Goal: Task Accomplishment & Management: Use online tool/utility

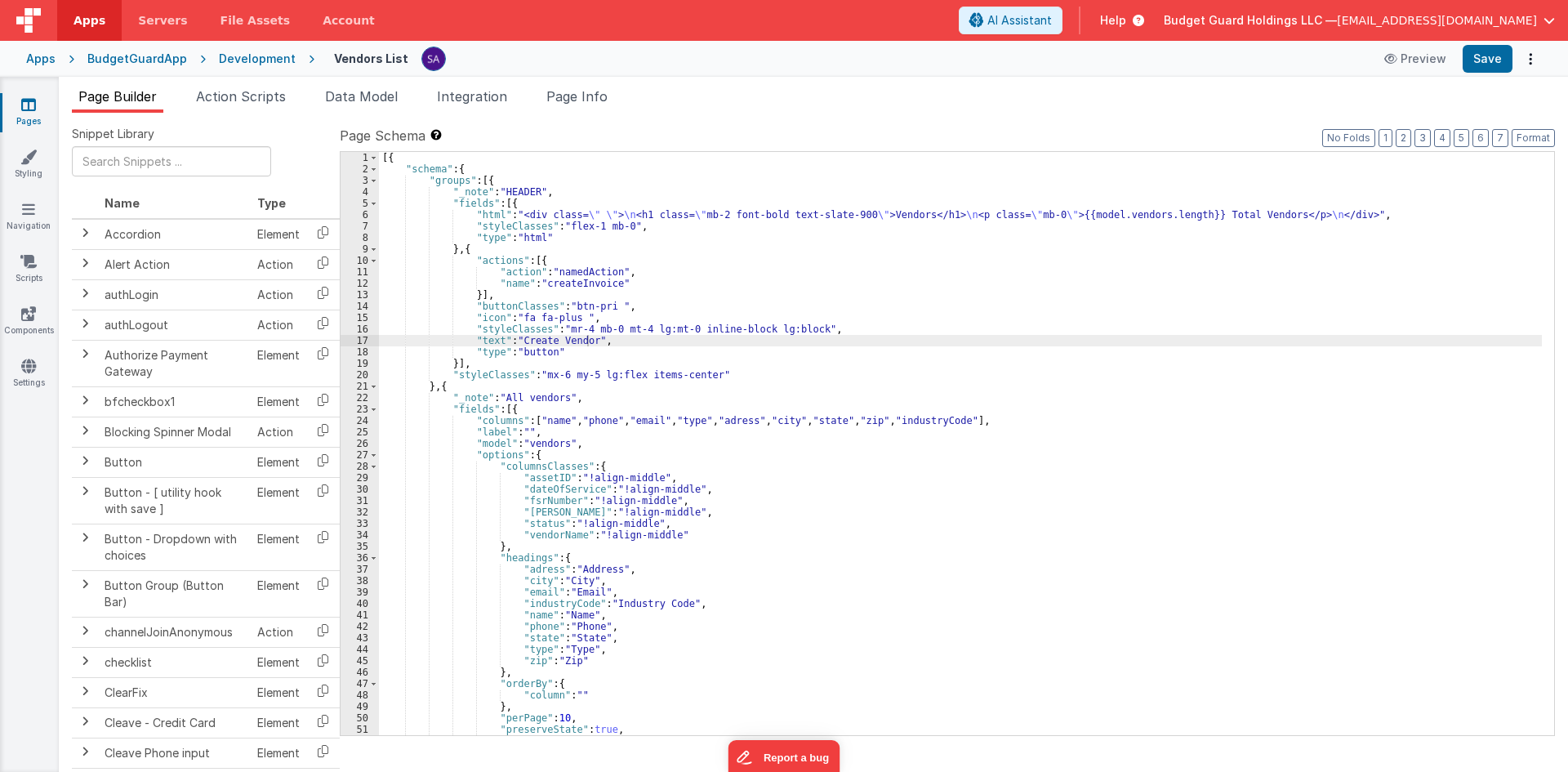
click at [38, 121] on link "Pages" at bounding box center [29, 112] width 59 height 33
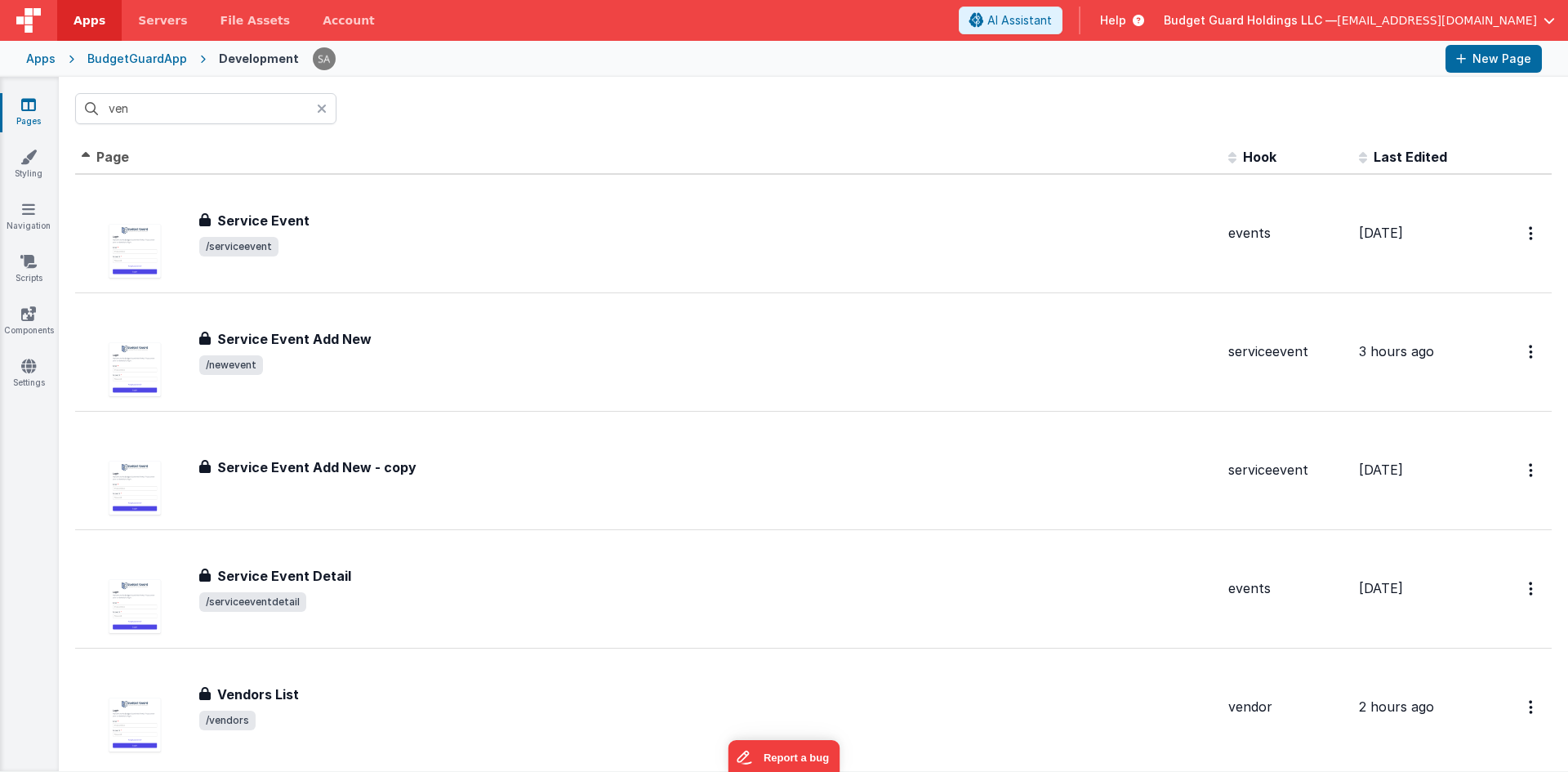
drag, startPoint x: 319, startPoint y: 107, endPoint x: 418, endPoint y: 116, distance: 99.4
click at [319, 107] on icon at bounding box center [322, 108] width 10 height 13
click at [418, 116] on div at bounding box center [813, 109] width 1509 height 64
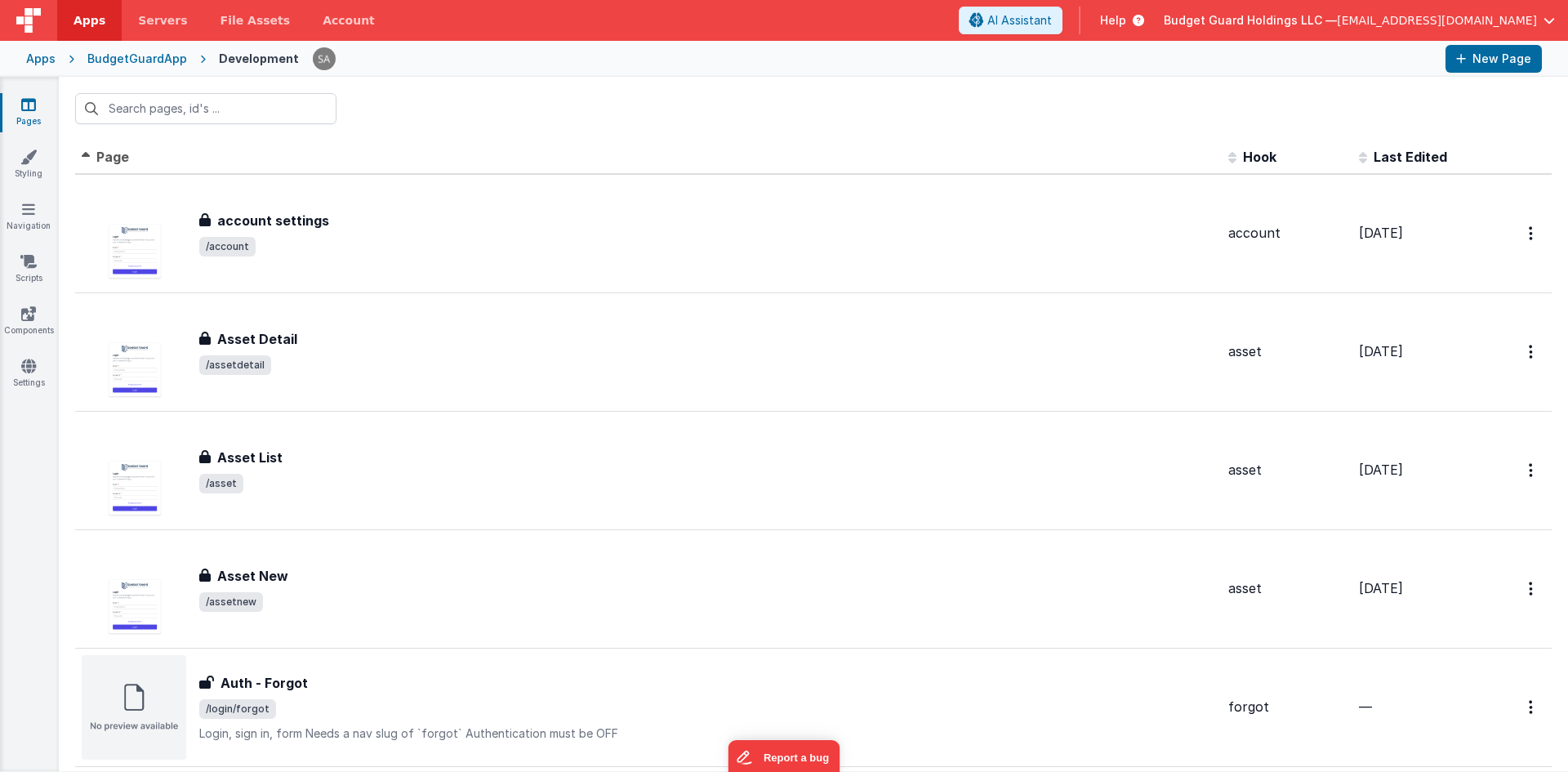
click at [579, 154] on th "Page" at bounding box center [648, 158] width 1146 height 33
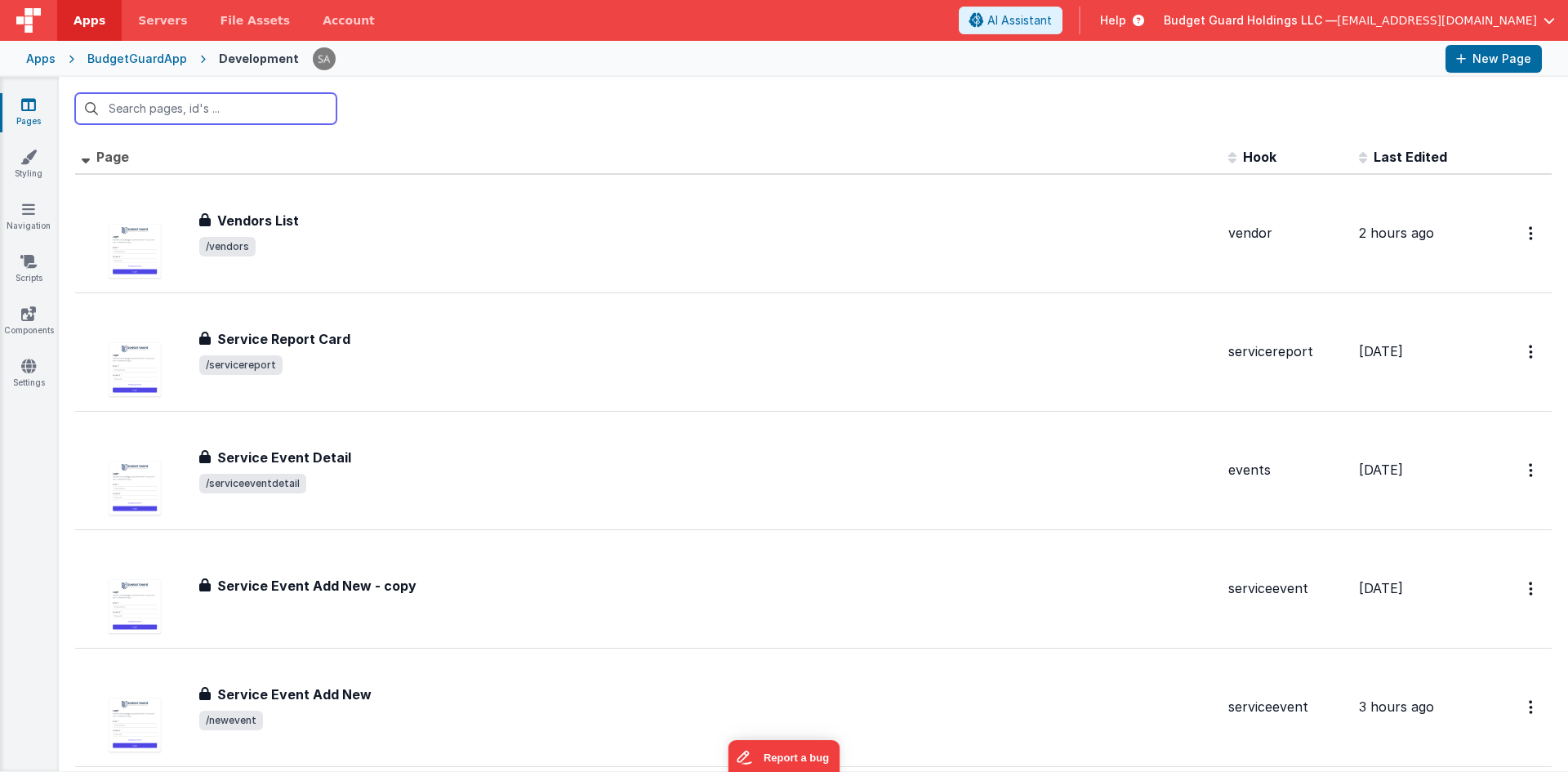
click at [277, 120] on input "text" at bounding box center [206, 108] width 262 height 31
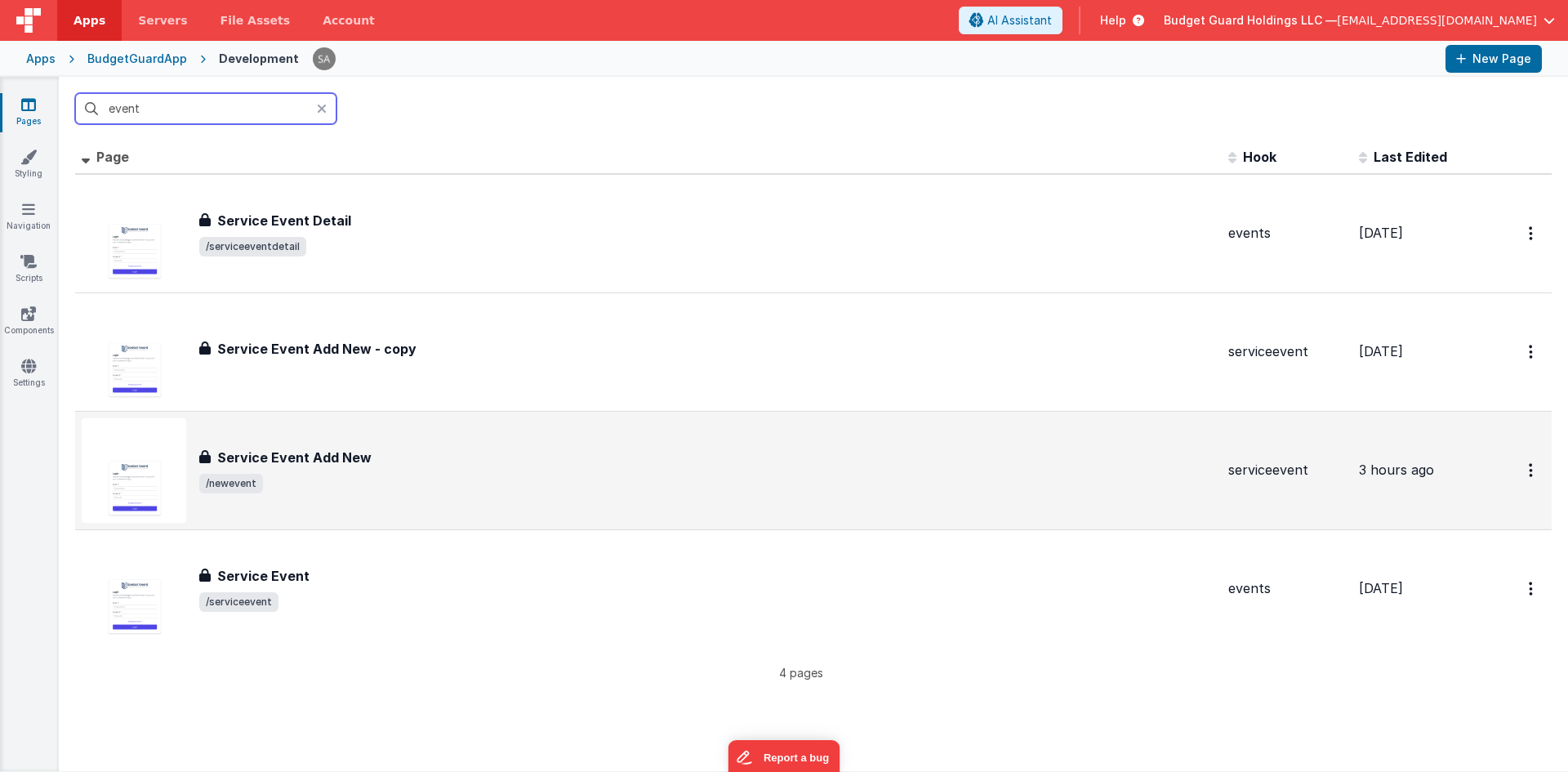
type input "event"
click at [452, 431] on div "Service Event Add New Service Event Add New /newevent" at bounding box center [649, 470] width 1134 height 104
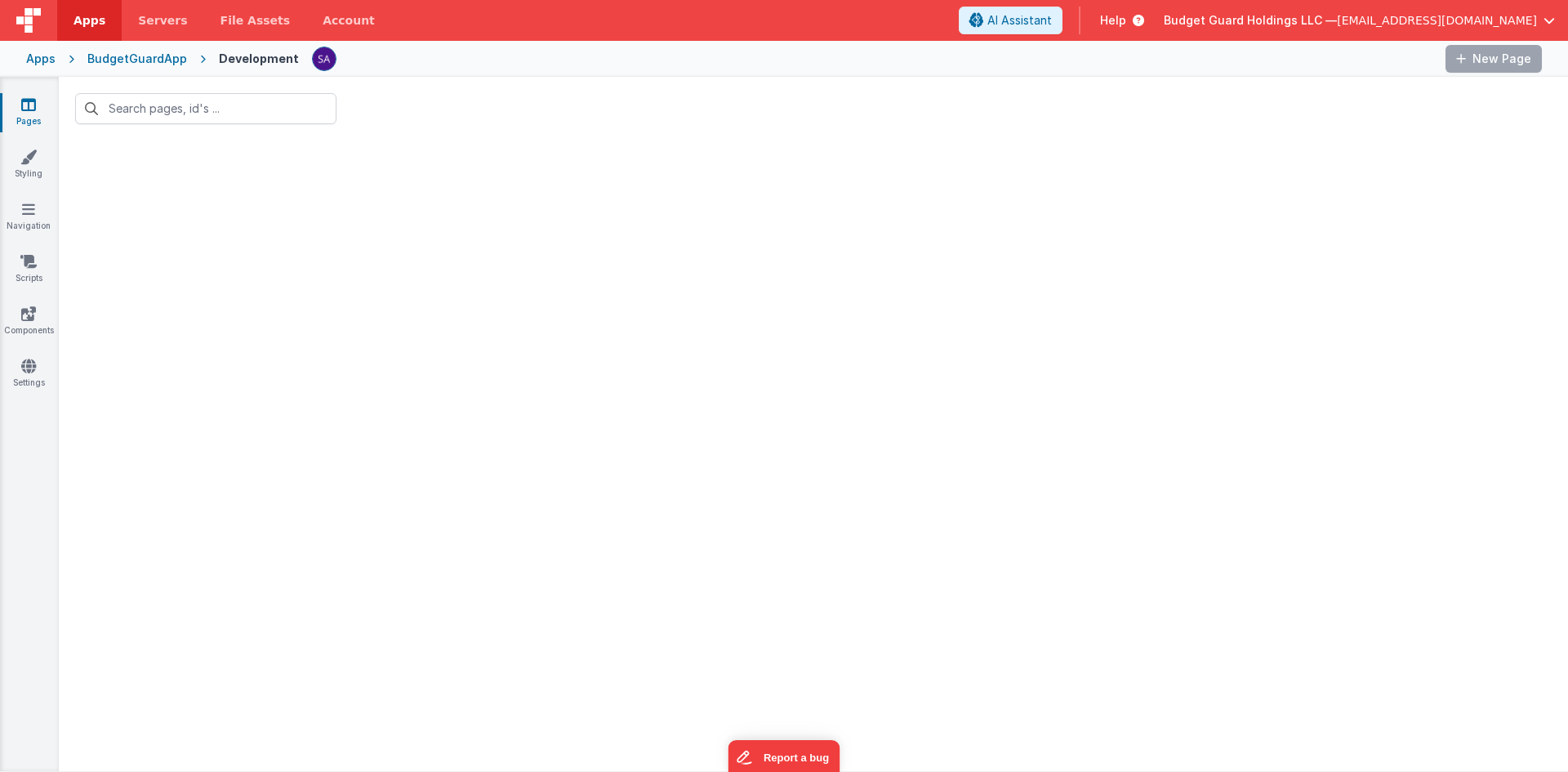
type input "event"
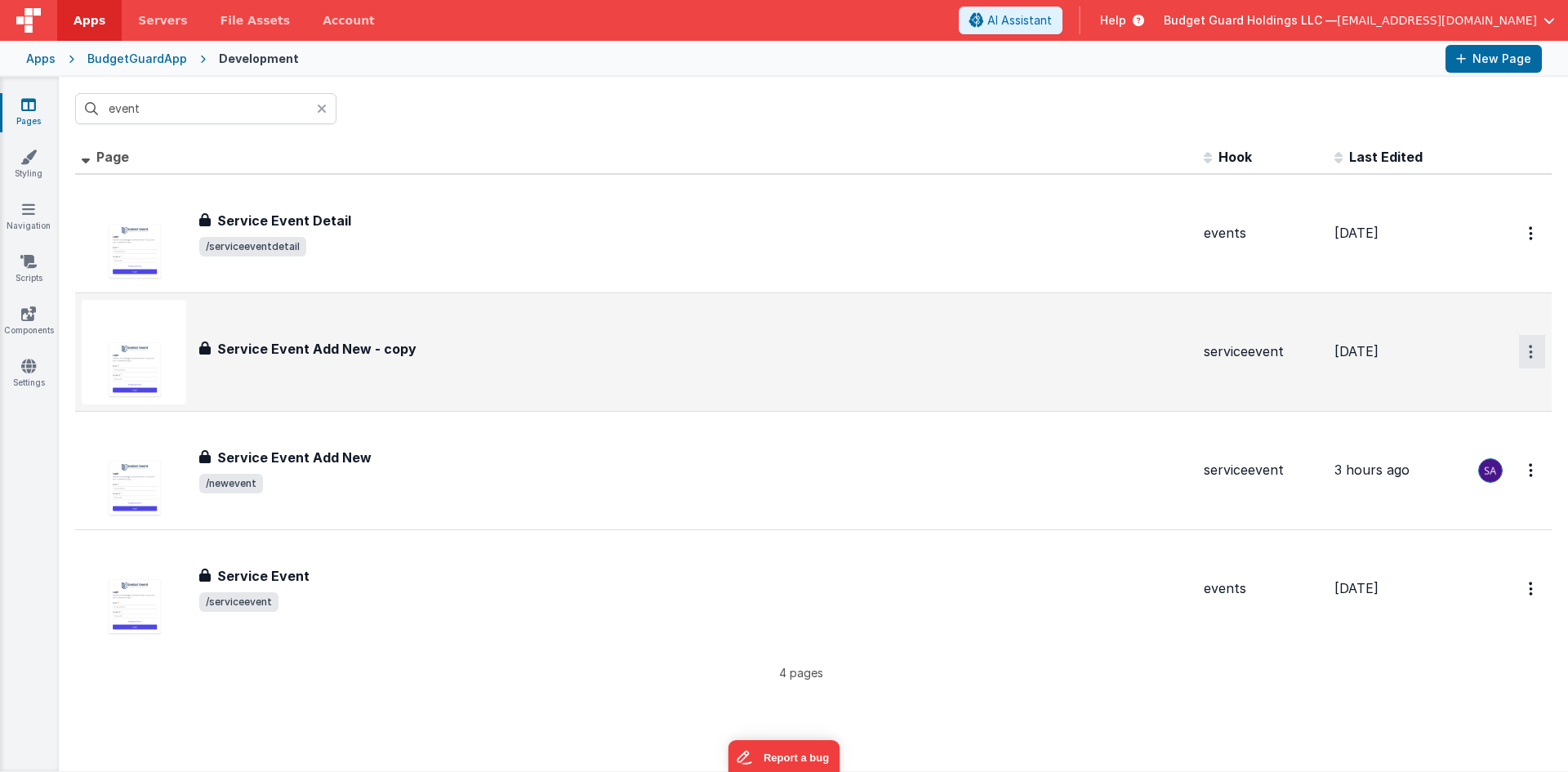
click at [1519, 354] on button "Options" at bounding box center [1532, 351] width 26 height 34
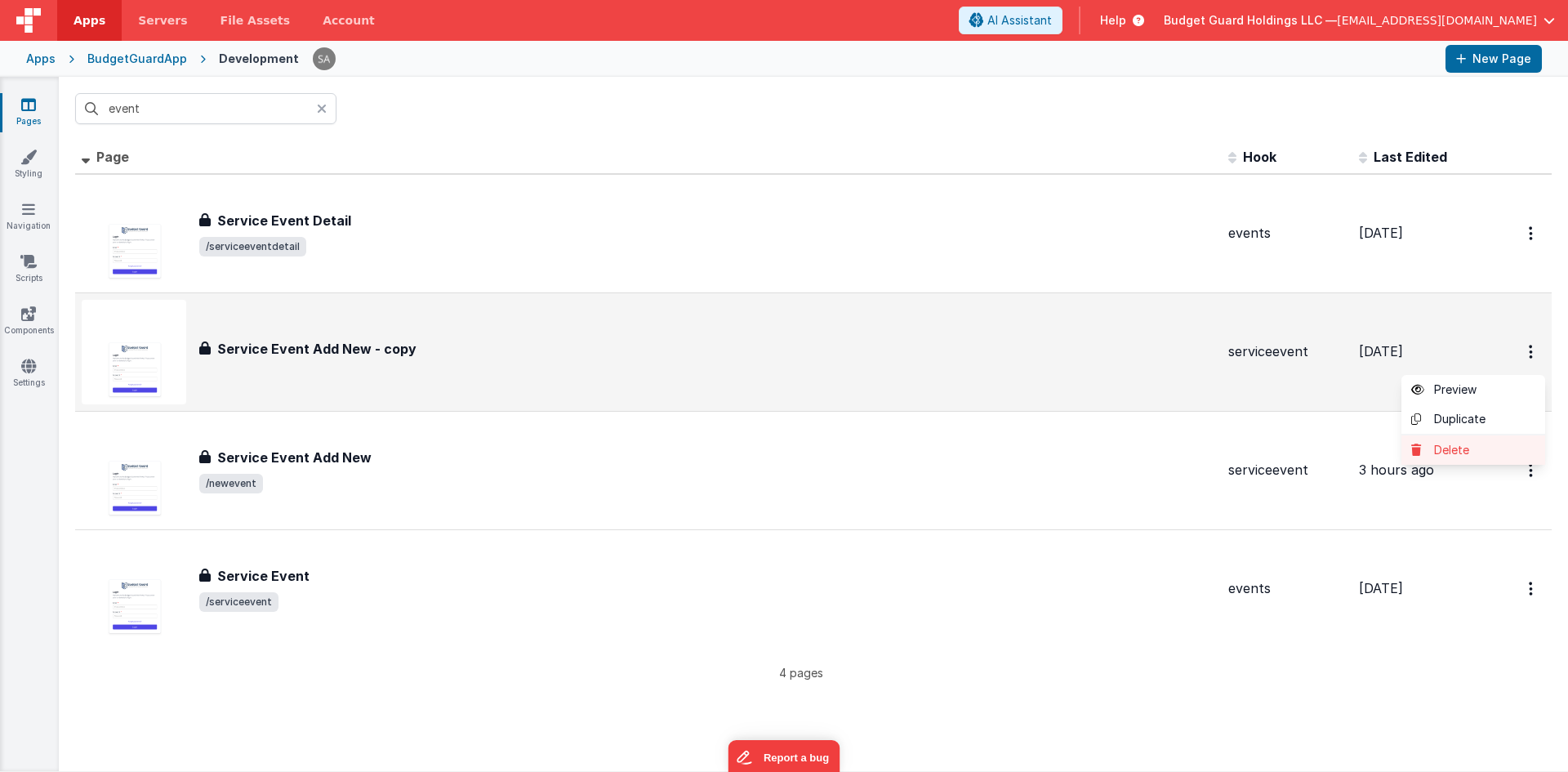
click at [1438, 439] on link "Delete" at bounding box center [1473, 450] width 144 height 30
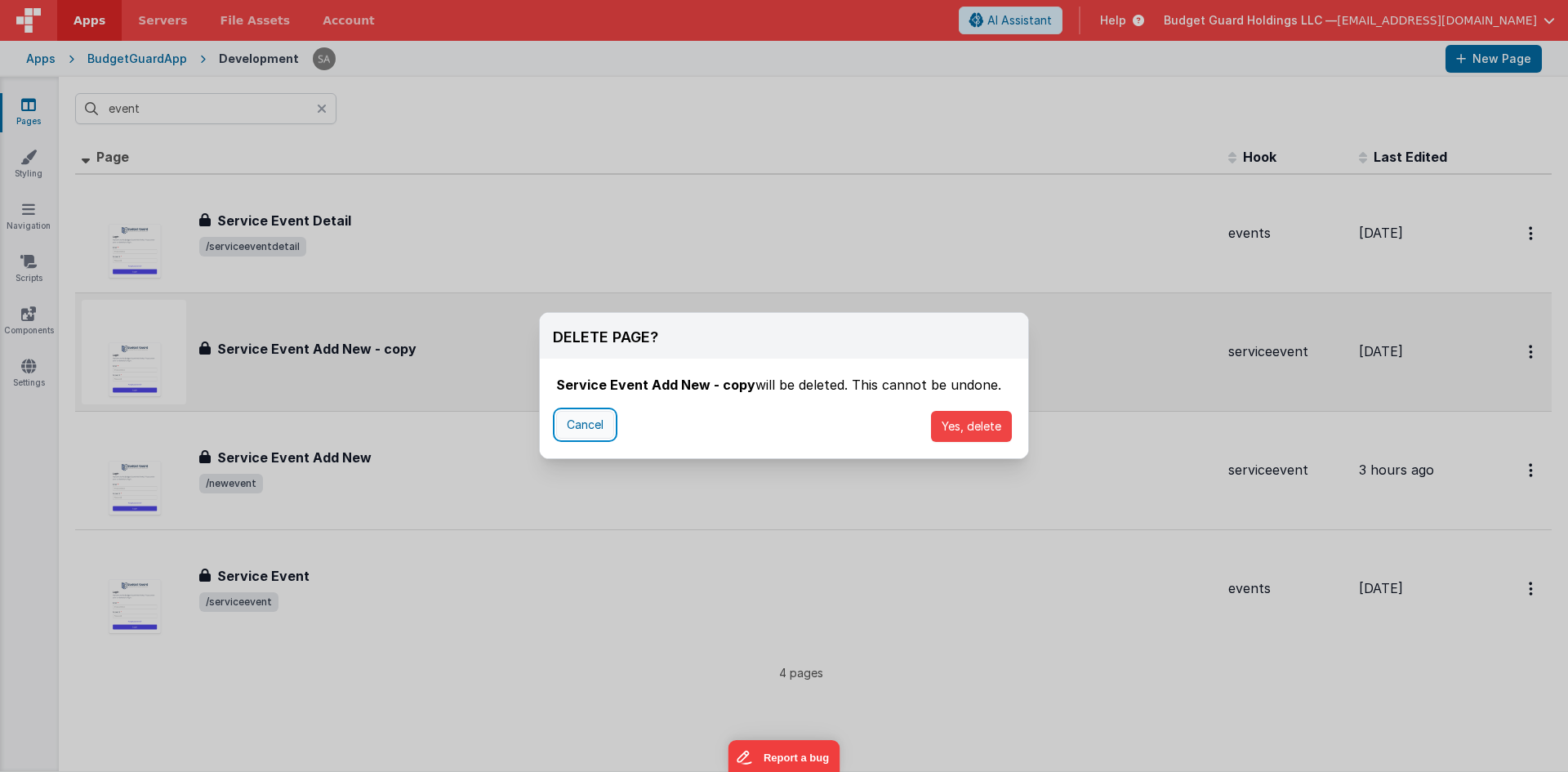
click at [581, 427] on button "Cancel" at bounding box center [585, 425] width 58 height 28
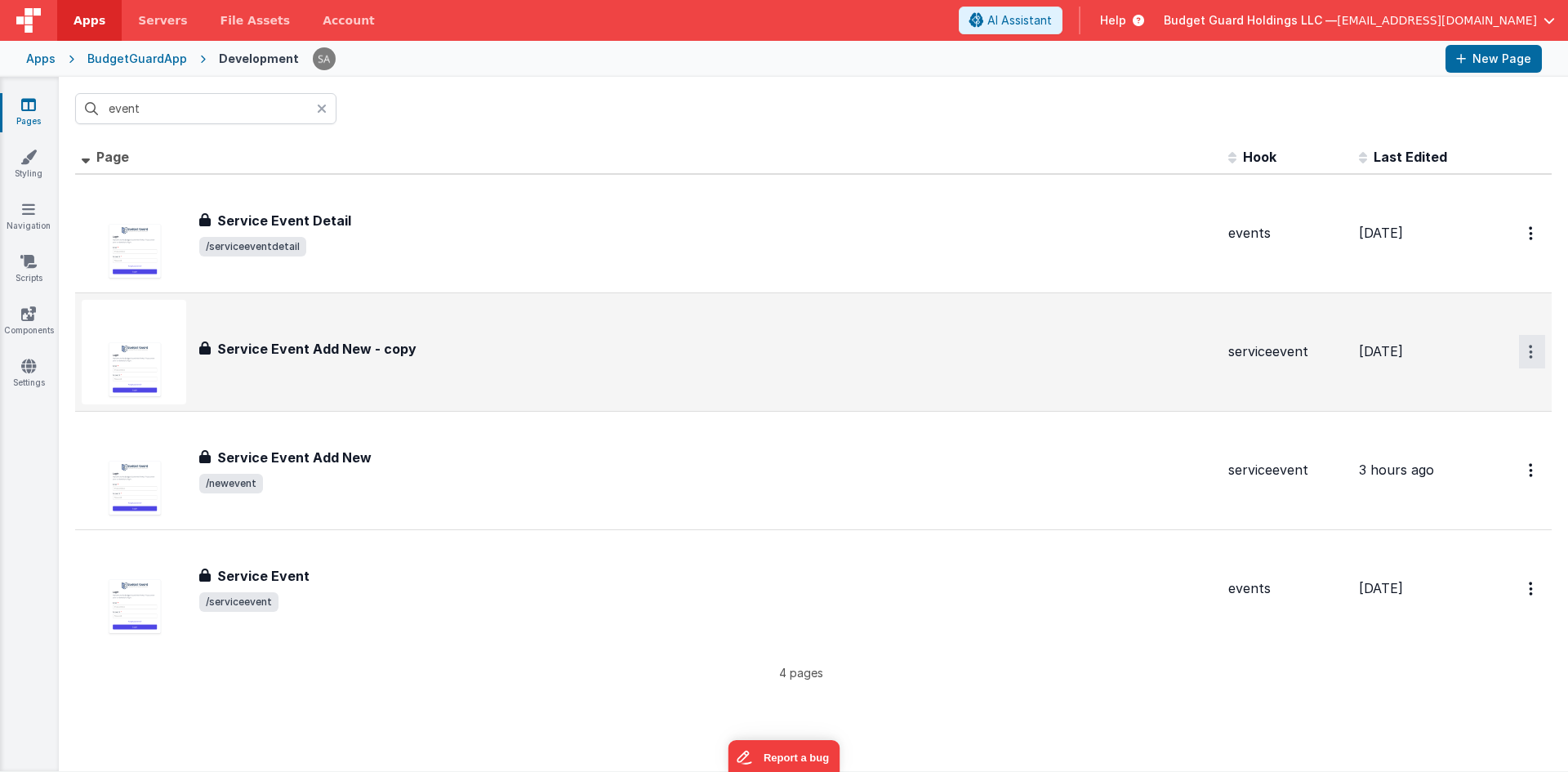
click at [1525, 361] on button "Options" at bounding box center [1532, 351] width 26 height 34
click at [1436, 444] on link "Delete" at bounding box center [1473, 450] width 144 height 30
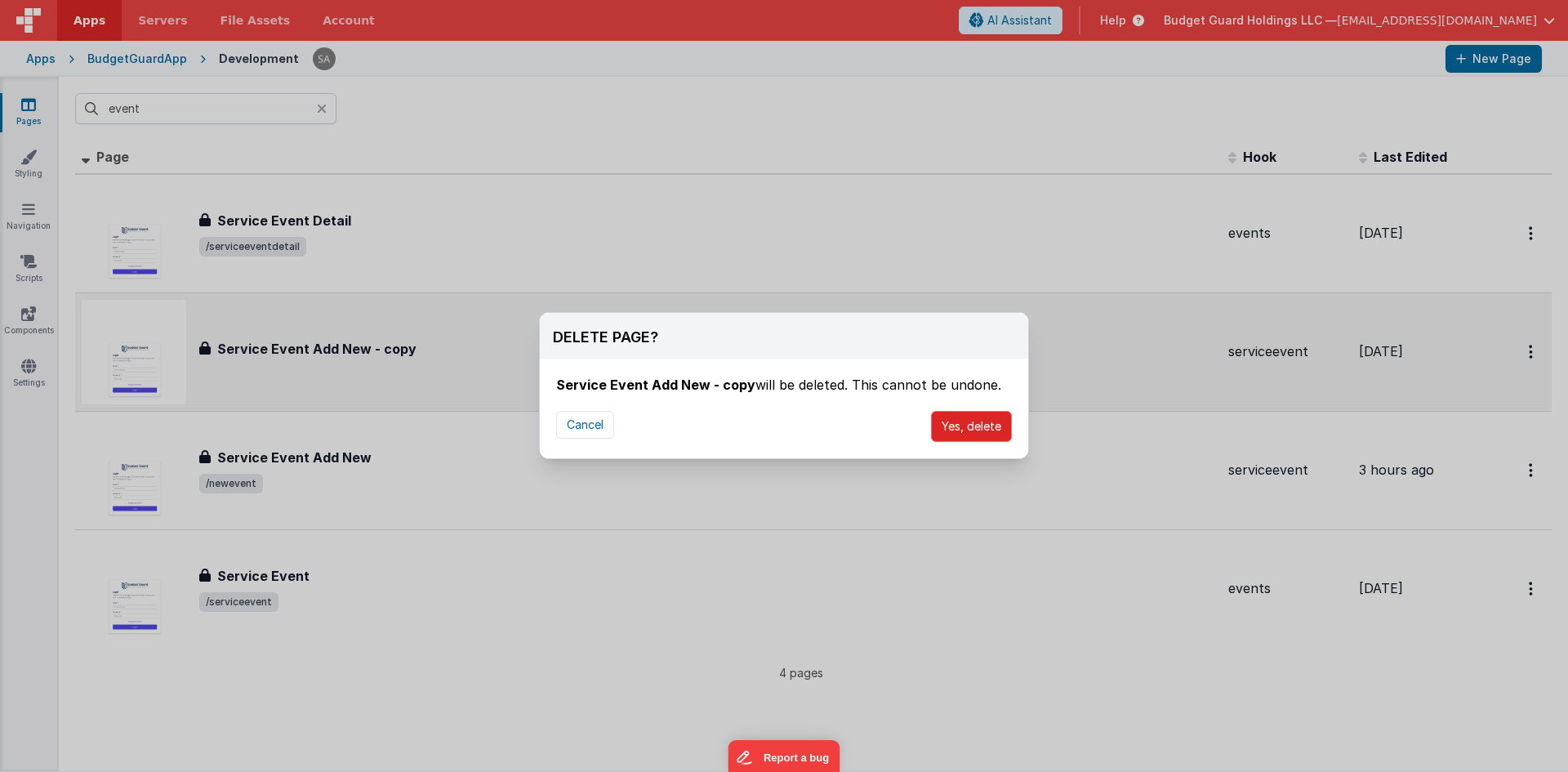
click at [958, 426] on button "Yes, delete" at bounding box center [971, 427] width 81 height 31
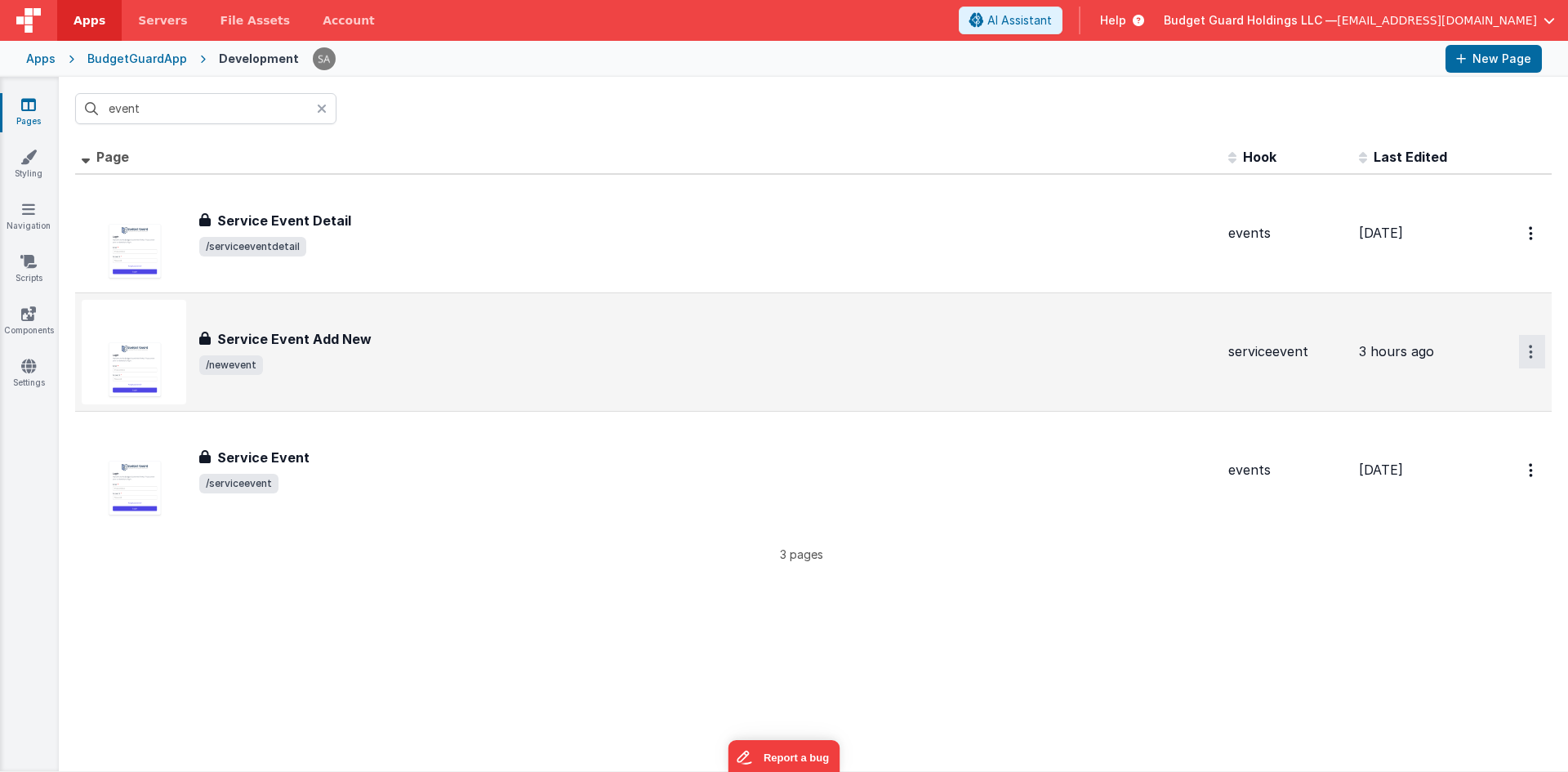
click at [1522, 354] on button "Options" at bounding box center [1532, 351] width 26 height 34
click at [1475, 423] on link "Duplicate" at bounding box center [1473, 420] width 144 height 31
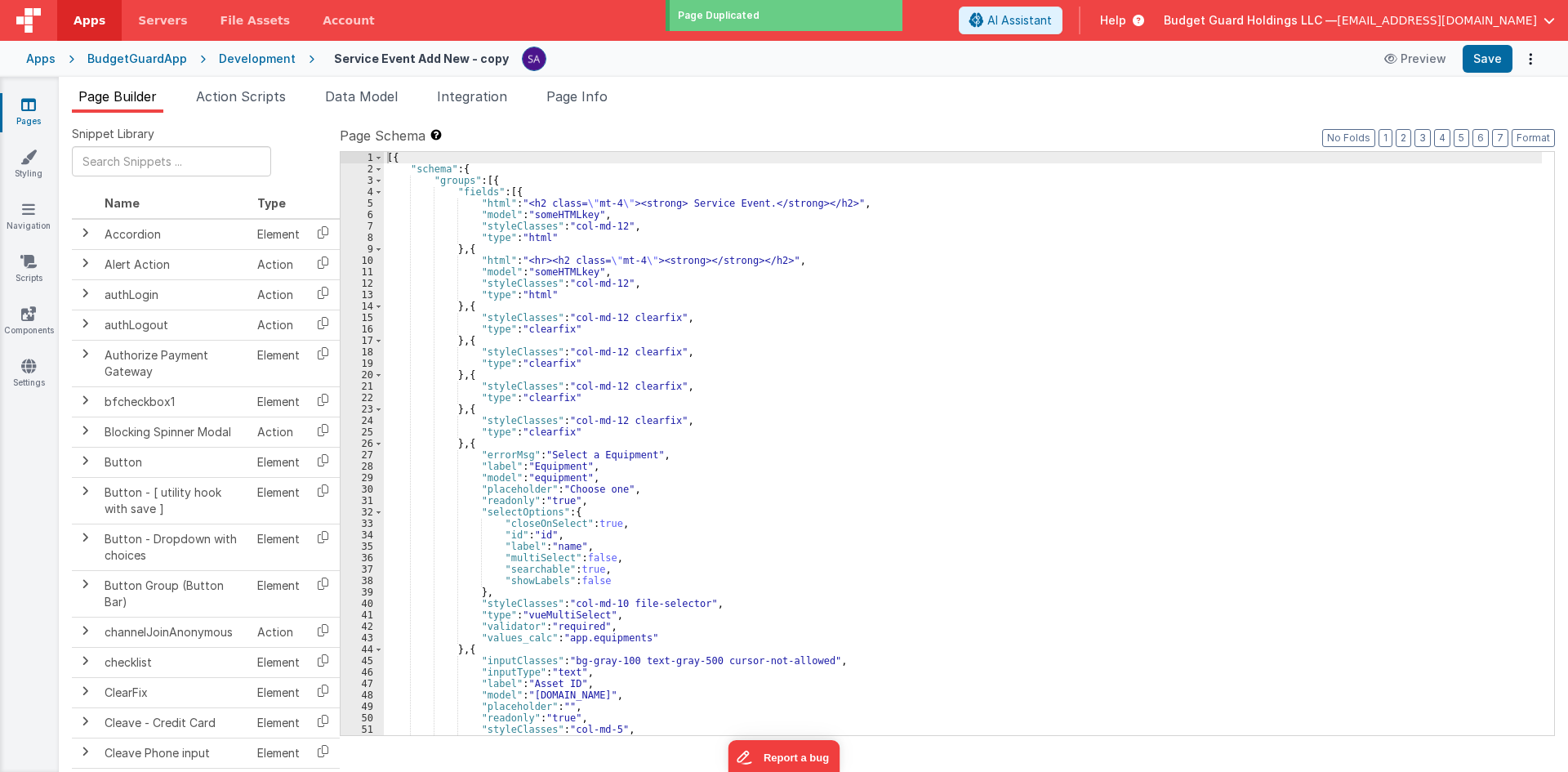
click at [365, 60] on h4 "Service Event Add New - copy" at bounding box center [421, 58] width 175 height 12
click at [385, 59] on h4 "Service Event Add New - copy" at bounding box center [421, 58] width 175 height 12
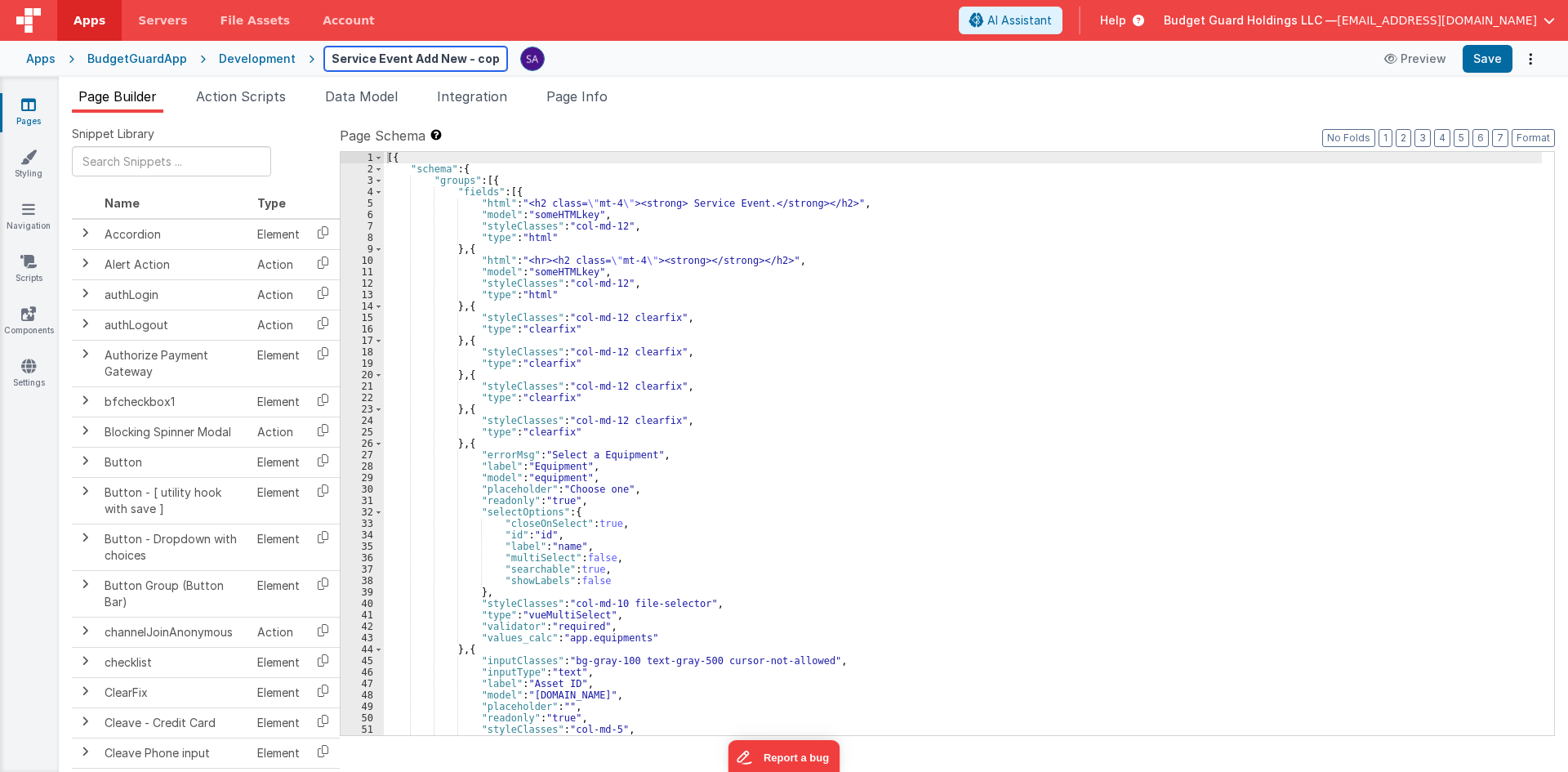
drag, startPoint x: 398, startPoint y: 57, endPoint x: 298, endPoint y: 49, distance: 100.3
click at [298, 49] on div "Apps BudgetGuardApp Development Service Event Add New - copy Preview Save" at bounding box center [784, 59] width 1568 height 36
click at [437, 66] on input "Vendor Add New - copy" at bounding box center [415, 59] width 183 height 25
type input "Vendor Add New"
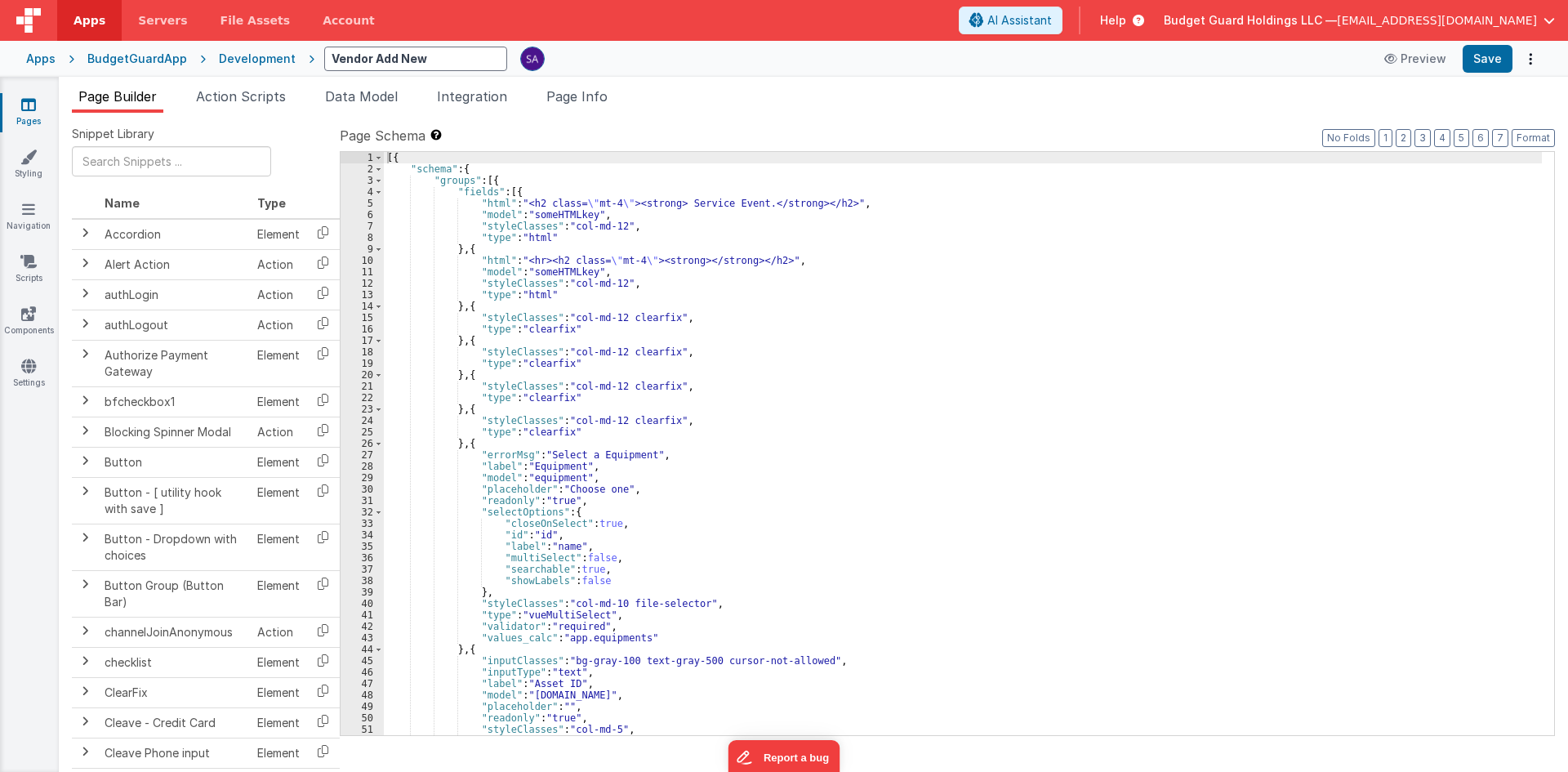
click at [631, 48] on div "Vendor Add New Preview Save" at bounding box center [928, 59] width 1227 height 28
click at [707, 281] on div "[{ "schema" : { "groups" : [{ "fields" : [{ "html" : "<h2 class= \" mt-4 \" ><s…" at bounding box center [962, 455] width 1158 height 606
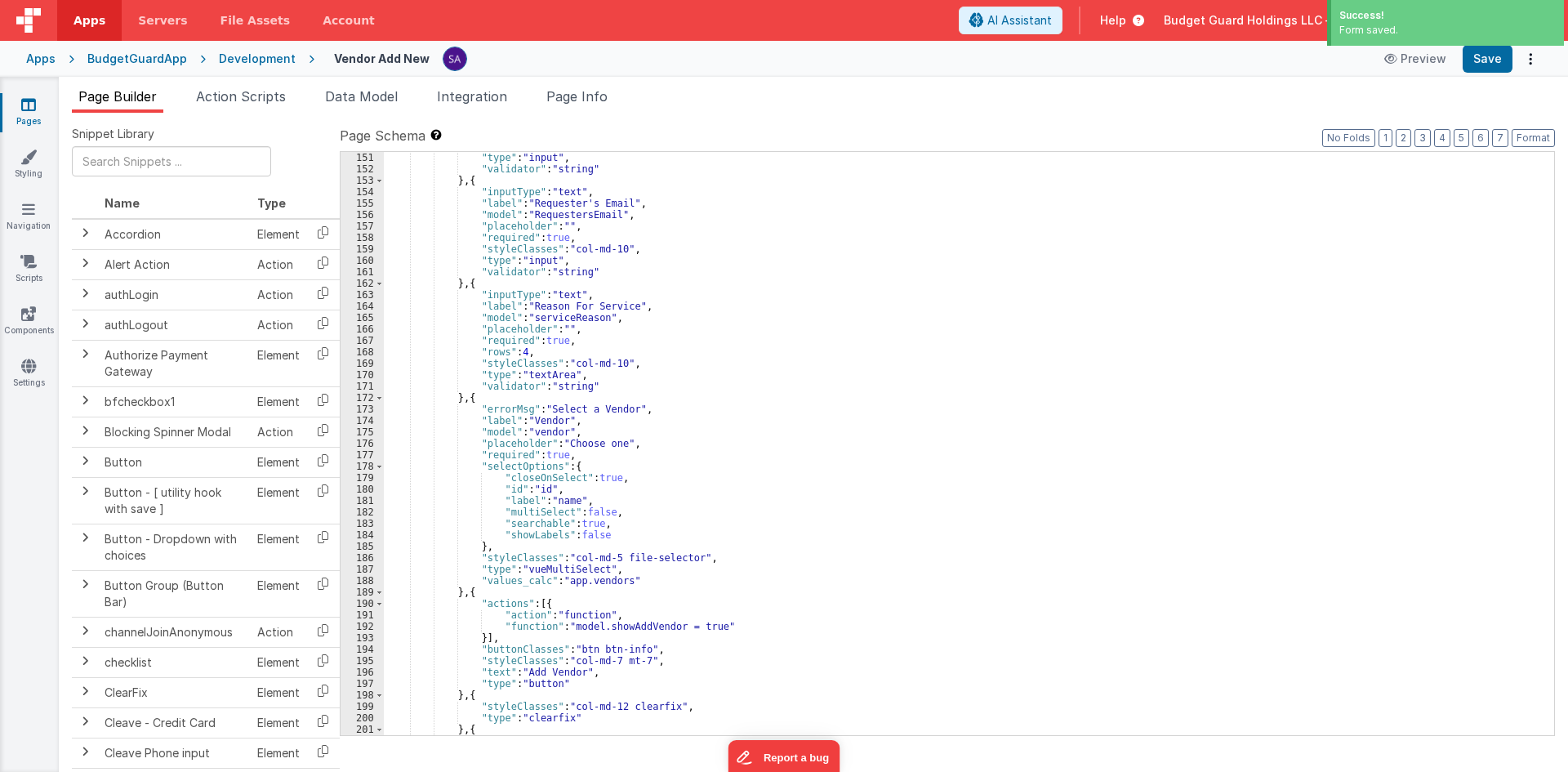
scroll to position [1715, 0]
click at [823, 265] on div ""type" : "input" , "validator" : "string" } , { "inputType" : "text" , "label" …" at bounding box center [962, 455] width 1158 height 606
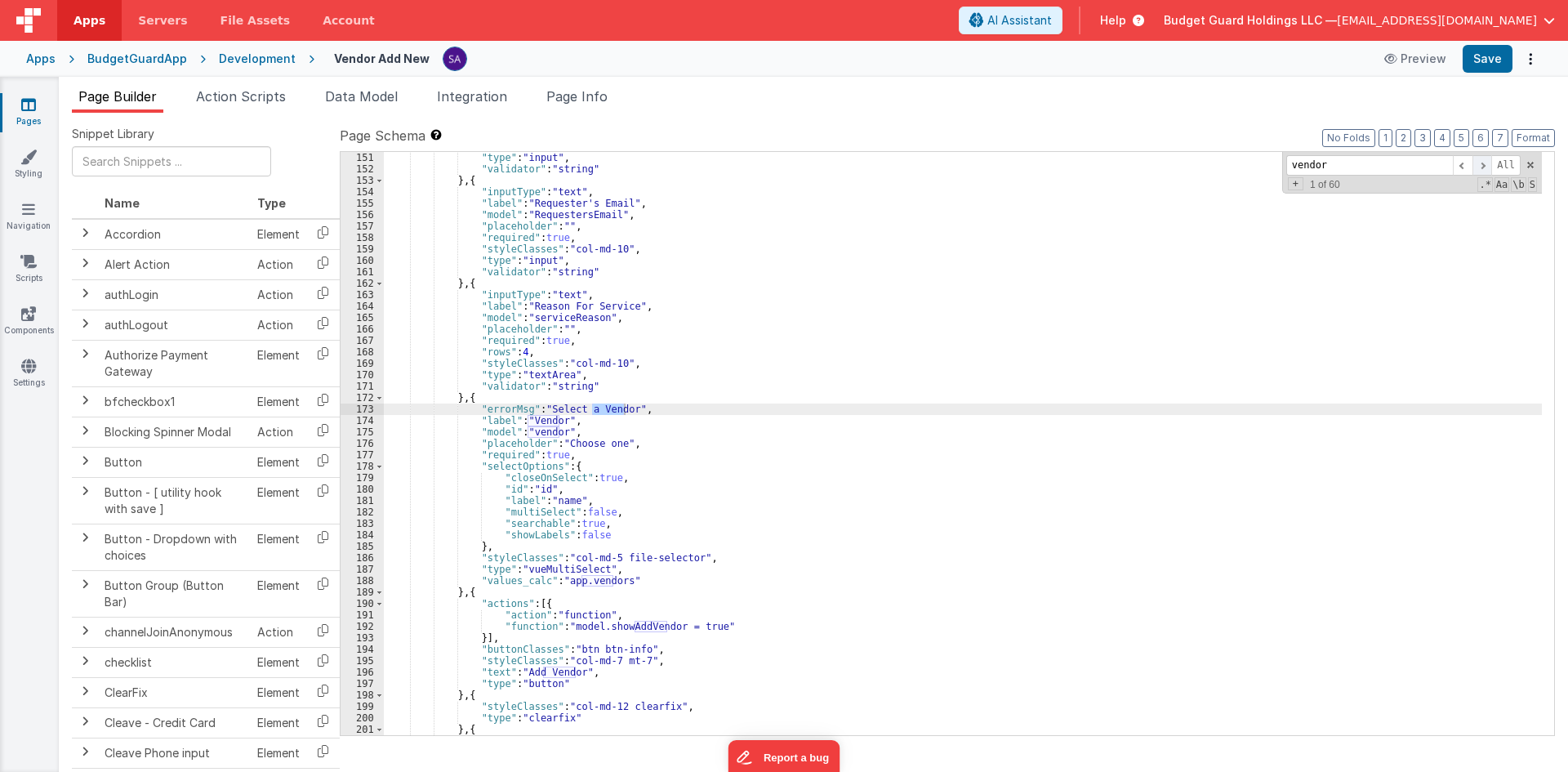
type input "vendor"
click at [1479, 167] on span at bounding box center [1483, 165] width 20 height 21
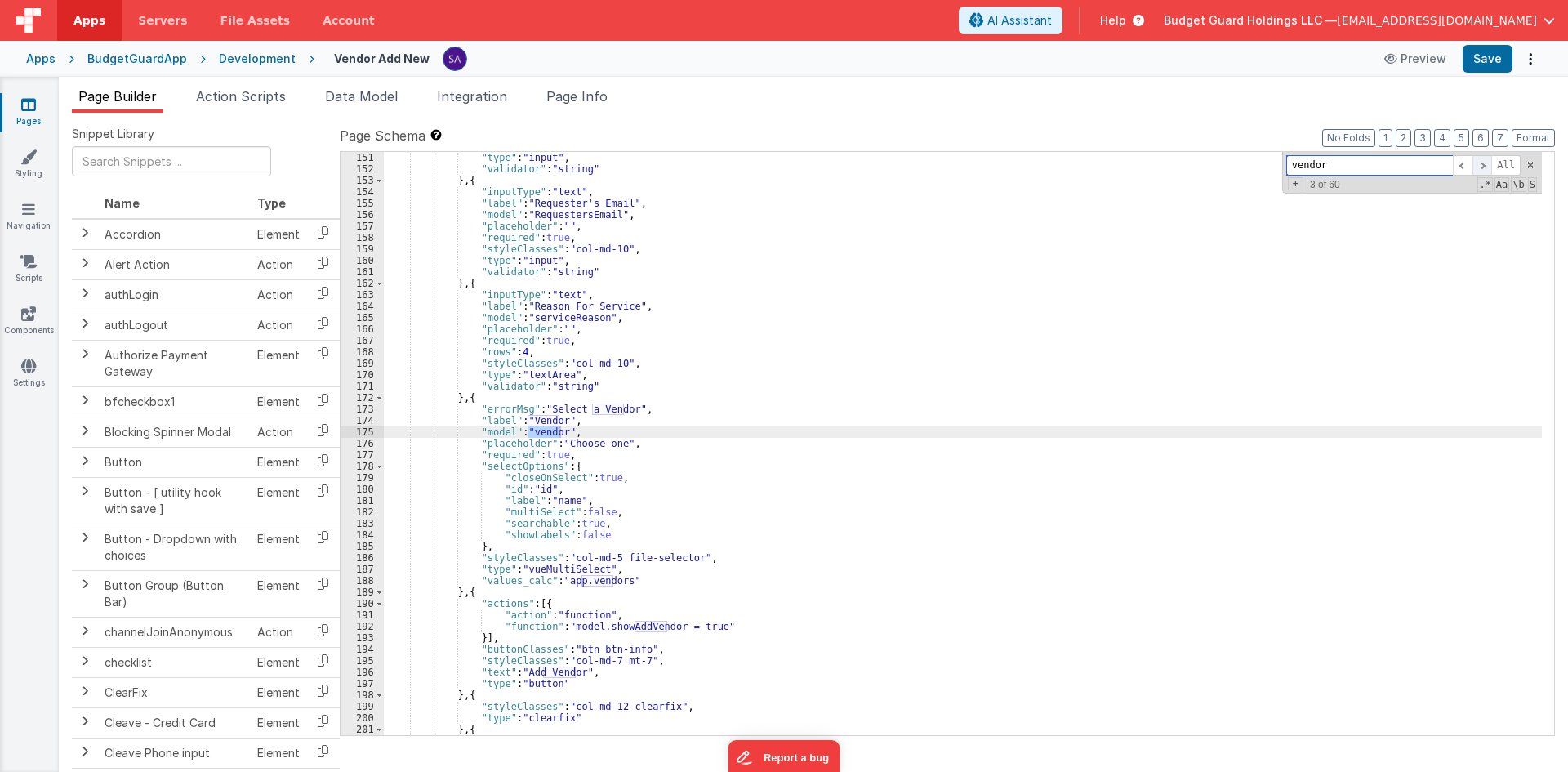
click at [1479, 167] on span at bounding box center [1483, 165] width 20 height 21
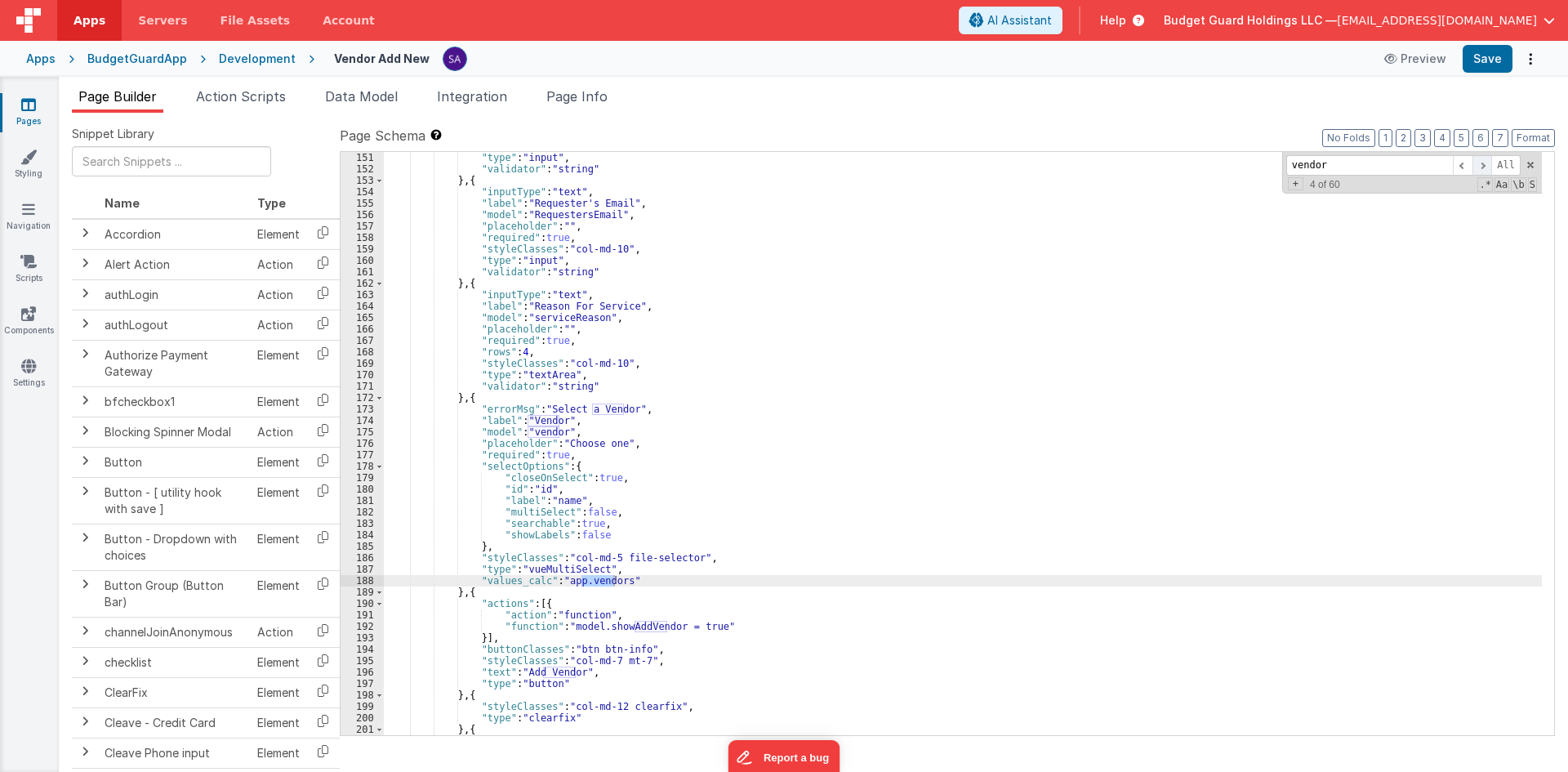
click at [1479, 167] on span at bounding box center [1483, 165] width 20 height 21
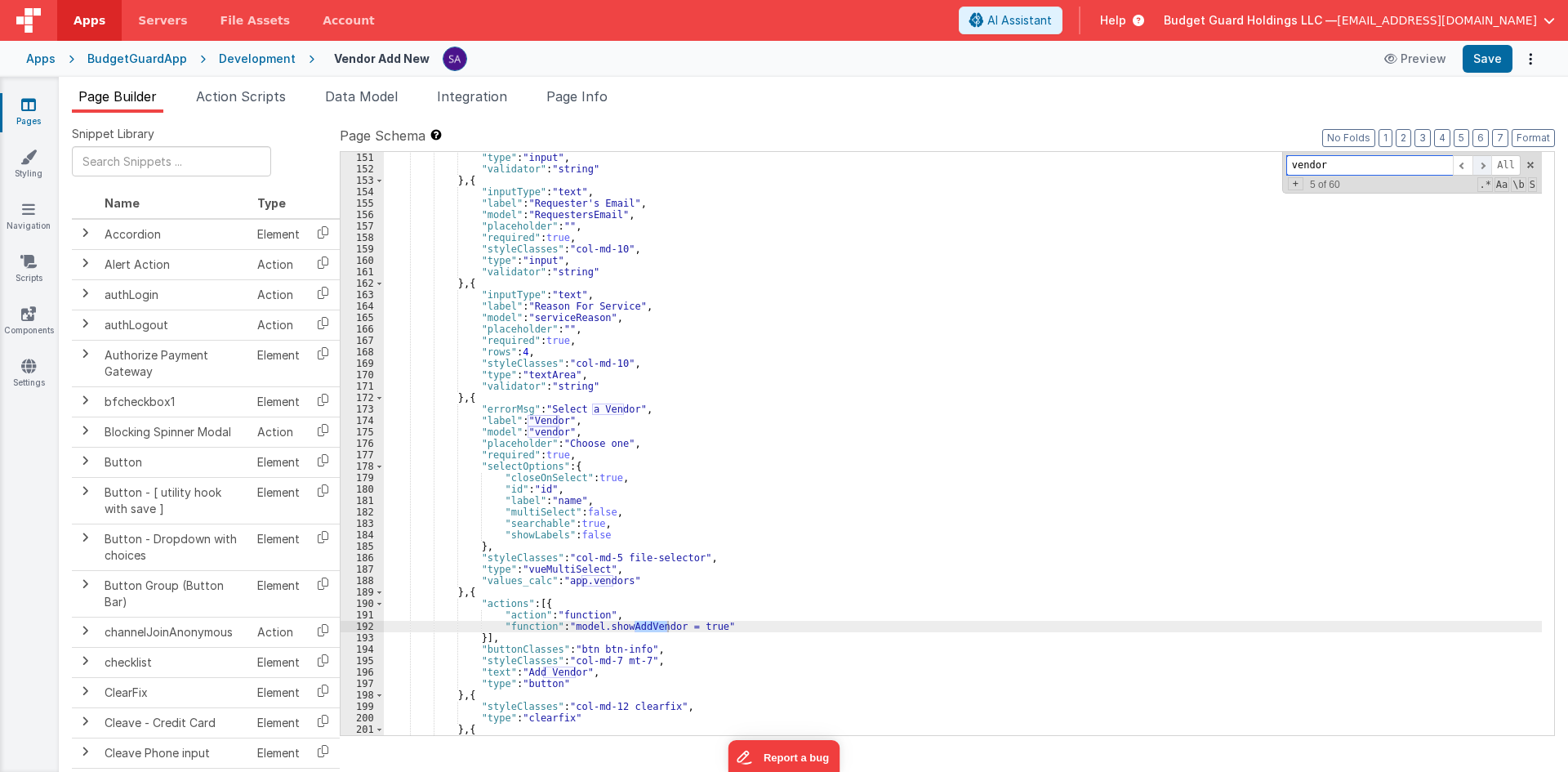
click at [1479, 167] on span at bounding box center [1483, 165] width 20 height 21
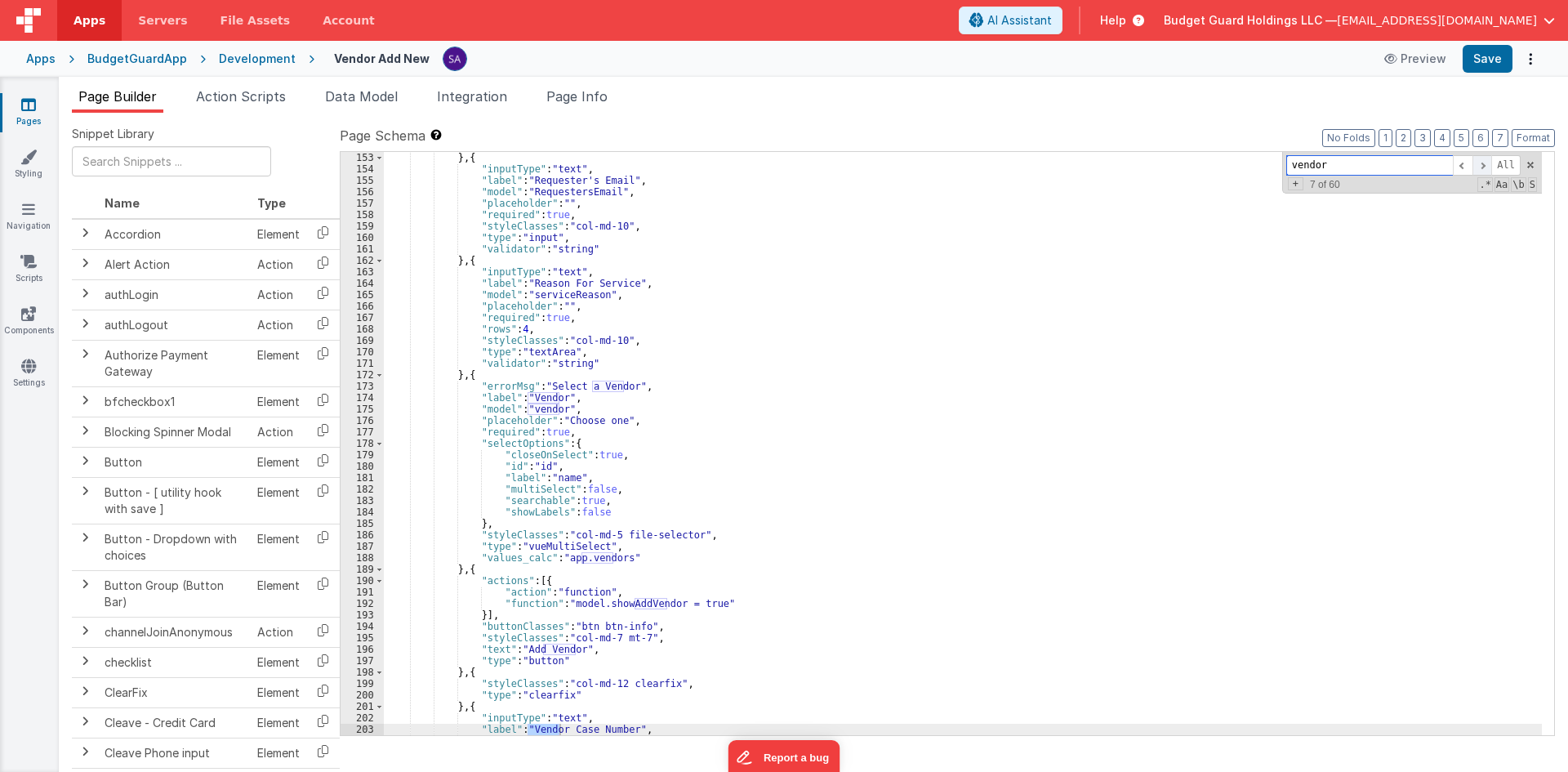
click at [1479, 167] on span at bounding box center [1483, 165] width 20 height 21
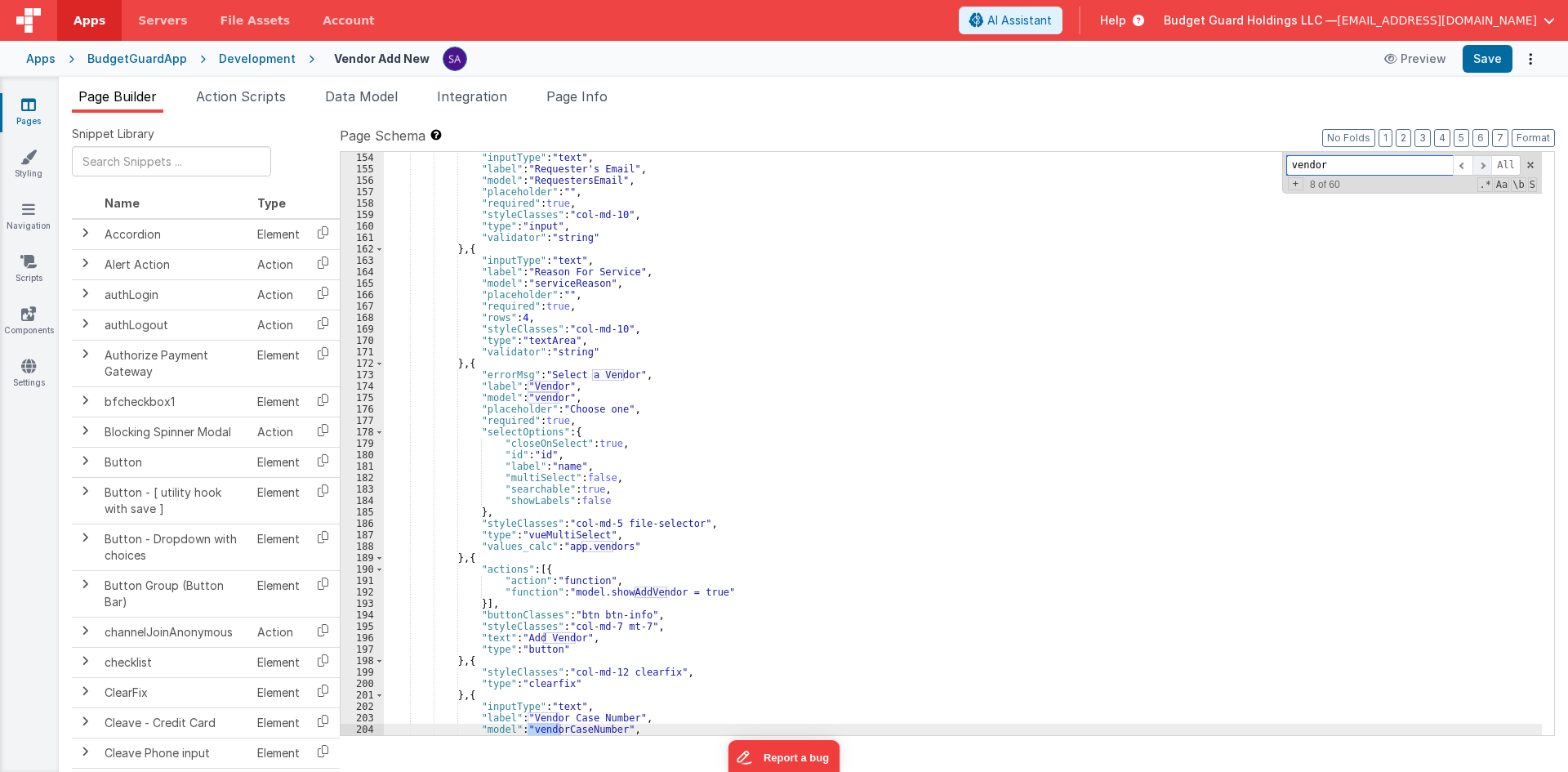
click at [1479, 167] on span at bounding box center [1483, 165] width 20 height 21
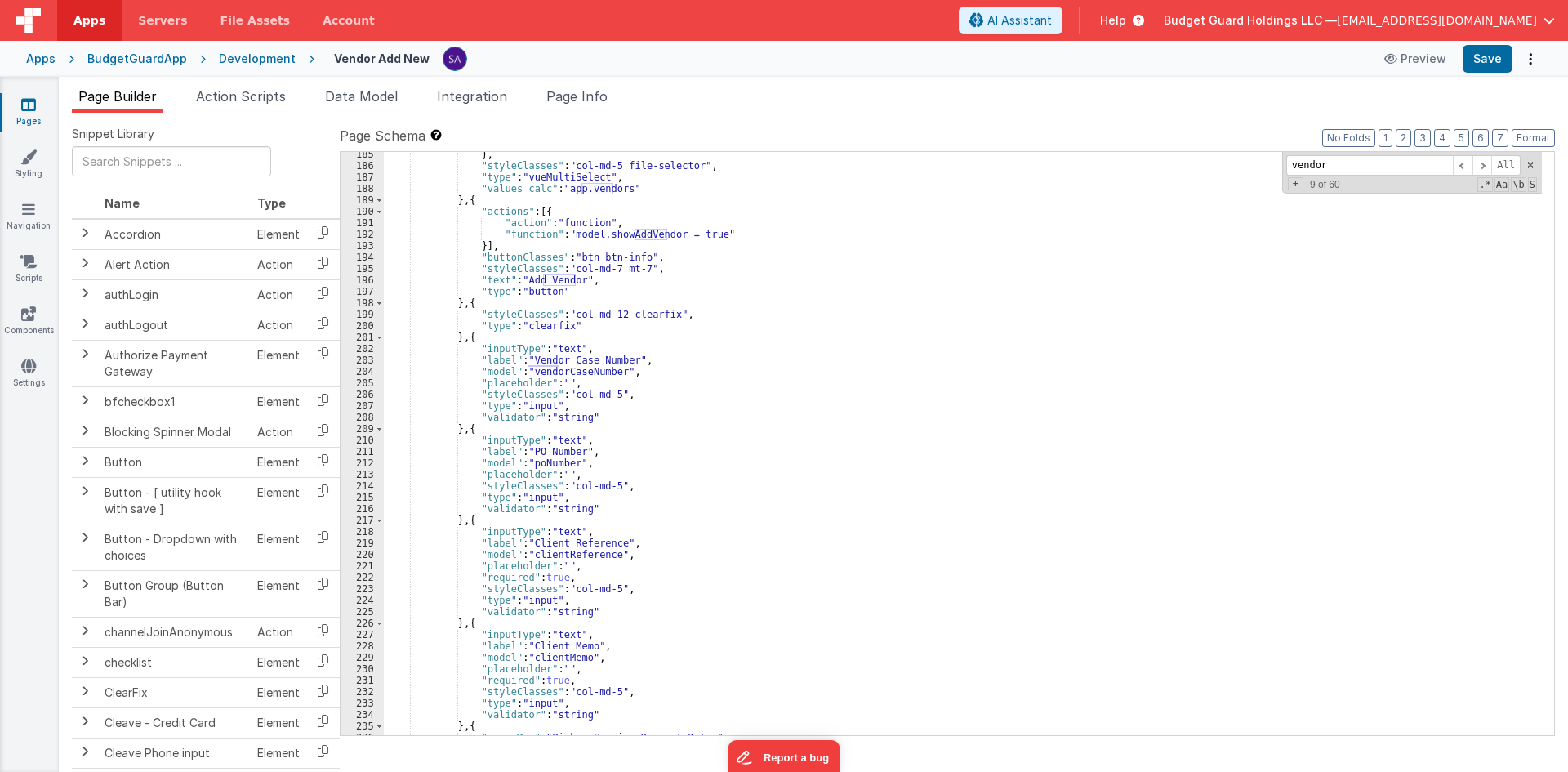
scroll to position [2303, 0]
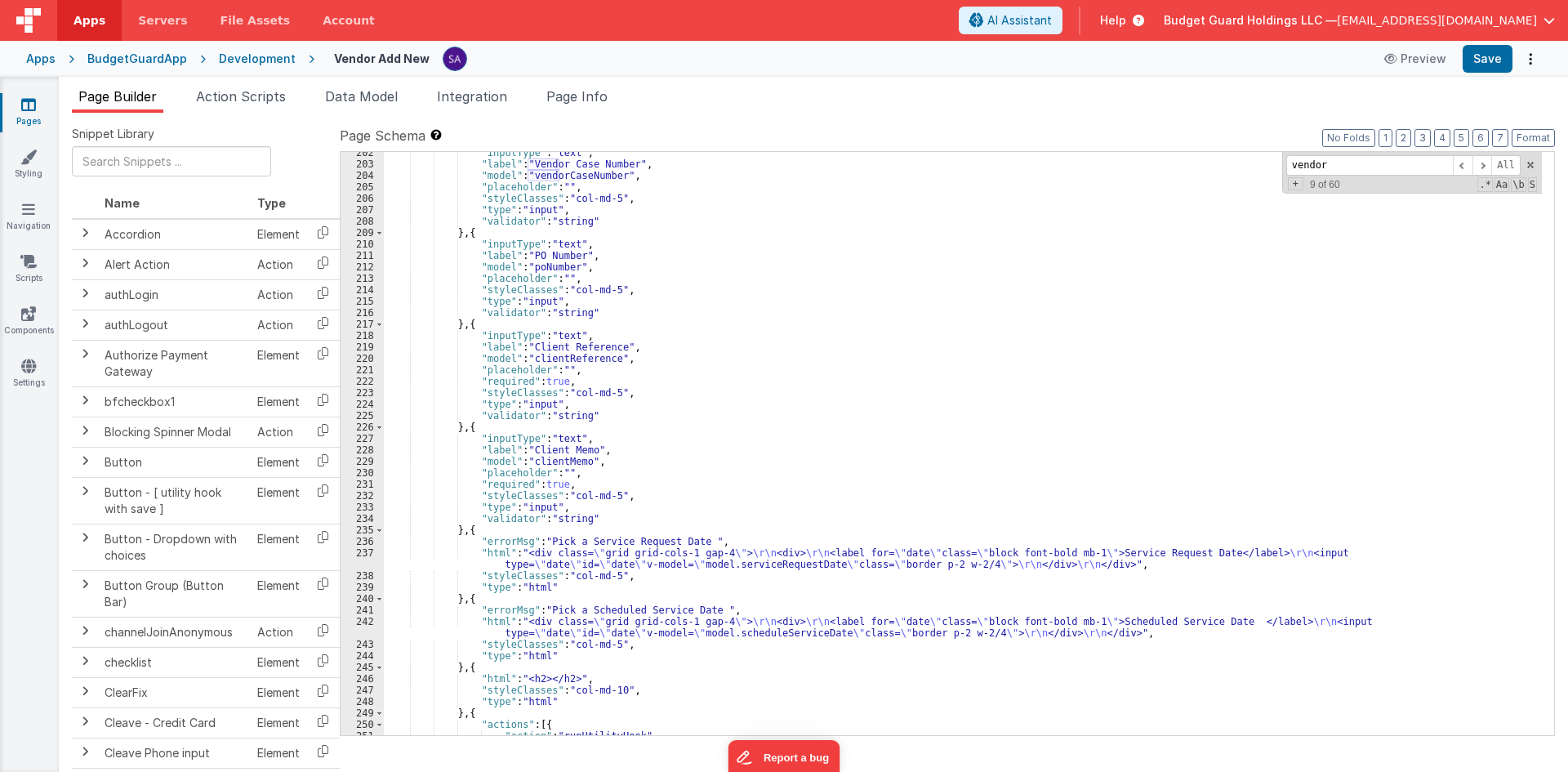
click at [1528, 165] on span at bounding box center [1530, 165] width 11 height 11
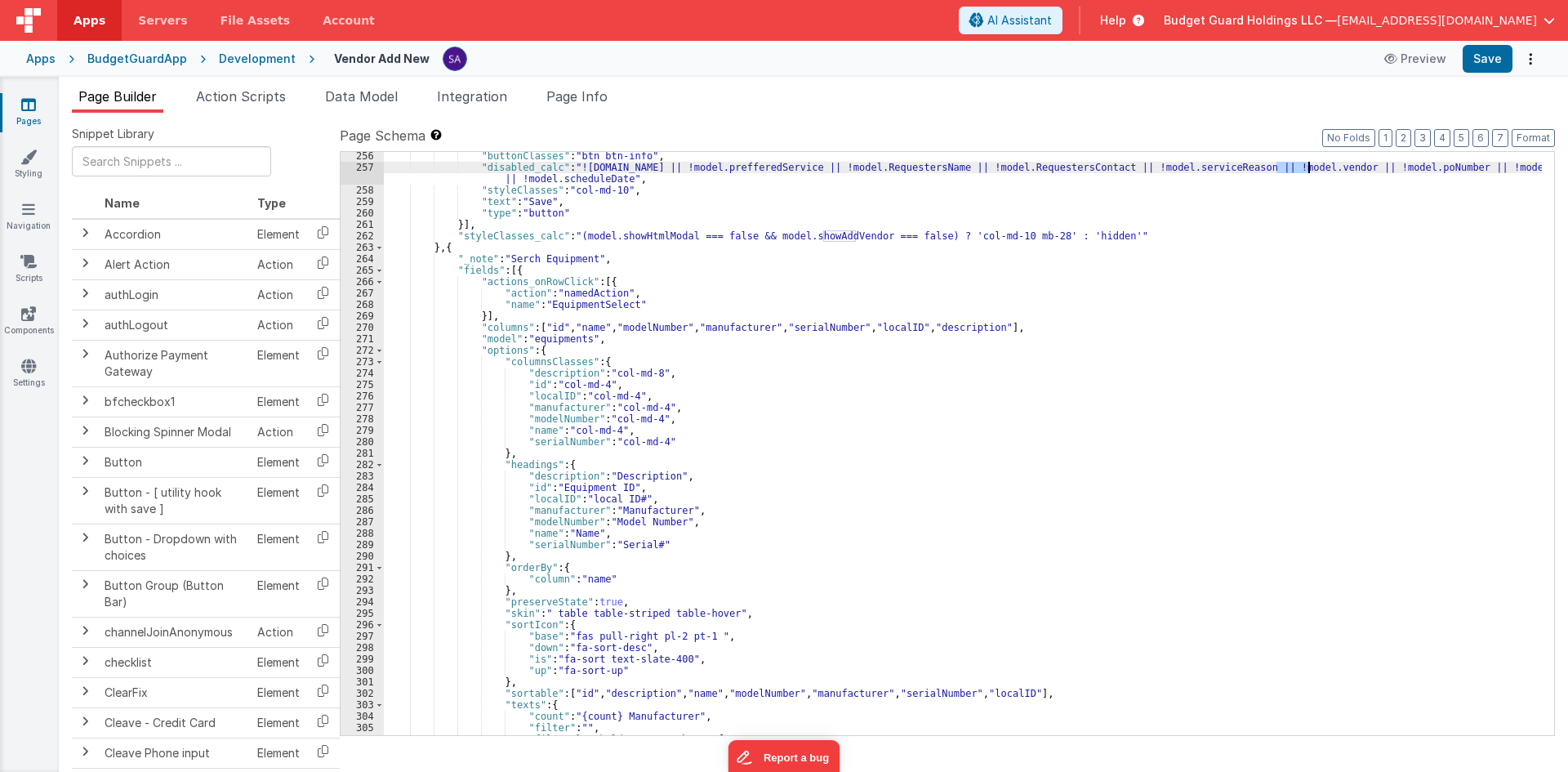
scroll to position [2940, 0]
click at [907, 361] on div ""buttonClasses" : "btn btn-info" , "disabled_calc" : "![DOMAIN_NAME] || !model.…" at bounding box center [962, 453] width 1158 height 606
drag, startPoint x: 446, startPoint y: 249, endPoint x: 457, endPoint y: 250, distance: 11.0
click at [457, 250] on div ""buttonClasses" : "btn btn-info" , "disabled_calc" : "![DOMAIN_NAME] || !model.…" at bounding box center [962, 453] width 1158 height 606
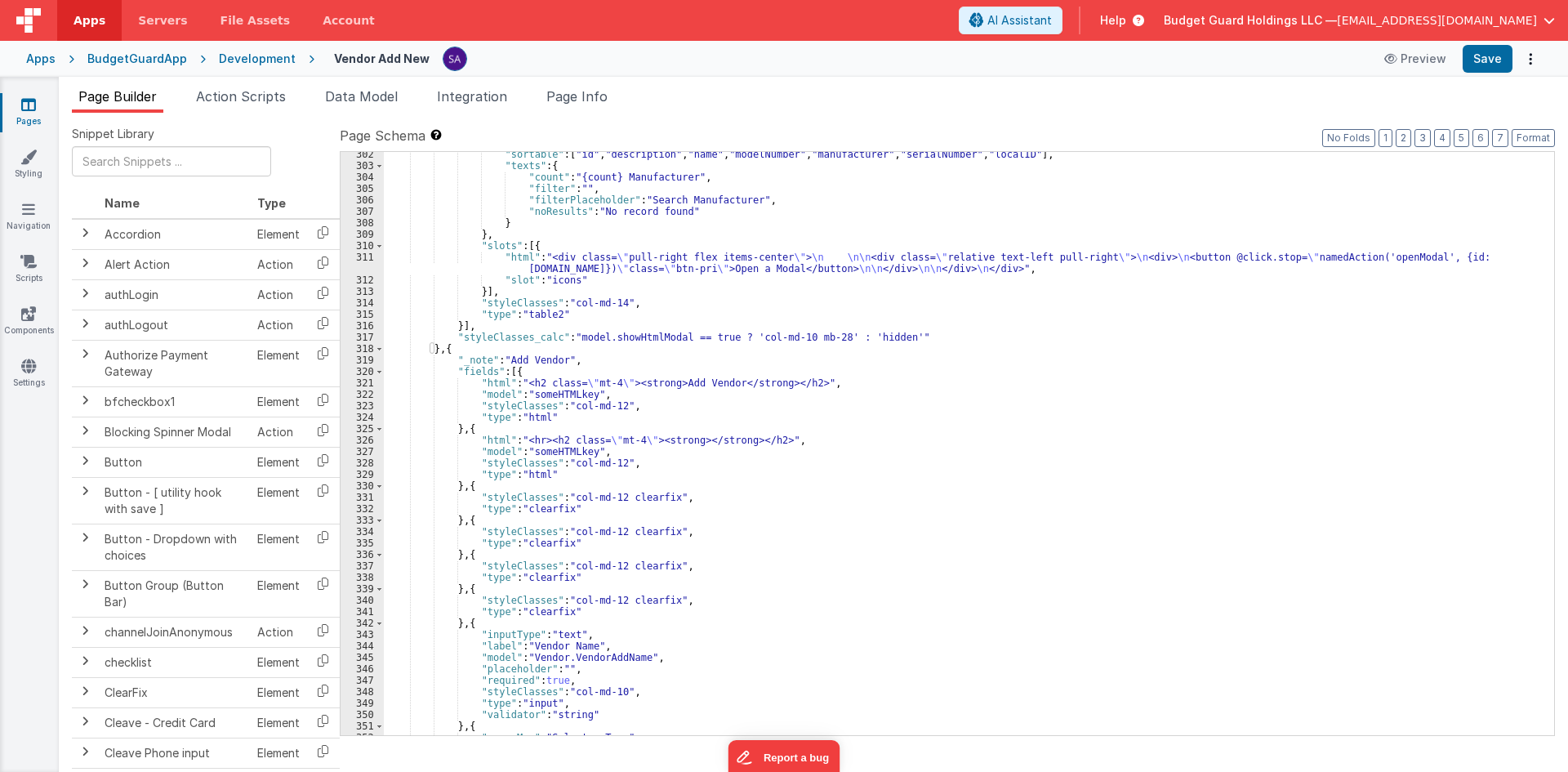
scroll to position [3479, 0]
click at [443, 351] on div ""sortable" : [ "id" , "description" , "name" , "modelNumber" , "manufacturer" ,…" at bounding box center [962, 451] width 1158 height 606
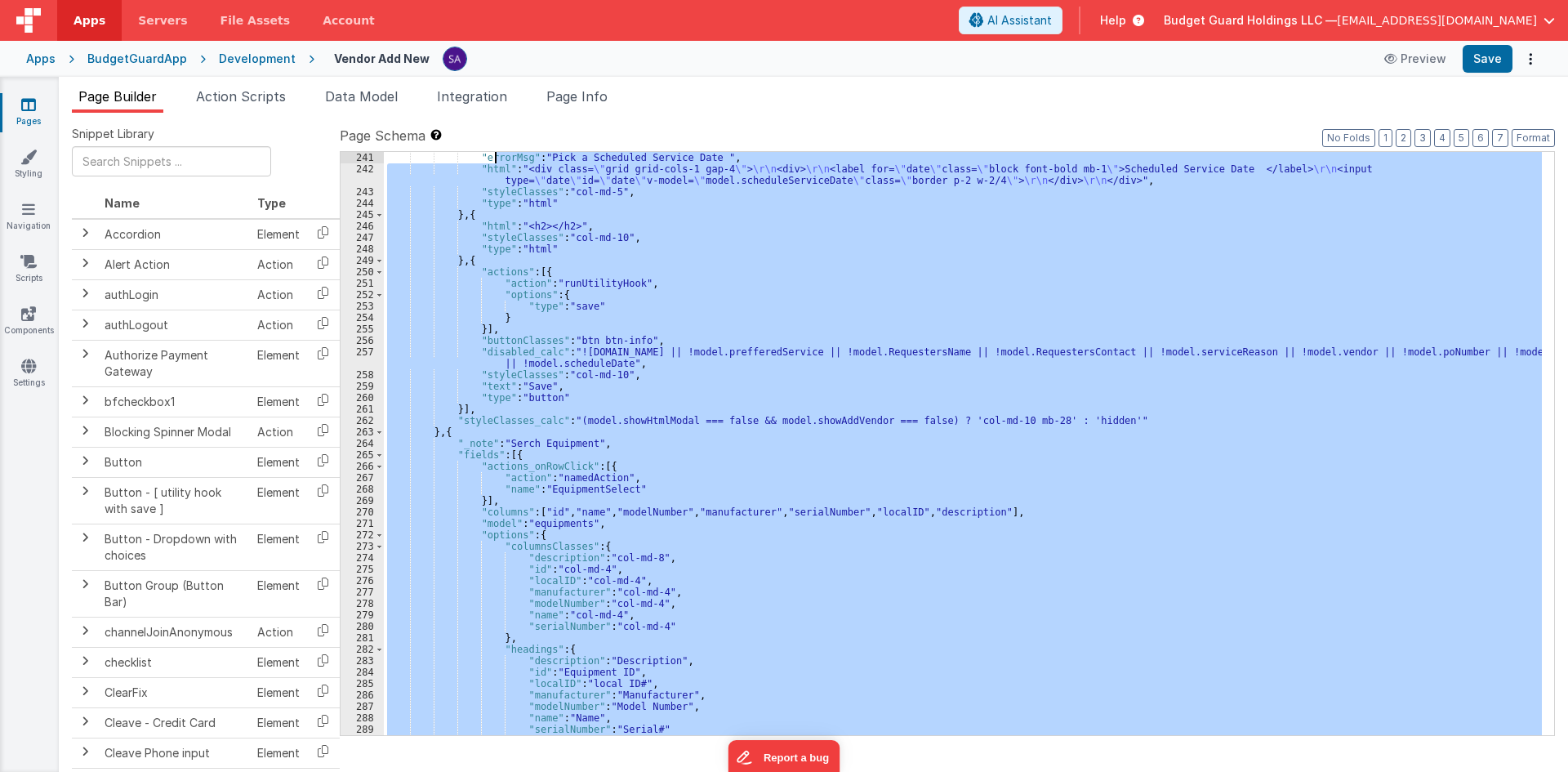
scroll to position [2755, 0]
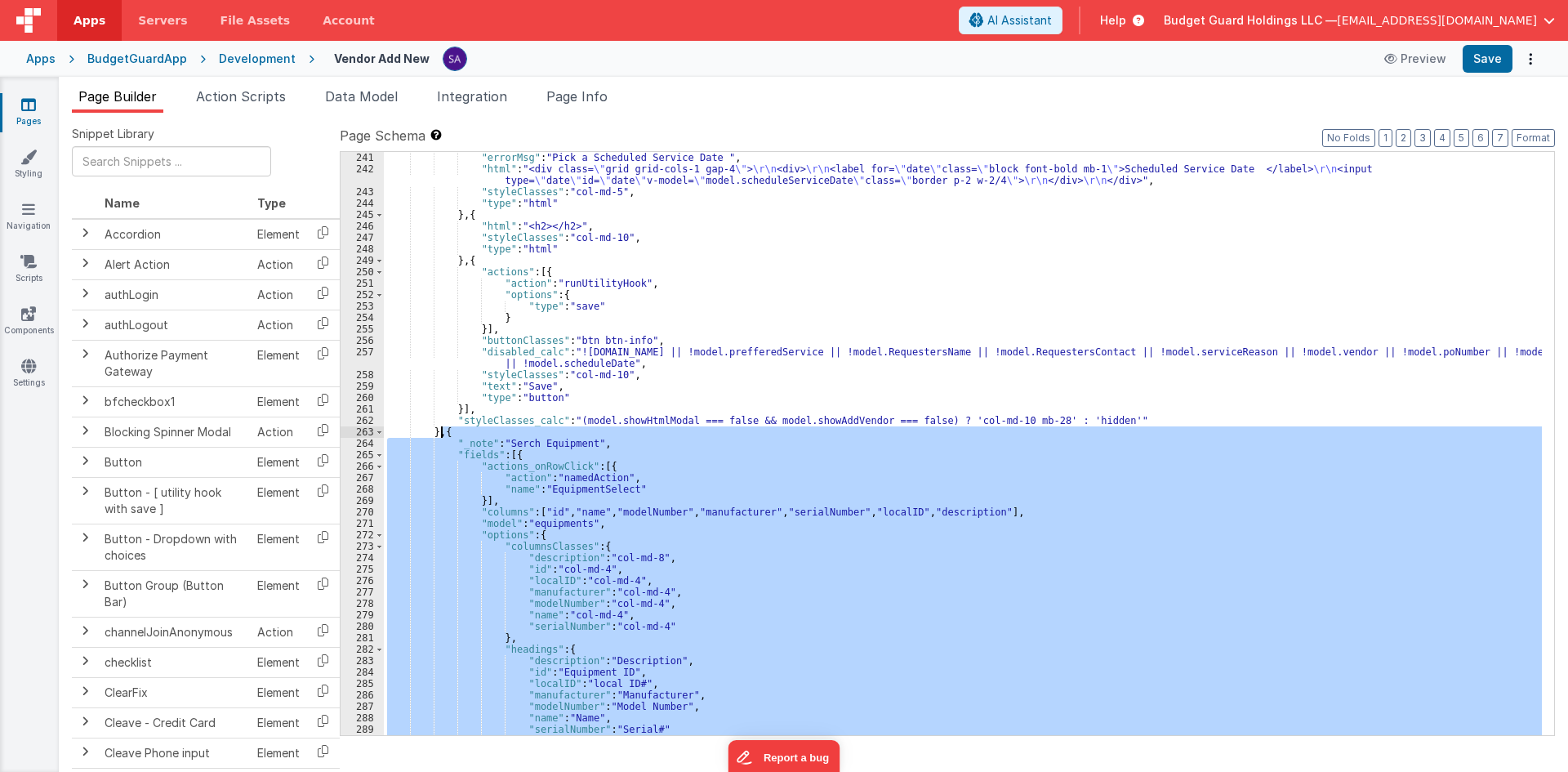
drag, startPoint x: 441, startPoint y: 349, endPoint x: 441, endPoint y: 430, distance: 81.0
click at [441, 430] on div ""errorMsg" : "Pick a Scheduled Service Date " , "html" : "<div class= \" grid g…" at bounding box center [962, 455] width 1158 height 606
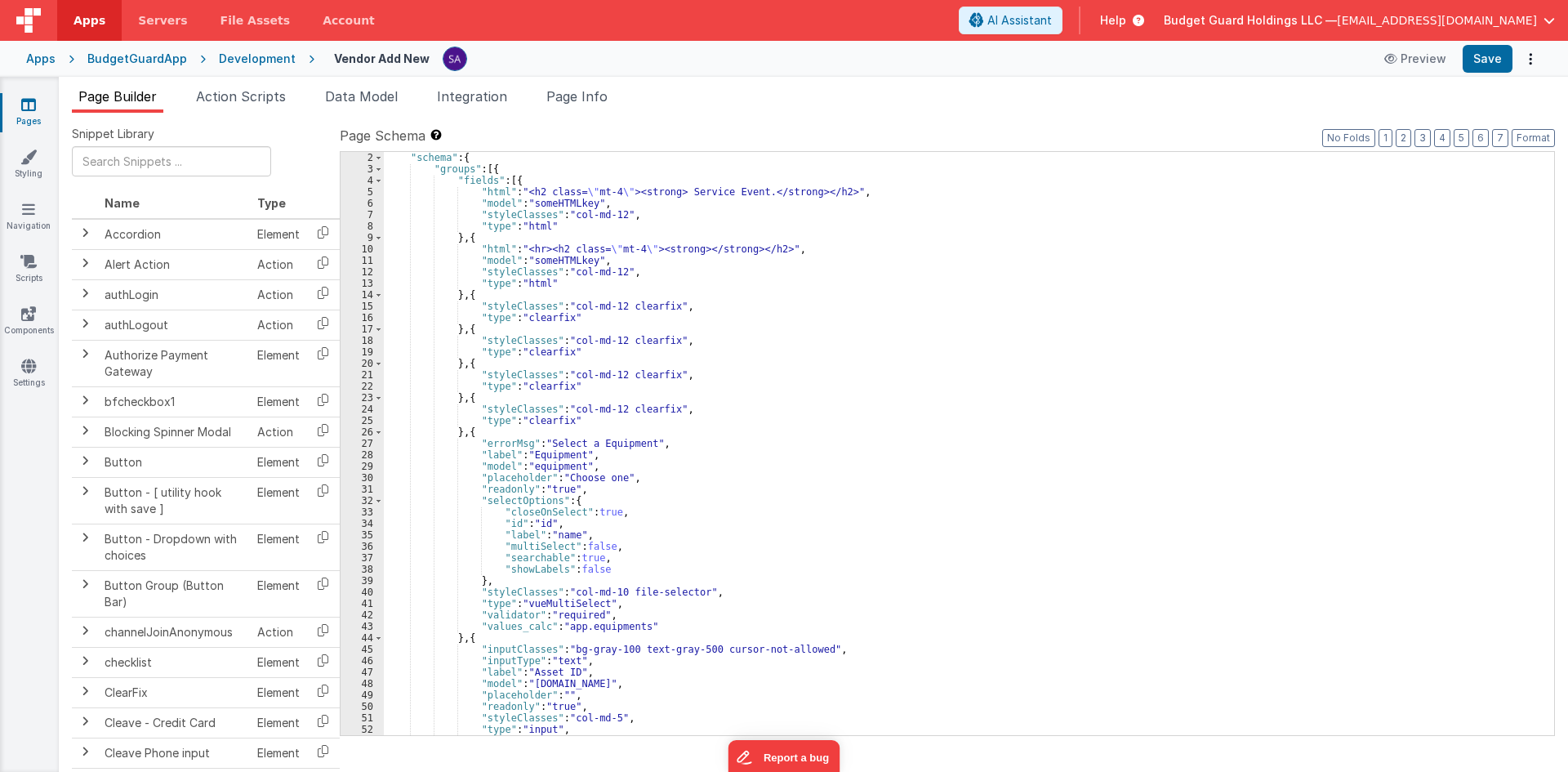
scroll to position [0, 0]
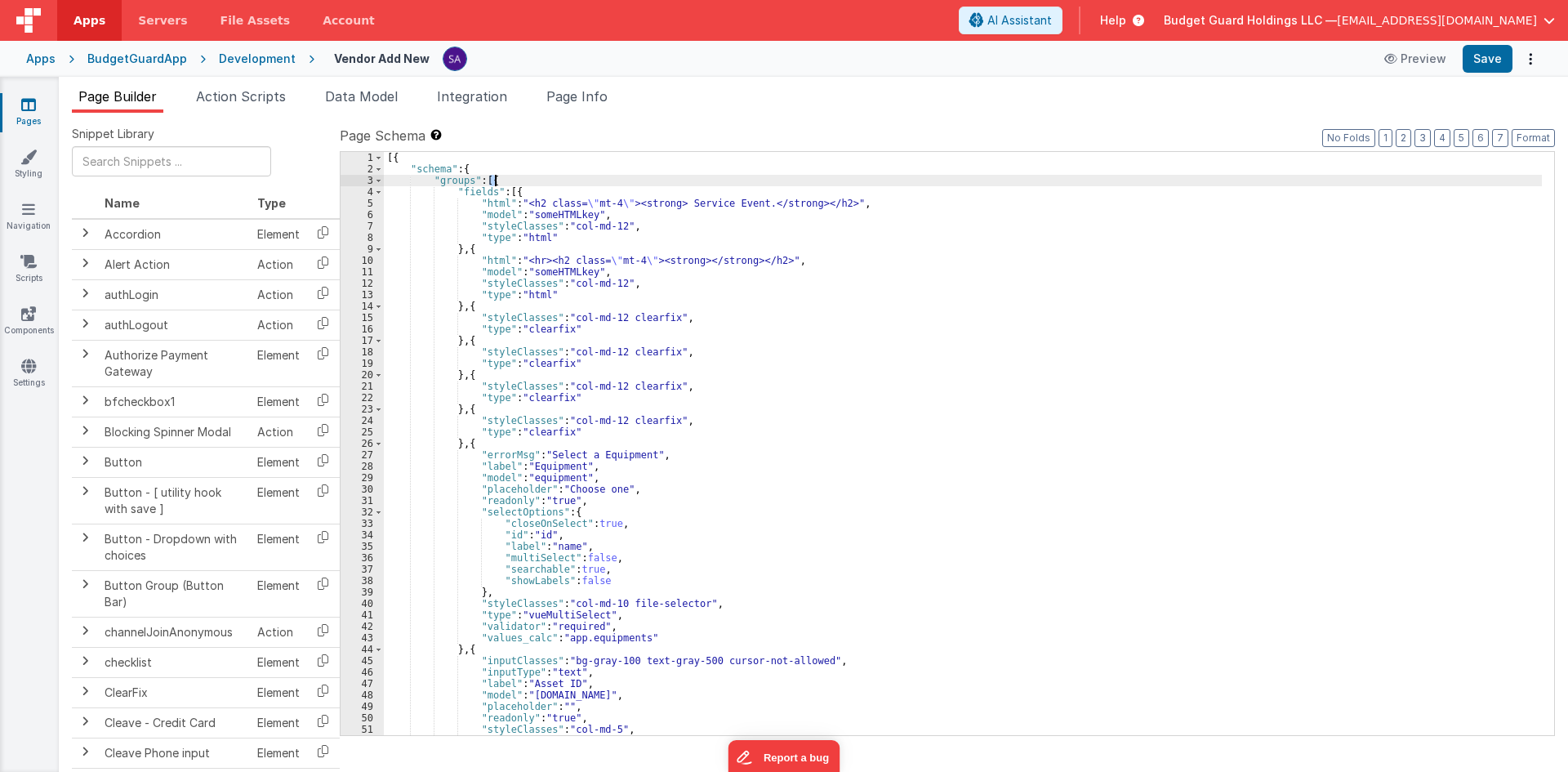
click at [498, 180] on div "[{ "schema" : { "groups" : [{ "fields" : [{ "html" : "<h2 class= \" mt-4 \" ><s…" at bounding box center [962, 455] width 1158 height 606
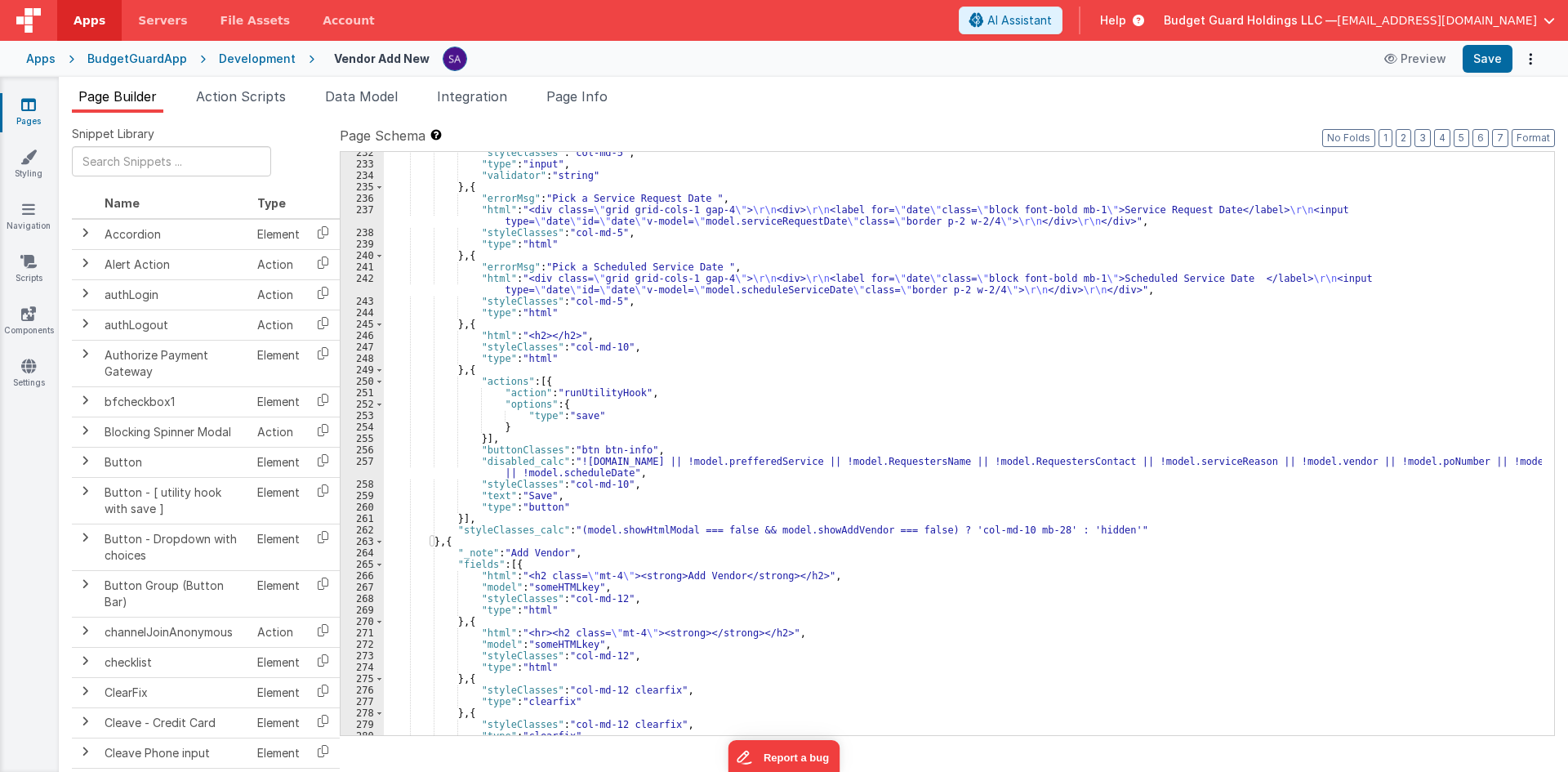
scroll to position [2743, 0]
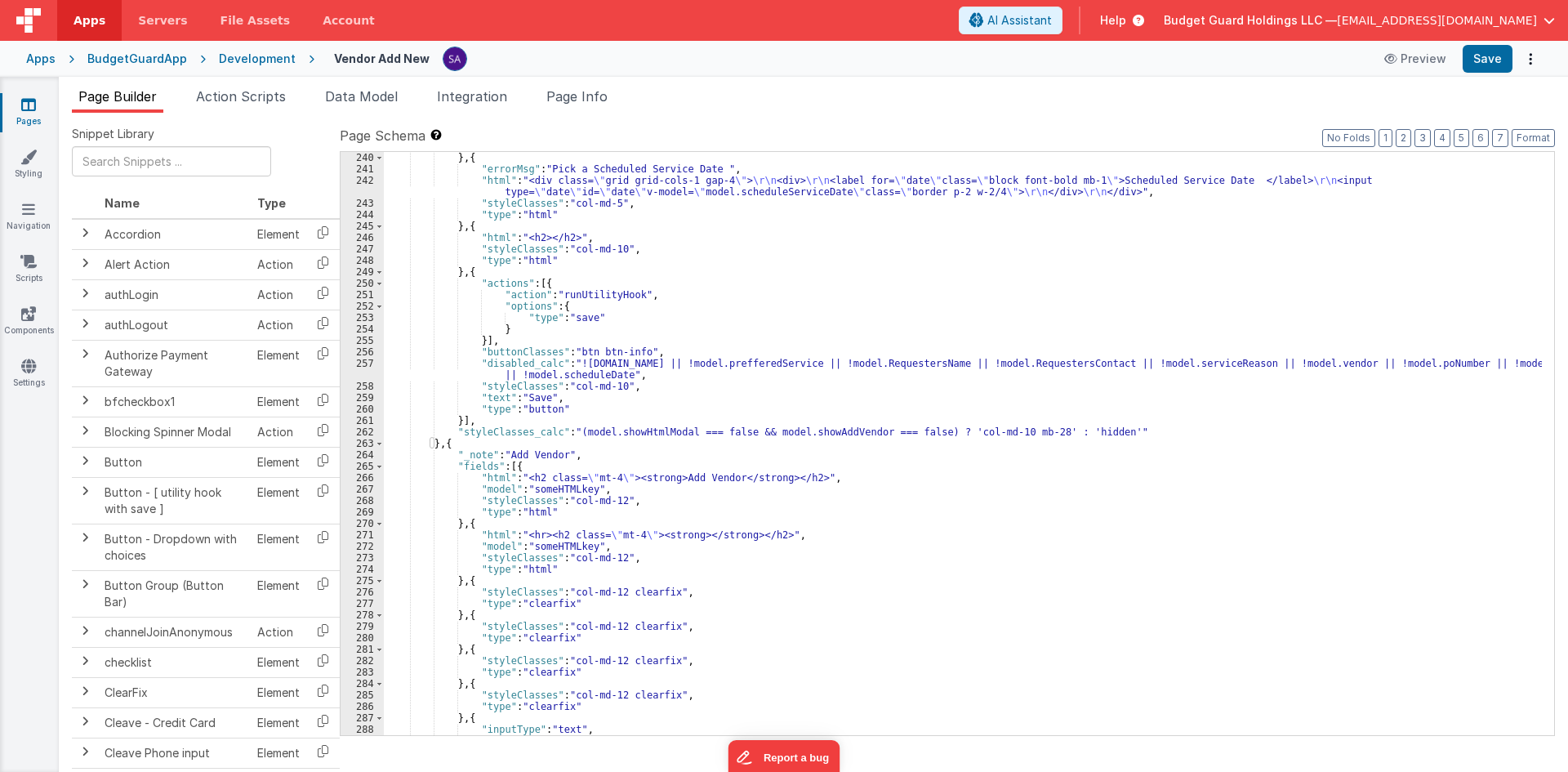
click at [440, 443] on div "} , { "errorMsg" : "Pick a Scheduled Service Date " , "html" : "<div class= \" …" at bounding box center [962, 455] width 1158 height 606
click at [433, 441] on div "} , { "errorMsg" : "Pick a Scheduled Service Date " , "html" : "<div class= \" …" at bounding box center [962, 455] width 1158 height 606
click at [437, 441] on div "} , { "errorMsg" : "Pick a Scheduled Service Date " , "html" : "<div class= \" …" at bounding box center [962, 455] width 1158 height 606
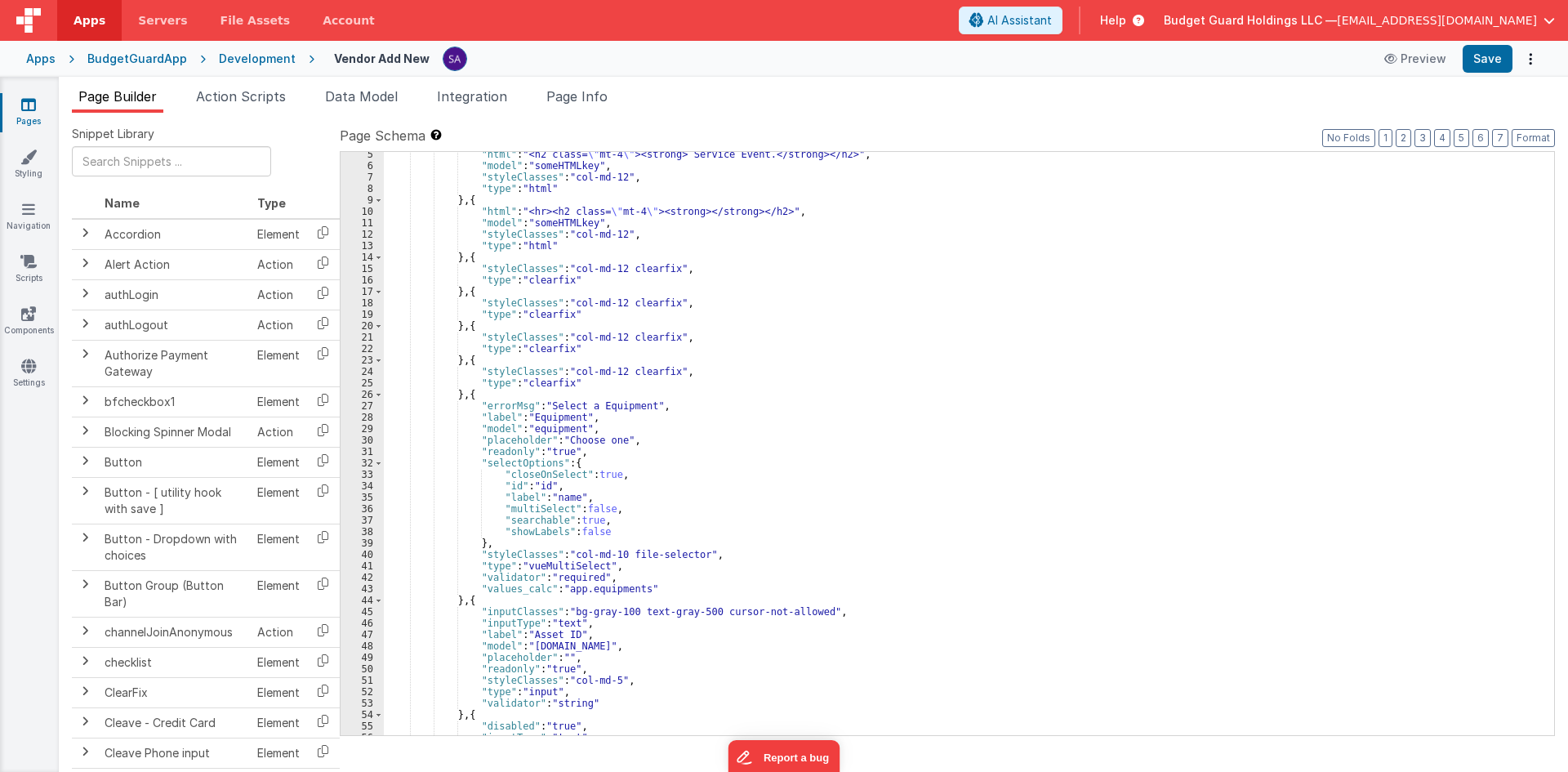
scroll to position [0, 0]
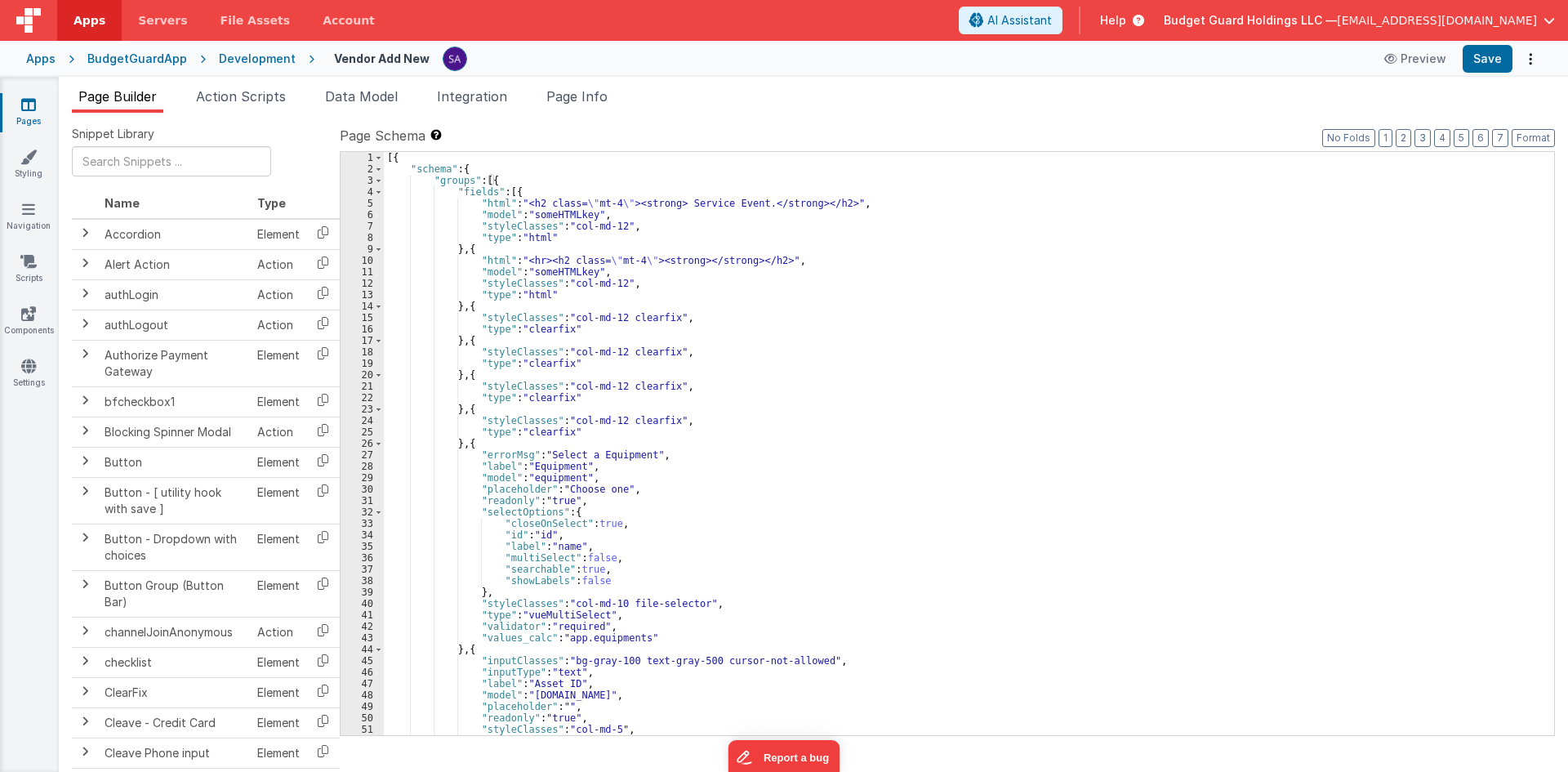
click at [487, 177] on div "[{ "schema" : { "groups" : [{ "fields" : [{ "html" : "<h2 class= \" mt-4 \" ><s…" at bounding box center [962, 455] width 1158 height 606
click at [495, 181] on div "[{ "schema" : { "groups" : [{ "fields" : [{ "html" : "<h2 class= \" mt-4 \" ><s…" at bounding box center [962, 455] width 1158 height 606
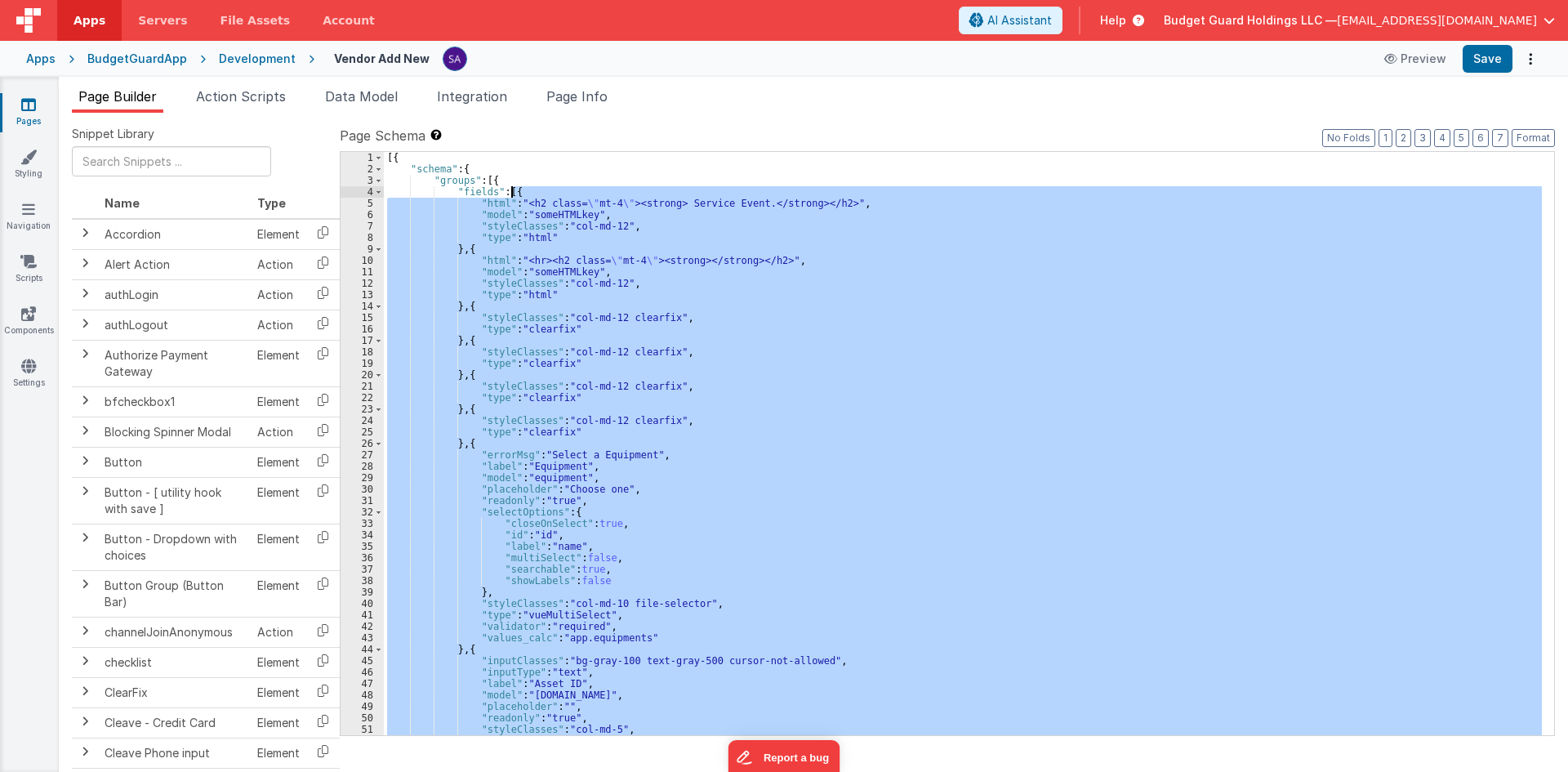
drag, startPoint x: 438, startPoint y: 493, endPoint x: 512, endPoint y: 191, distance: 310.9
click at [512, 191] on div "[{ "schema" : { "groups" : [{ "fields" : [{ "html" : "<h2 class= \" mt-4 \" ><s…" at bounding box center [962, 455] width 1158 height 606
click at [513, 224] on div "[{ "schema" : { "groups" : [{ "fields" : [{ "html" : "<h2 class= \" mt-4 \" ><s…" at bounding box center [962, 443] width 1158 height 583
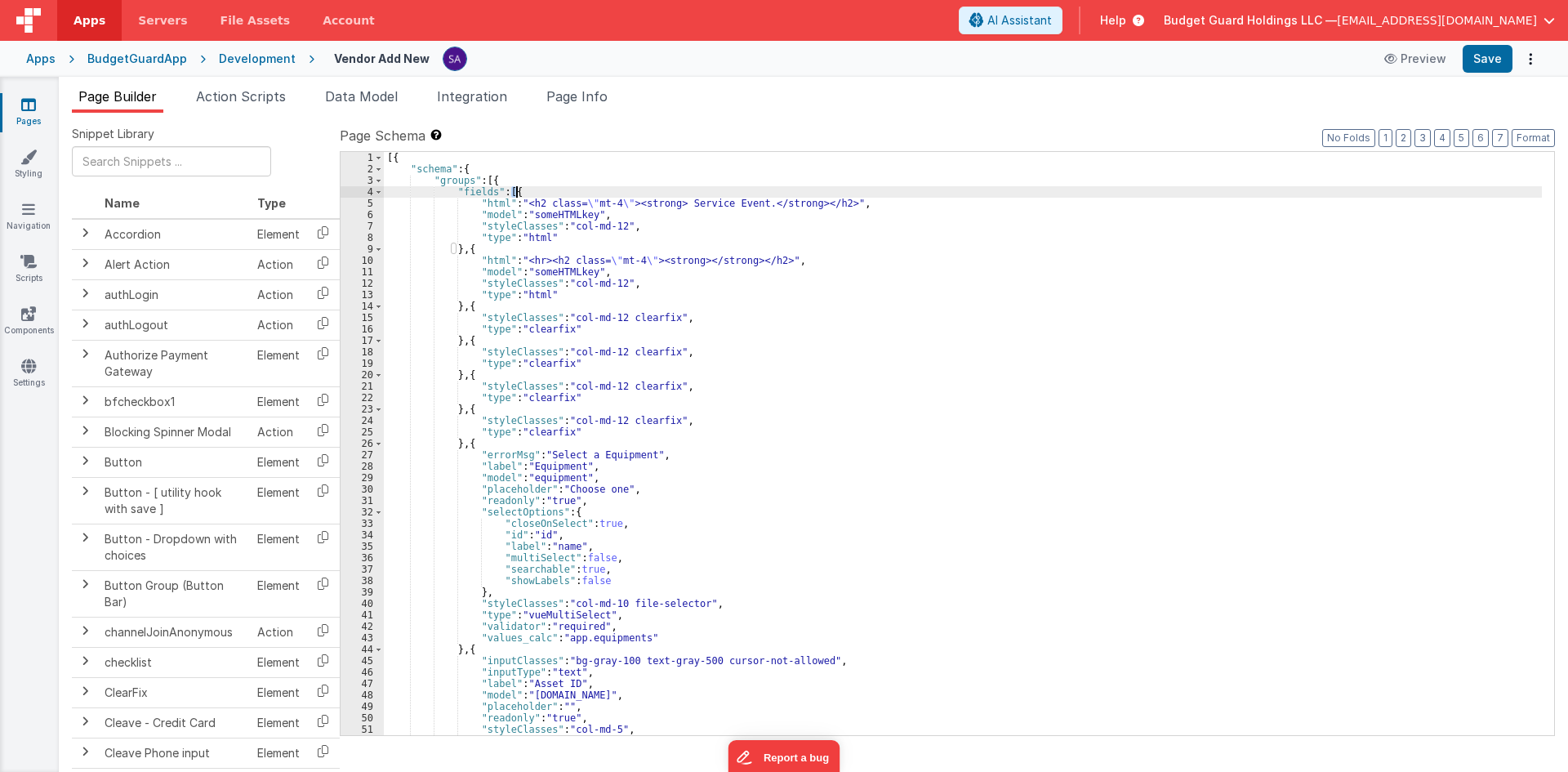
click at [518, 195] on div "[{ "schema" : { "groups" : [{ "fields" : [{ "html" : "<h2 class= \" mt-4 \" ><s…" at bounding box center [962, 455] width 1158 height 606
click at [496, 181] on div "[{ "schema" : { "groups" : [{ "fields" : [{ "html" : "<h2 class= \" mt-4 \" ><s…" at bounding box center [962, 455] width 1158 height 606
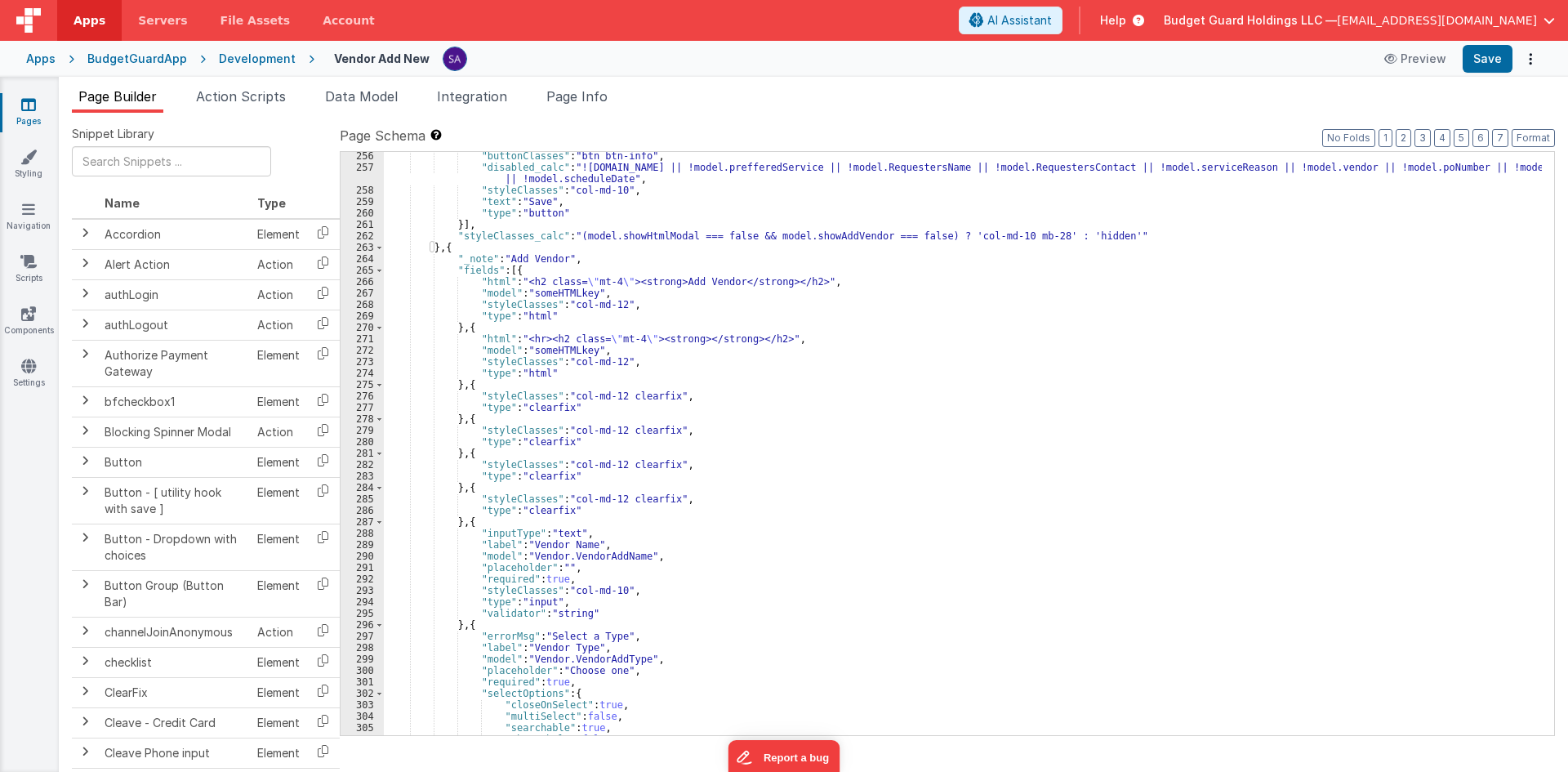
scroll to position [2842, 0]
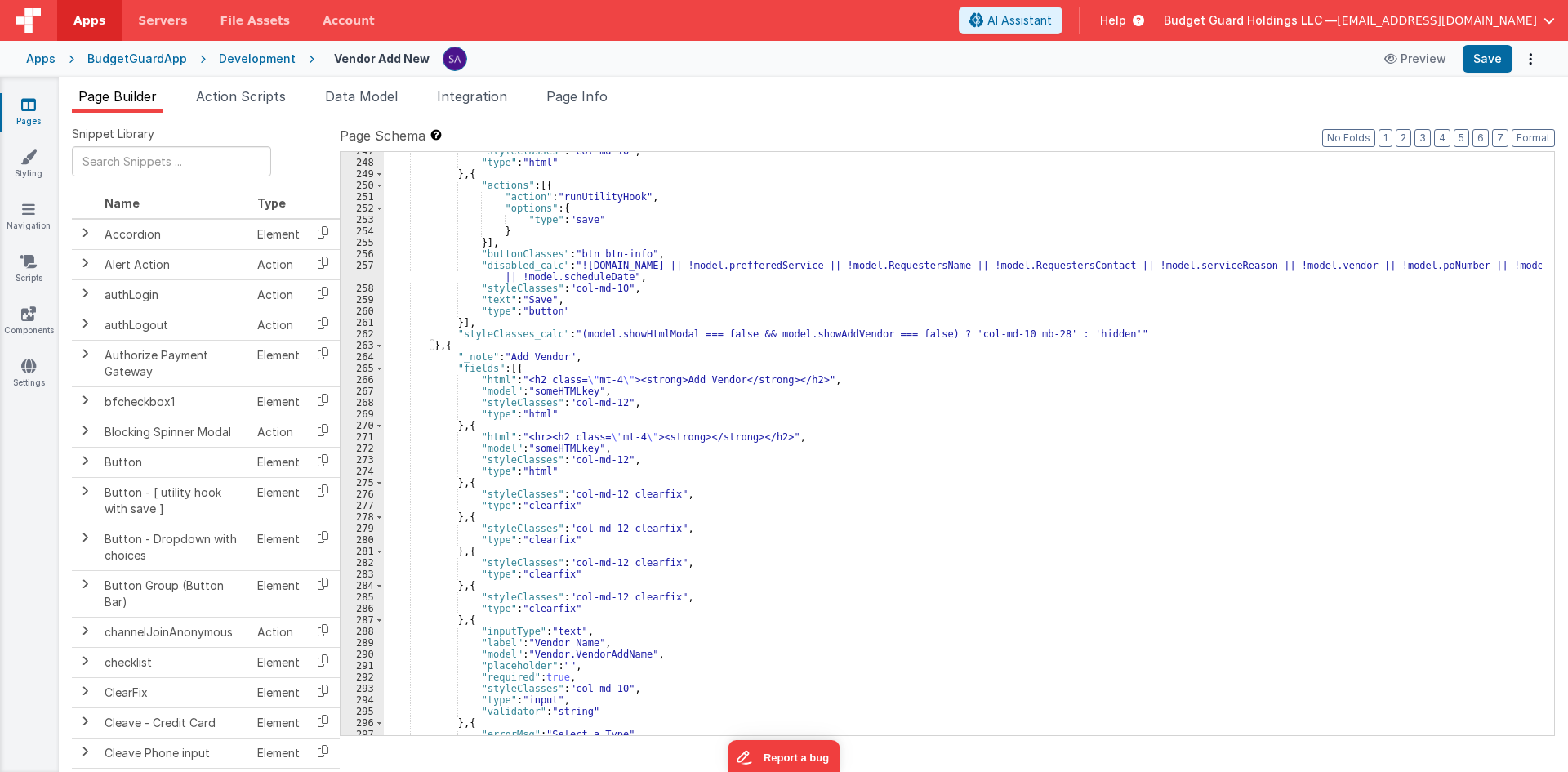
click at [446, 350] on div ""styleClasses" : "col-md-10" , "type" : "html" } , { "actions" : [{ "action" : …" at bounding box center [962, 448] width 1158 height 606
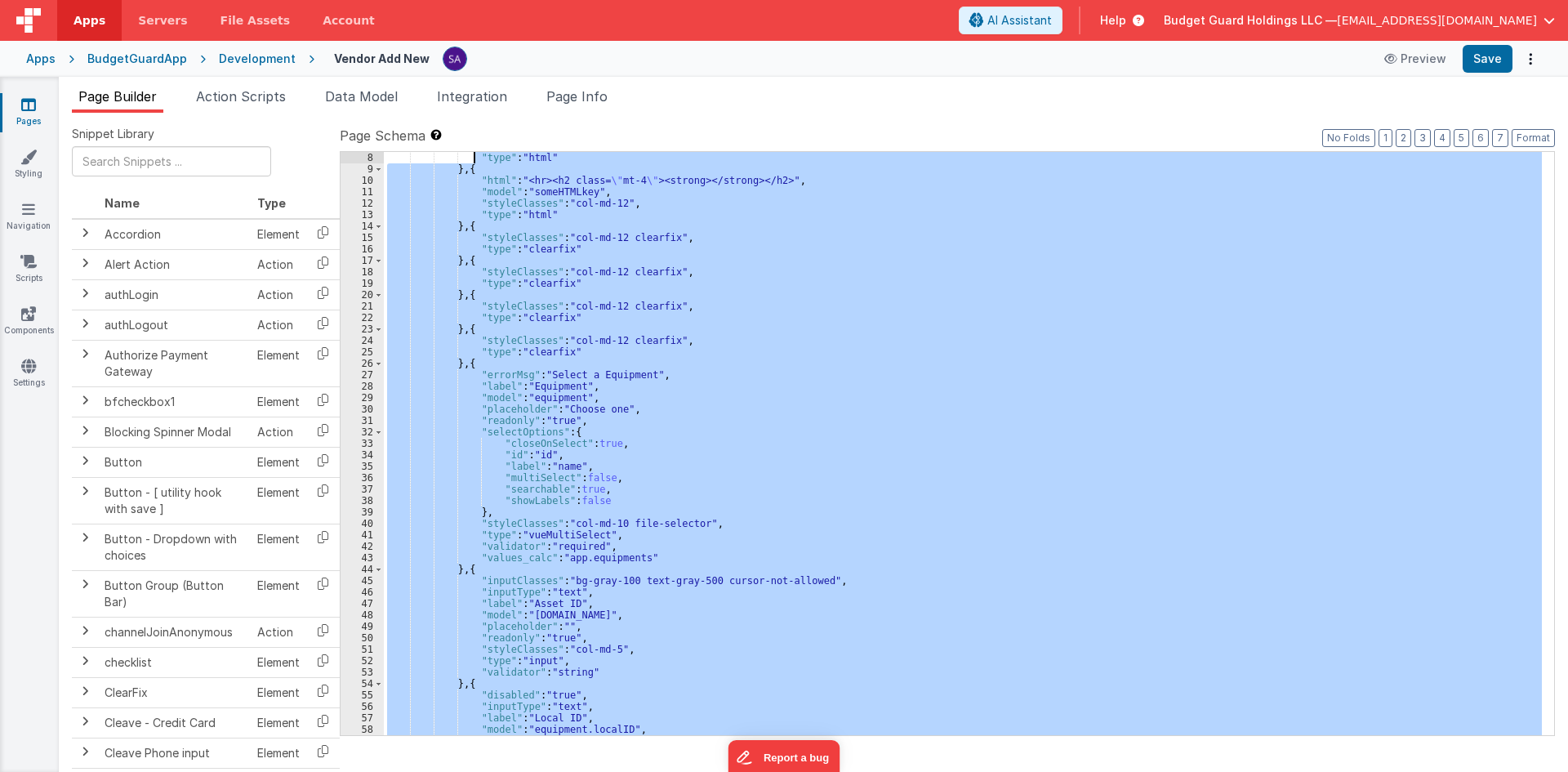
scroll to position [0, 0]
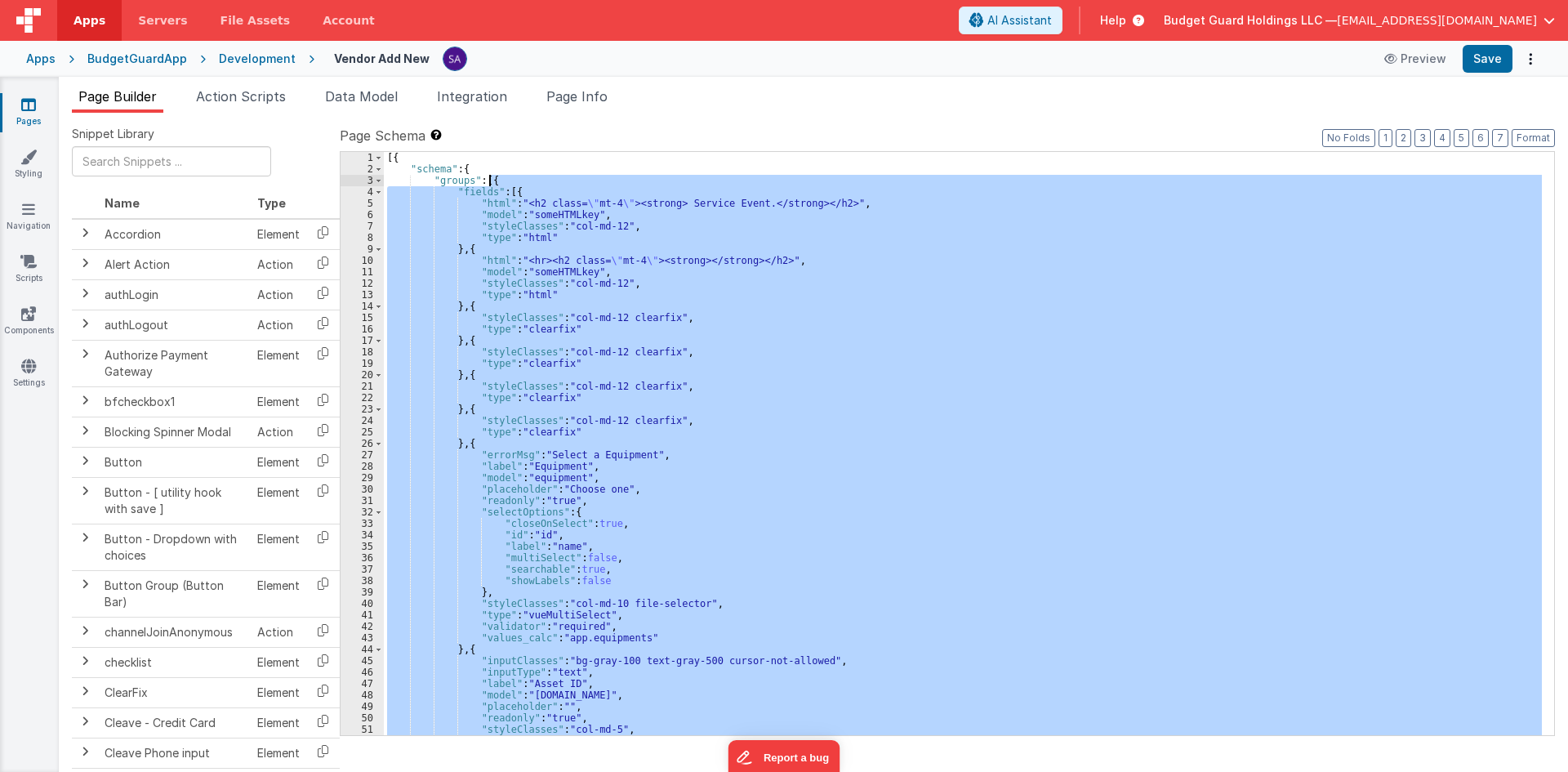
drag, startPoint x: 440, startPoint y: 346, endPoint x: 487, endPoint y: 180, distance: 172.5
click at [487, 180] on div "[{ "schema" : { "groups" : [{ "fields" : [{ "html" : "<h2 class= \" mt-4 \" ><s…" at bounding box center [962, 455] width 1158 height 606
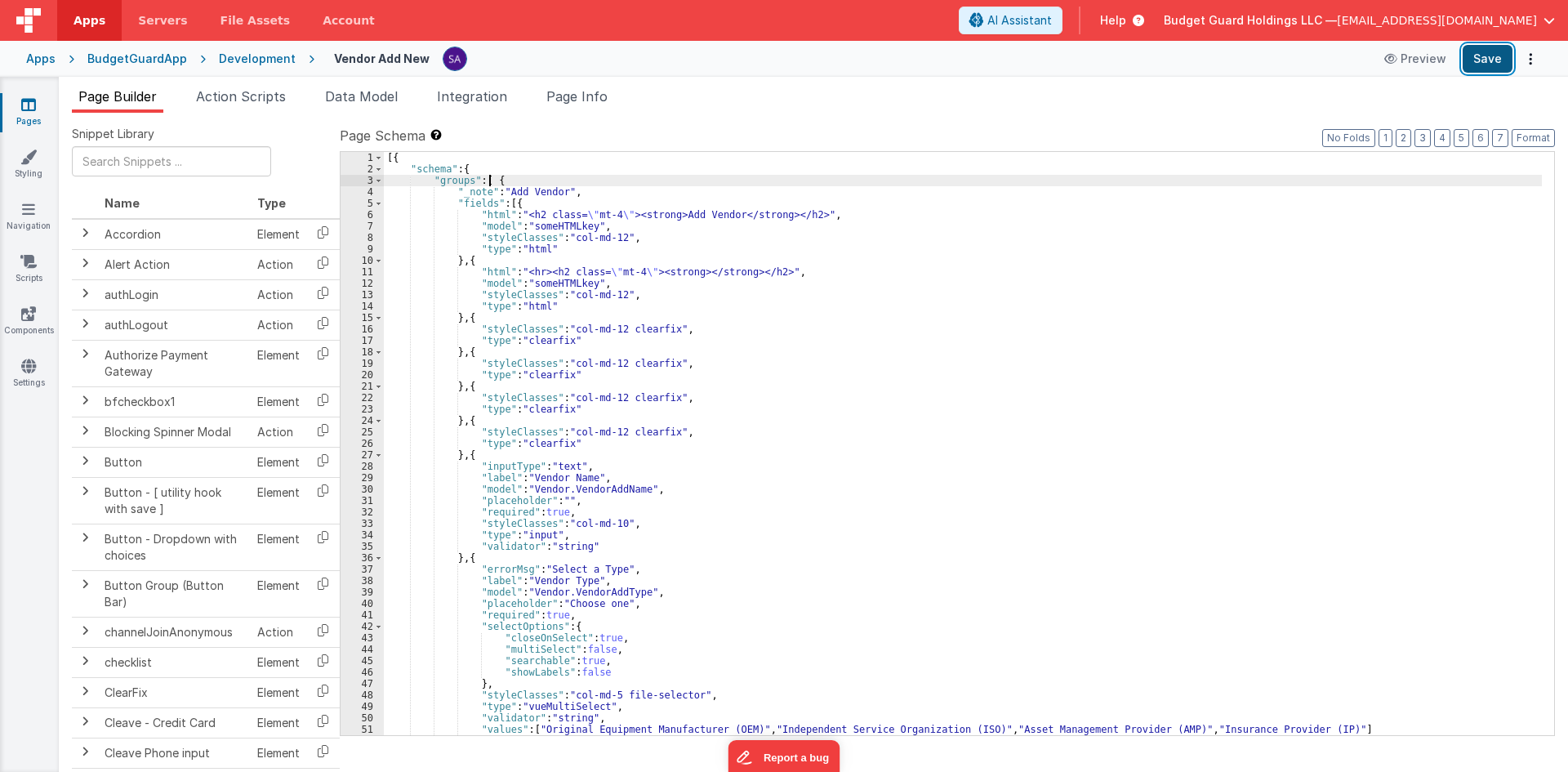
click at [1479, 52] on button "Save" at bounding box center [1488, 59] width 50 height 28
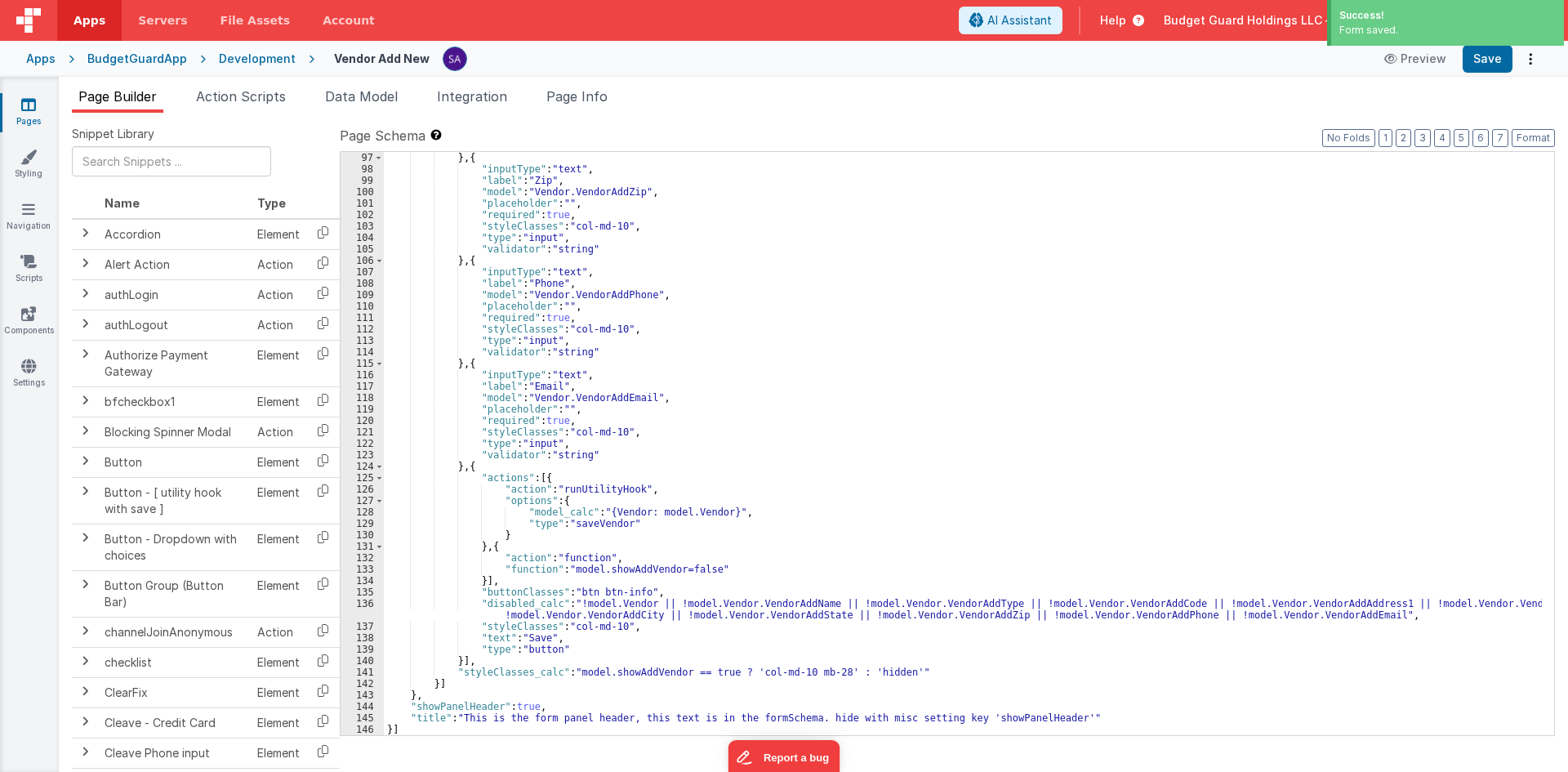
scroll to position [1098, 0]
click at [482, 596] on div "} , { "inputType" : "text" , "label" : "Zip" , "model" : "Vendor.VendorAddZip" …" at bounding box center [962, 455] width 1158 height 606
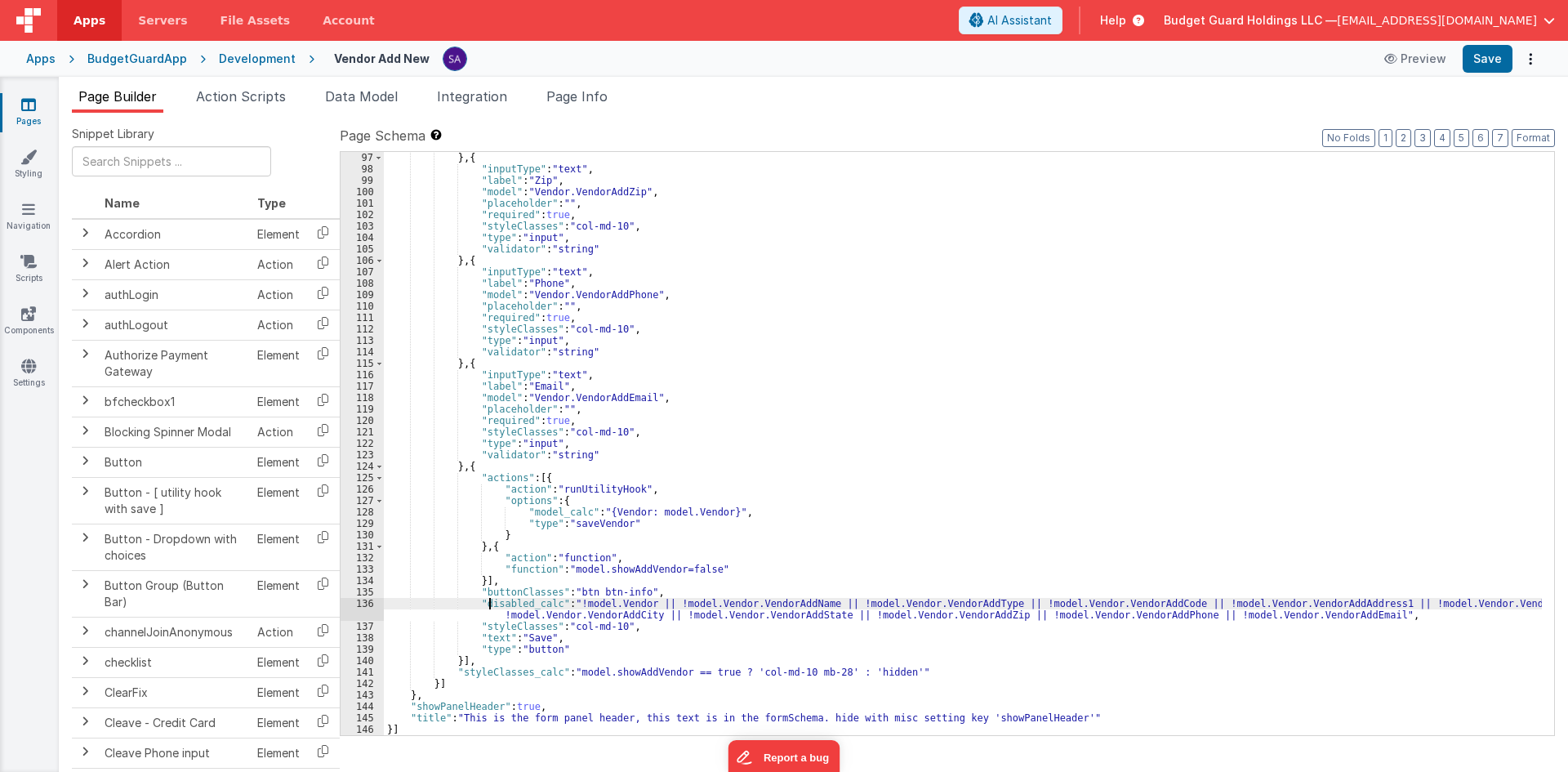
click at [488, 607] on div "} , { "inputType" : "text" , "label" : "Zip" , "model" : "Vendor.VendorAddZip" …" at bounding box center [962, 455] width 1158 height 606
click at [1325, 613] on div "} , { "inputType" : "text" , "label" : "Zip" , "model" : "Vendor.VendorAddZip" …" at bounding box center [962, 455] width 1158 height 606
click at [1330, 616] on div "} , { "inputType" : "text" , "label" : "Zip" , "model" : "Vendor.VendorAddZip" …" at bounding box center [962, 455] width 1158 height 606
click at [1325, 614] on div "} , { "inputType" : "text" , "label" : "Zip" , "model" : "Vendor.VendorAddZip" …" at bounding box center [962, 455] width 1158 height 606
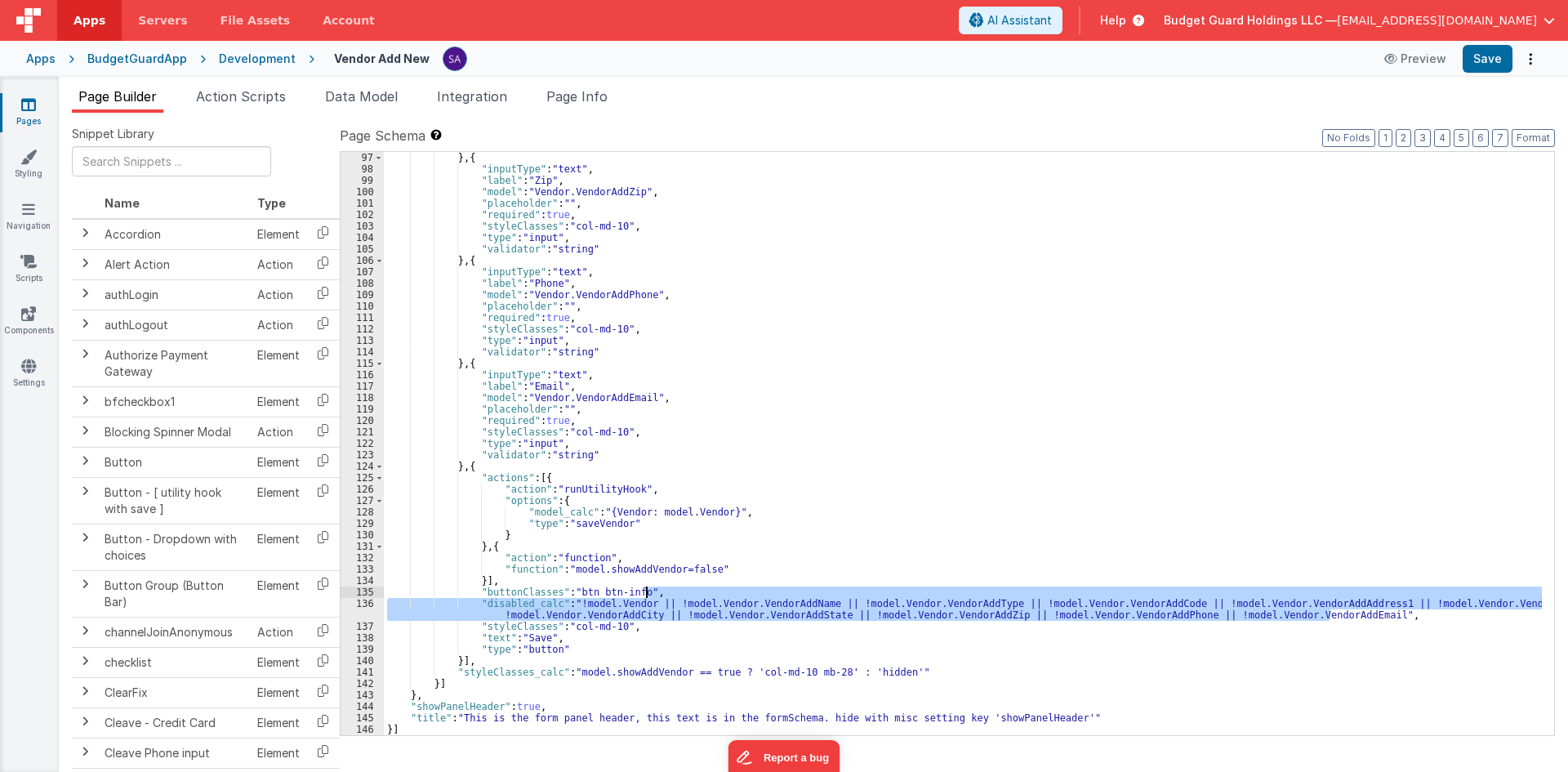
drag, startPoint x: 1333, startPoint y: 616, endPoint x: 662, endPoint y: 596, distance: 671.3
click at [662, 596] on div "} , { "inputType" : "text" , "label" : "Zip" , "model" : "Vendor.VendorAddZip" …" at bounding box center [962, 455] width 1158 height 606
click at [500, 671] on div "} , { "inputType" : "text" , "label" : "Zip" , "model" : "Vendor.VendorAddZip" …" at bounding box center [962, 455] width 1158 height 606
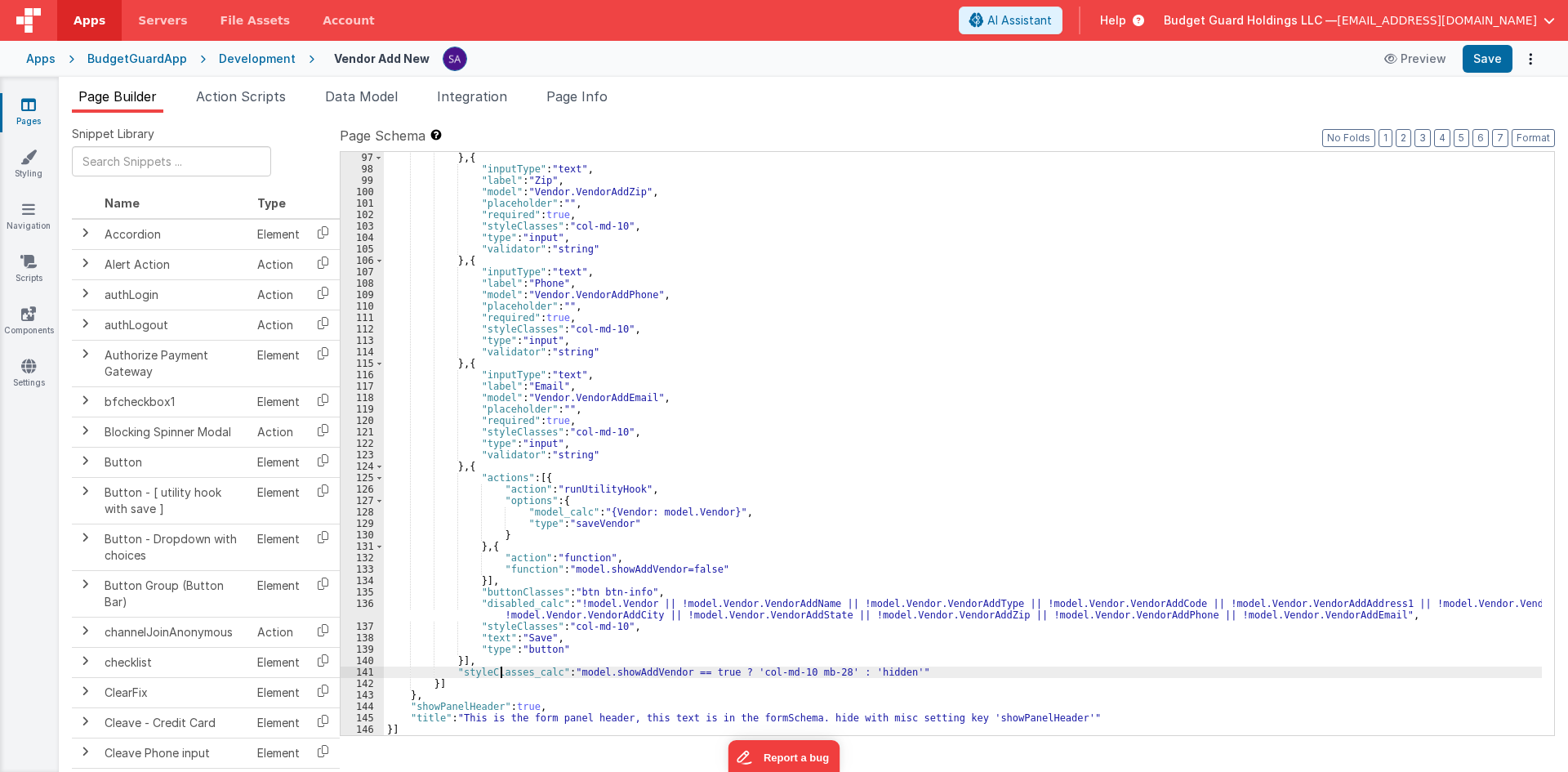
click at [535, 673] on div "} , { "inputType" : "text" , "label" : "Zip" , "model" : "Vendor.VendorAddZip" …" at bounding box center [962, 455] width 1158 height 606
click at [524, 587] on div "} , { "inputType" : "text" , "label" : "Zip" , "model" : "Vendor.VendorAddZip" …" at bounding box center [962, 455] width 1158 height 606
click at [510, 601] on div "} , { "inputType" : "text" , "label" : "Zip" , "model" : "Vendor.VendorAddZip" …" at bounding box center [962, 455] width 1158 height 606
click at [573, 670] on div "} , { "inputType" : "text" , "label" : "Zip" , "model" : "Vendor.VendorAddZip" …" at bounding box center [962, 455] width 1158 height 606
click at [622, 669] on div "} , { "inputType" : "text" , "label" : "Zip" , "model" : "Vendor.VendorAddZip" …" at bounding box center [962, 455] width 1158 height 606
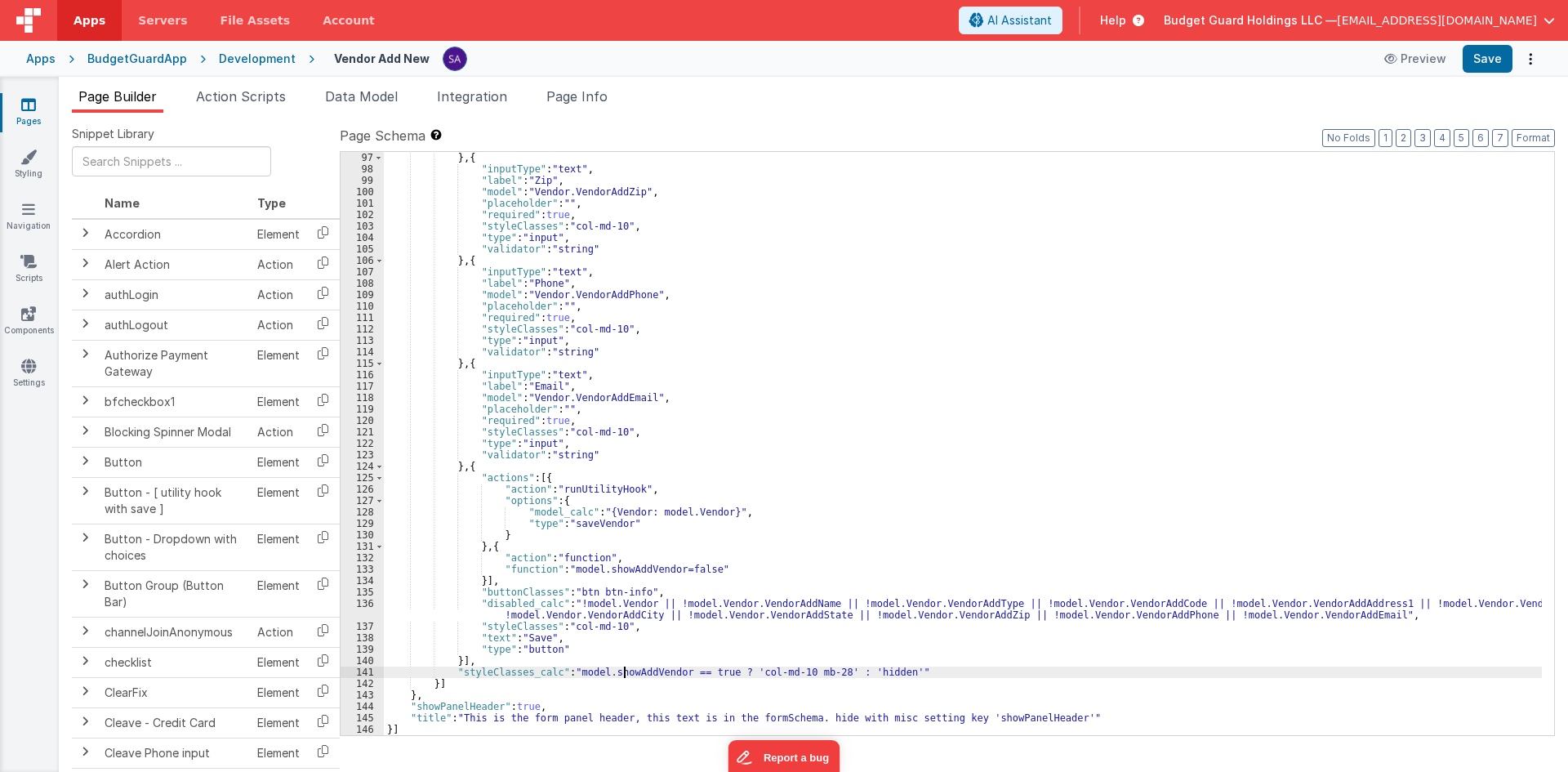
click at [692, 671] on div "} , { "inputType" : "text" , "label" : "Zip" , "model" : "Vendor.VendorAddZip" …" at bounding box center [962, 455] width 1158 height 606
click at [533, 672] on div "} , { "inputType" : "text" , "label" : "Zip" , "model" : "Vendor.VendorAddZip" …" at bounding box center [962, 455] width 1158 height 606
click at [533, 672] on div "} , { "inputType" : "text" , "label" : "Zip" , "model" : "Vendor.VendorAddZip" …" at bounding box center [962, 443] width 1158 height 583
click at [547, 674] on div "} , { "inputType" : "text" , "label" : "Zip" , "model" : "Vendor.VendorAddZip" …" at bounding box center [962, 455] width 1158 height 606
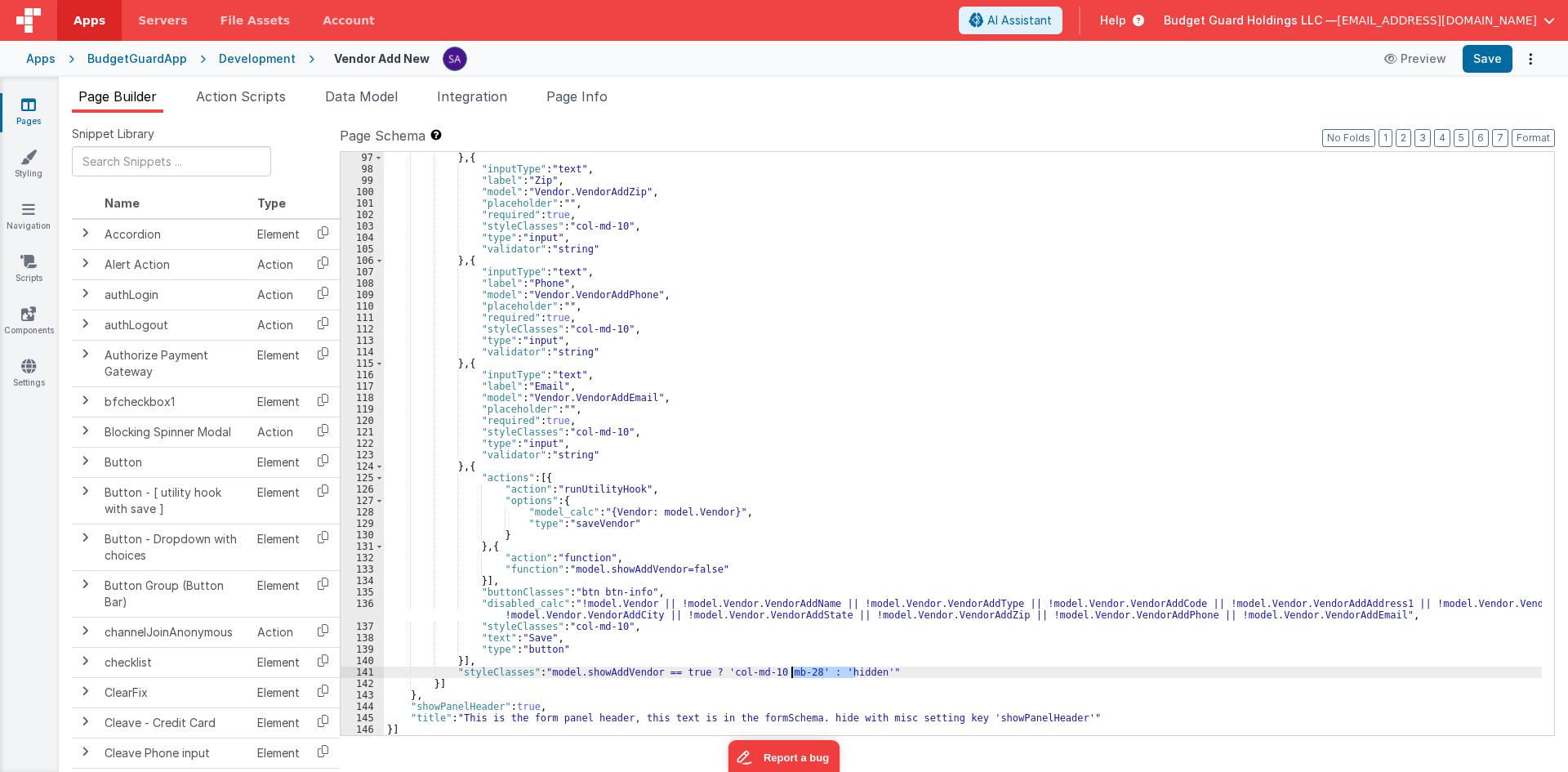
drag, startPoint x: 857, startPoint y: 669, endPoint x: 791, endPoint y: 671, distance: 66.0
click at [791, 671] on div "} , { "inputType" : "text" , "label" : "Zip" , "model" : "Vendor.VendorAddZip" …" at bounding box center [962, 455] width 1158 height 606
drag, startPoint x: 707, startPoint y: 672, endPoint x: 546, endPoint y: 670, distance: 161.0
click at [546, 670] on div "} , { "inputType" : "text" , "label" : "Zip" , "model" : "Vendor.VendorAddZip" …" at bounding box center [962, 455] width 1158 height 606
click at [550, 672] on div "} , { "inputType" : "text" , "label" : "Zip" , "model" : "Vendor.VendorAddZip" …" at bounding box center [962, 455] width 1158 height 606
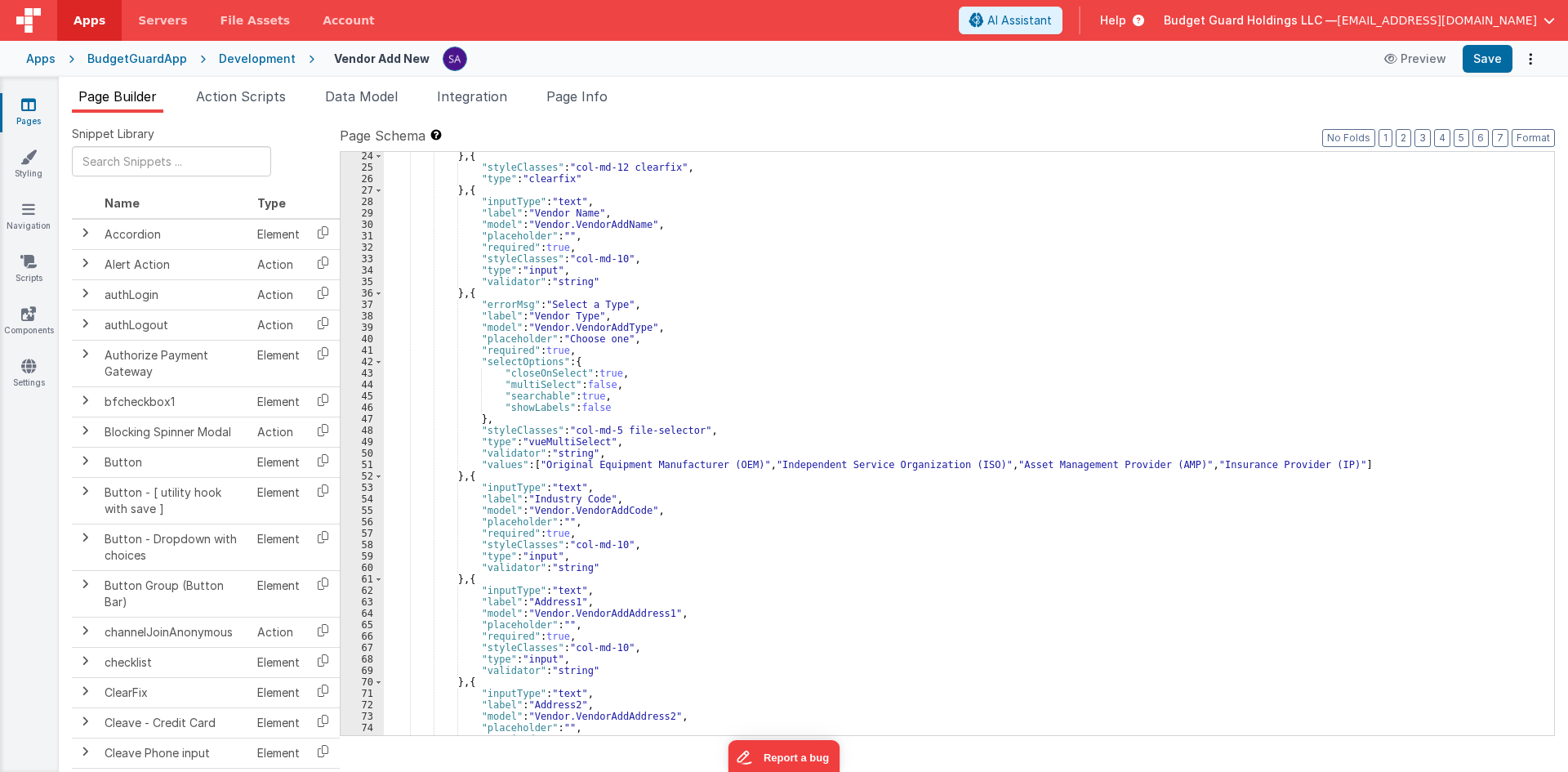
scroll to position [0, 0]
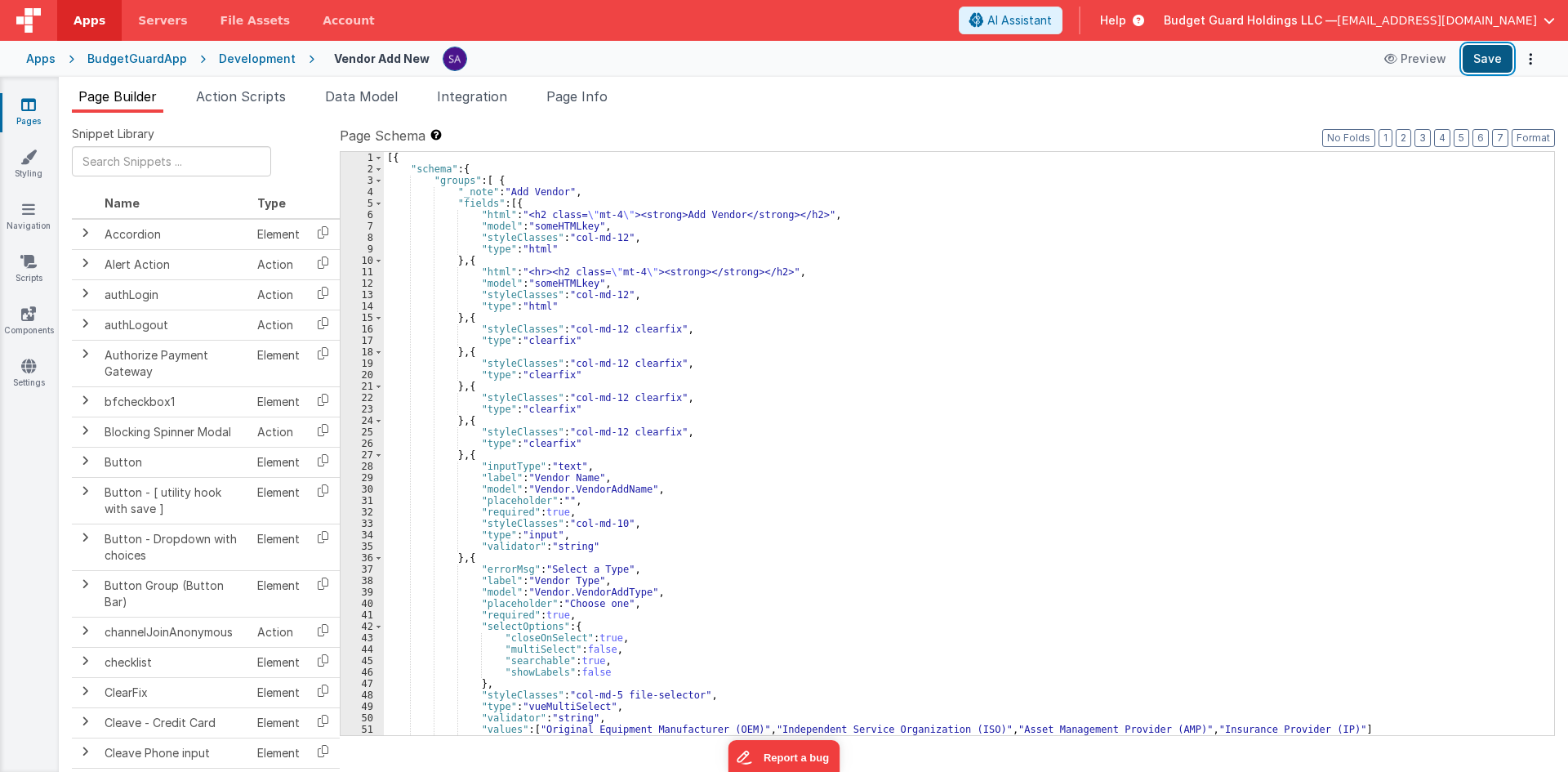
click at [1476, 55] on button "Save" at bounding box center [1488, 59] width 50 height 28
click at [28, 223] on link "Navigation" at bounding box center [29, 217] width 59 height 33
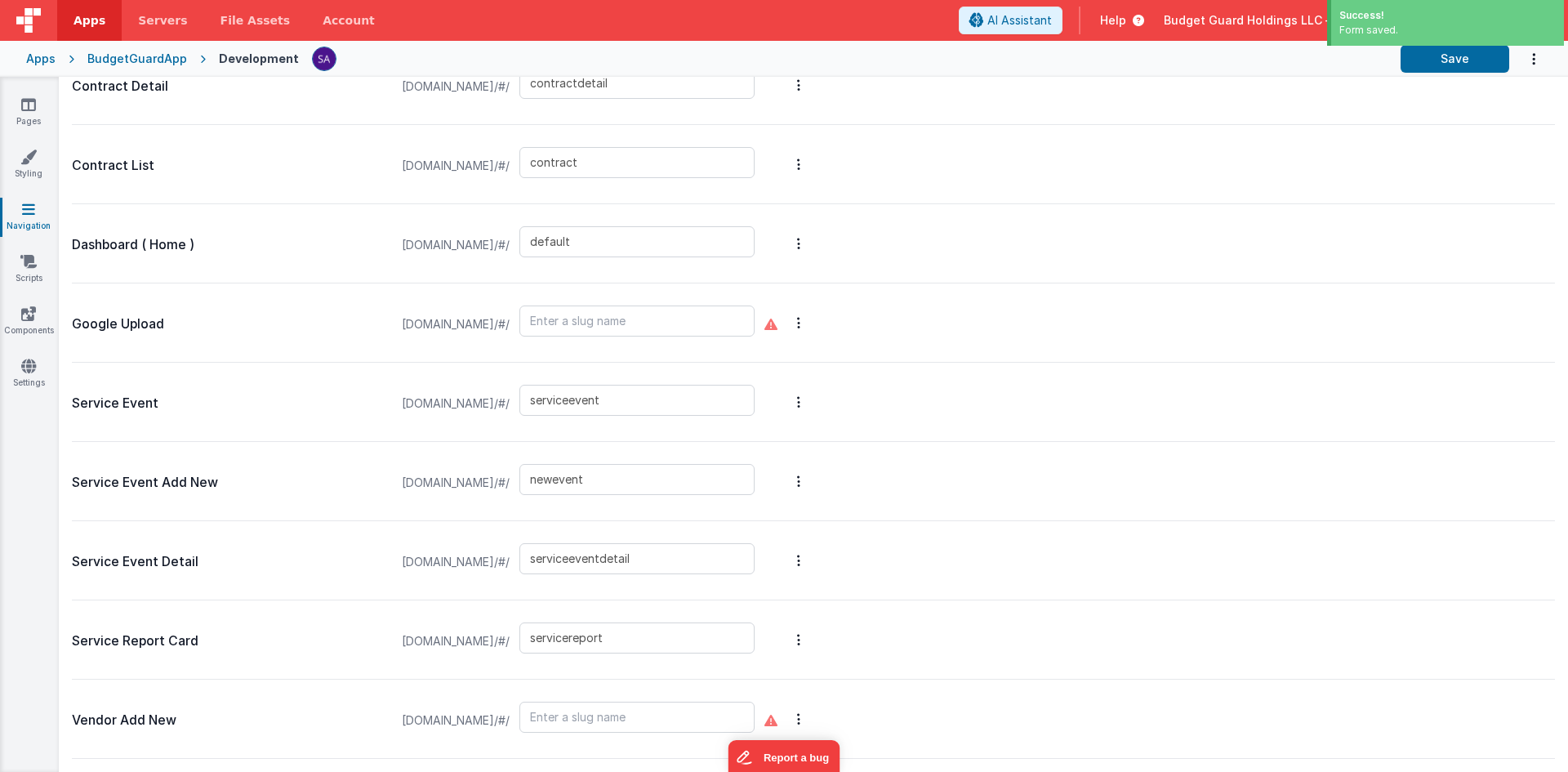
scroll to position [962, 0]
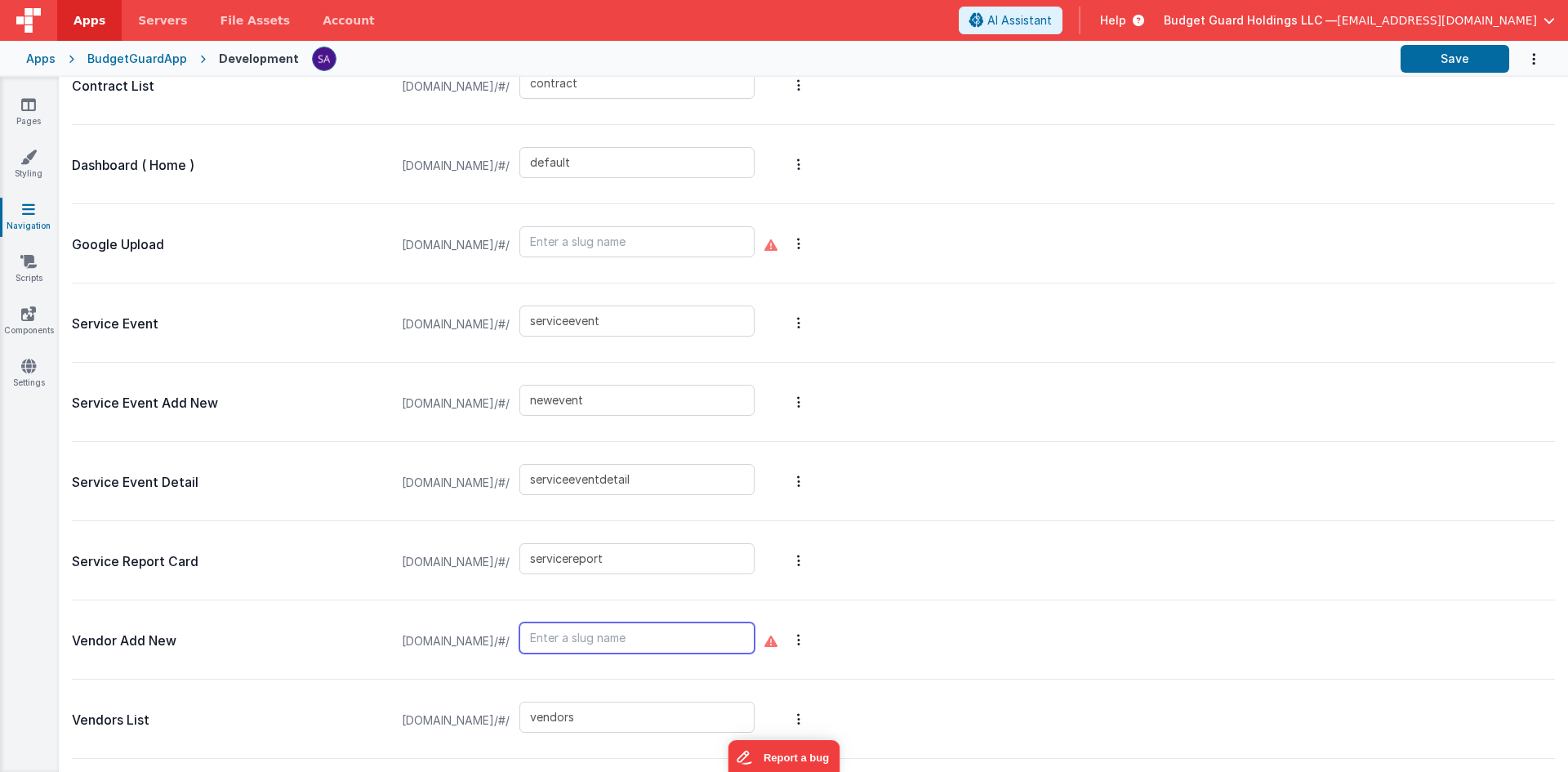
click at [621, 640] on input "text" at bounding box center [637, 637] width 235 height 31
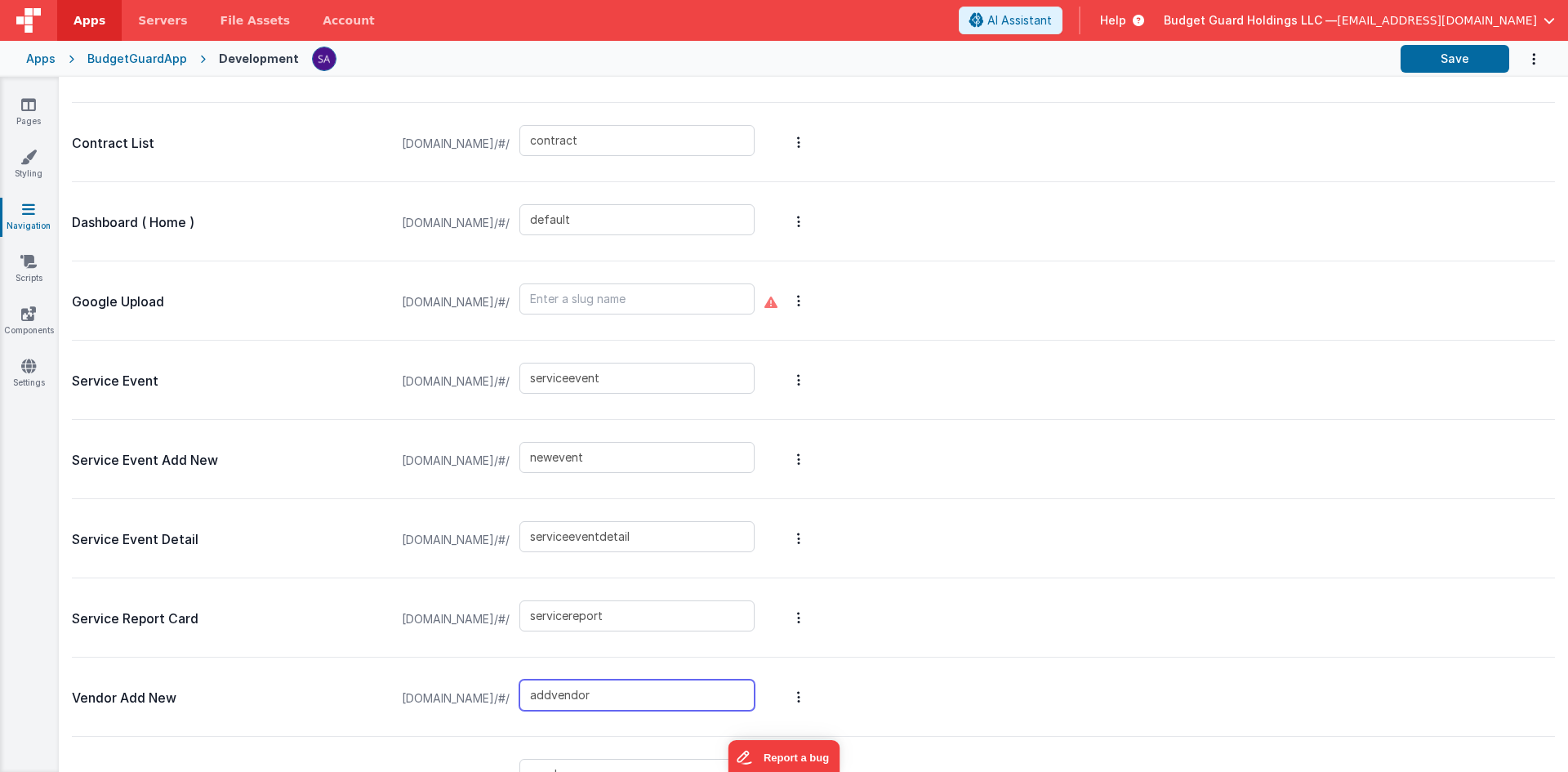
scroll to position [881, 0]
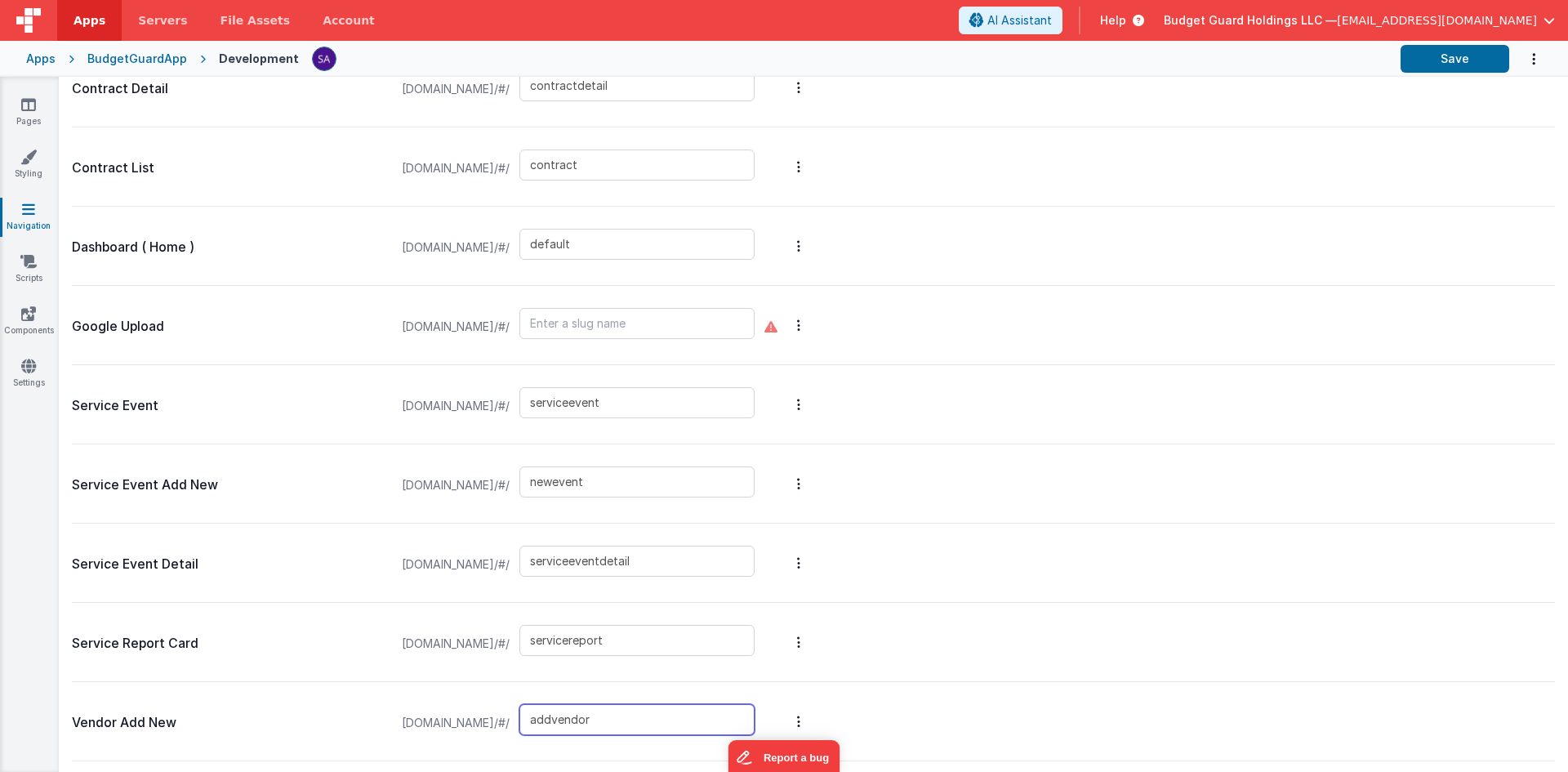
type input "addvendor"
click at [617, 643] on input "servicereport" at bounding box center [637, 640] width 235 height 31
click at [607, 723] on input "addvendor" at bounding box center [637, 719] width 235 height 31
click at [1431, 61] on button "Save" at bounding box center [1455, 59] width 108 height 28
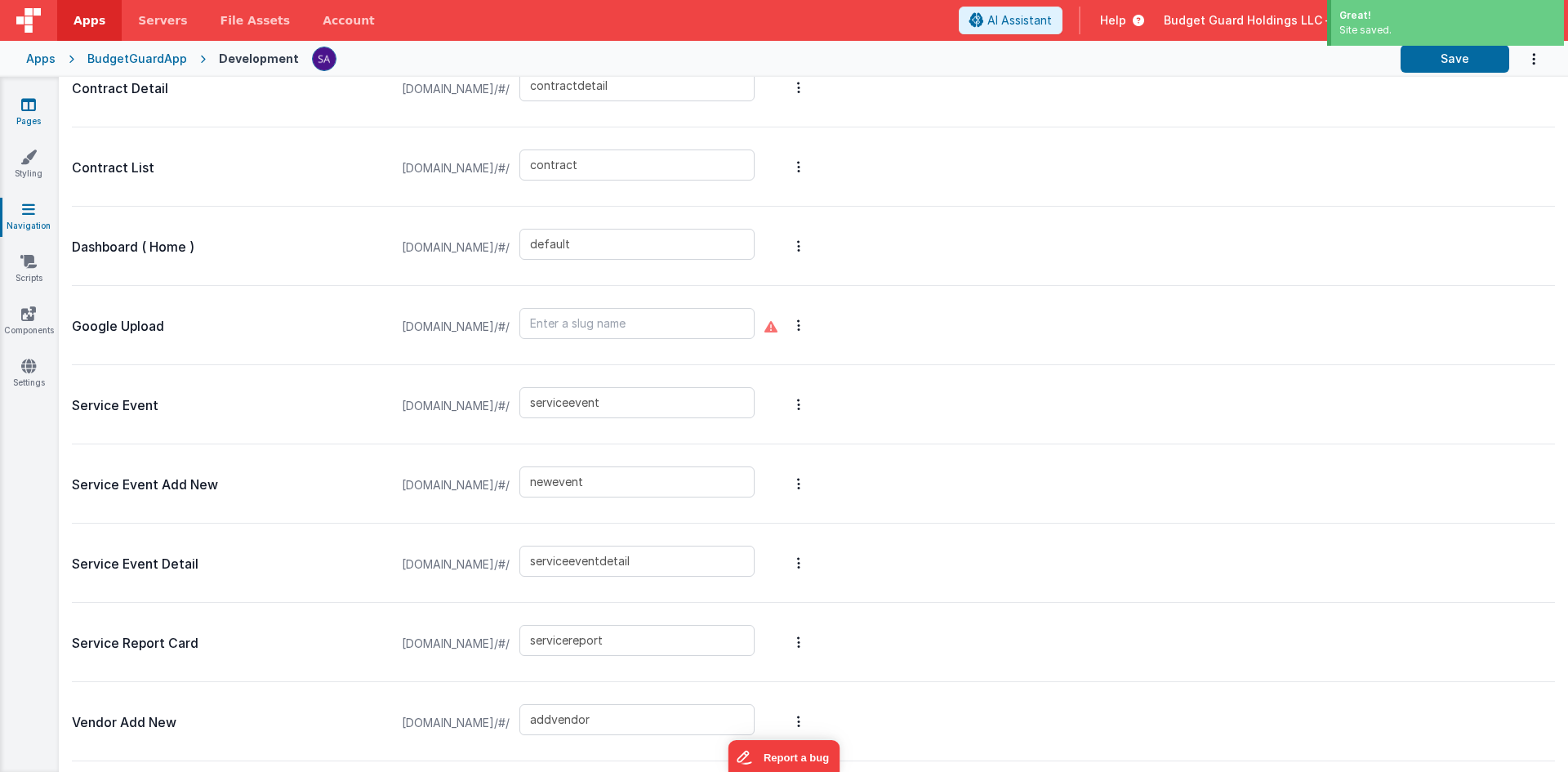
click at [32, 112] on link "Pages" at bounding box center [29, 112] width 59 height 33
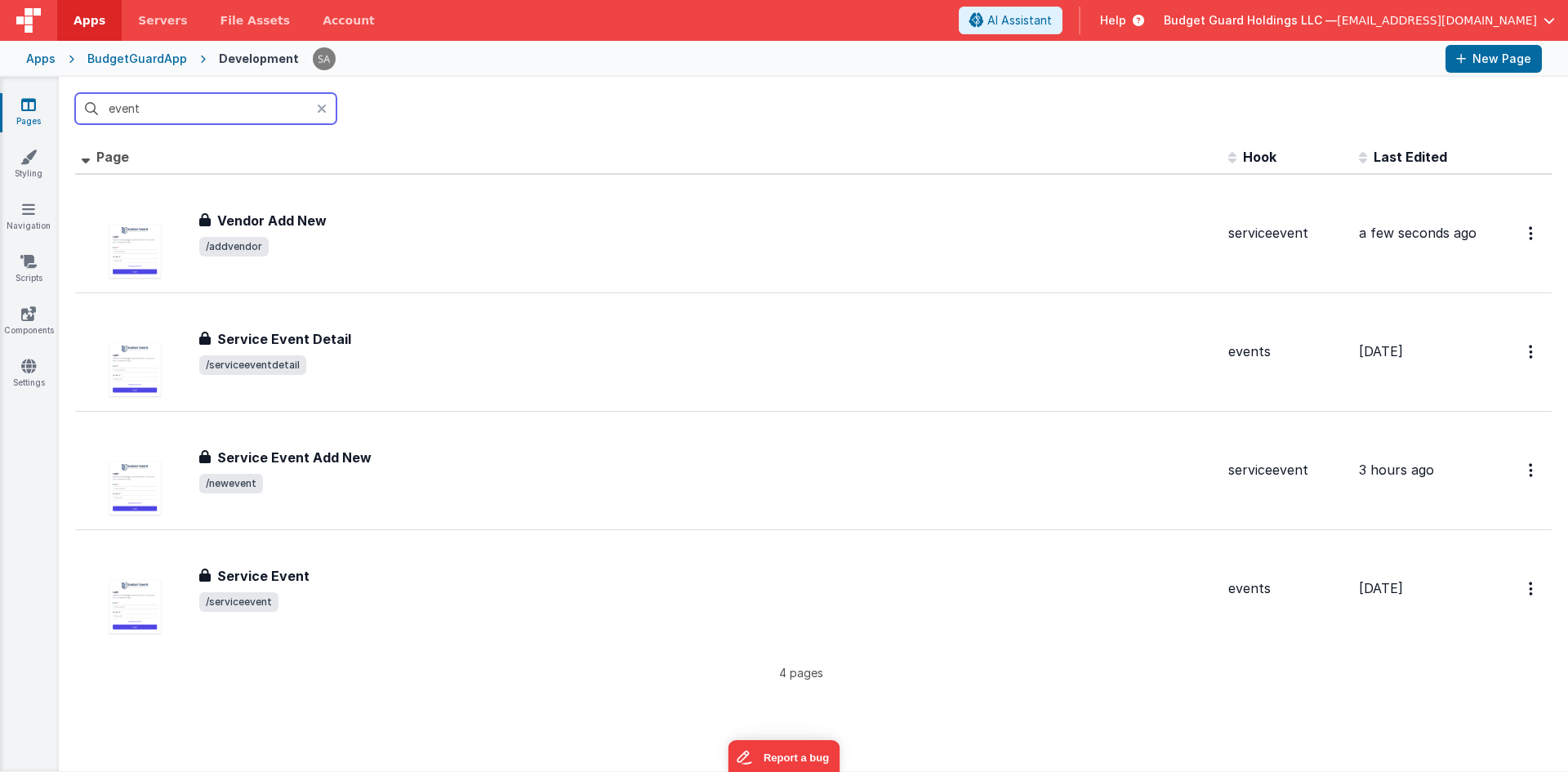
click at [202, 110] on input "event" at bounding box center [206, 108] width 262 height 31
drag, startPoint x: 194, startPoint y: 109, endPoint x: 47, endPoint y: 109, distance: 147.0
click at [47, 107] on section "Pages Styling Navigation Scripts Components Settings event Id Page Description …" at bounding box center [784, 424] width 1568 height 694
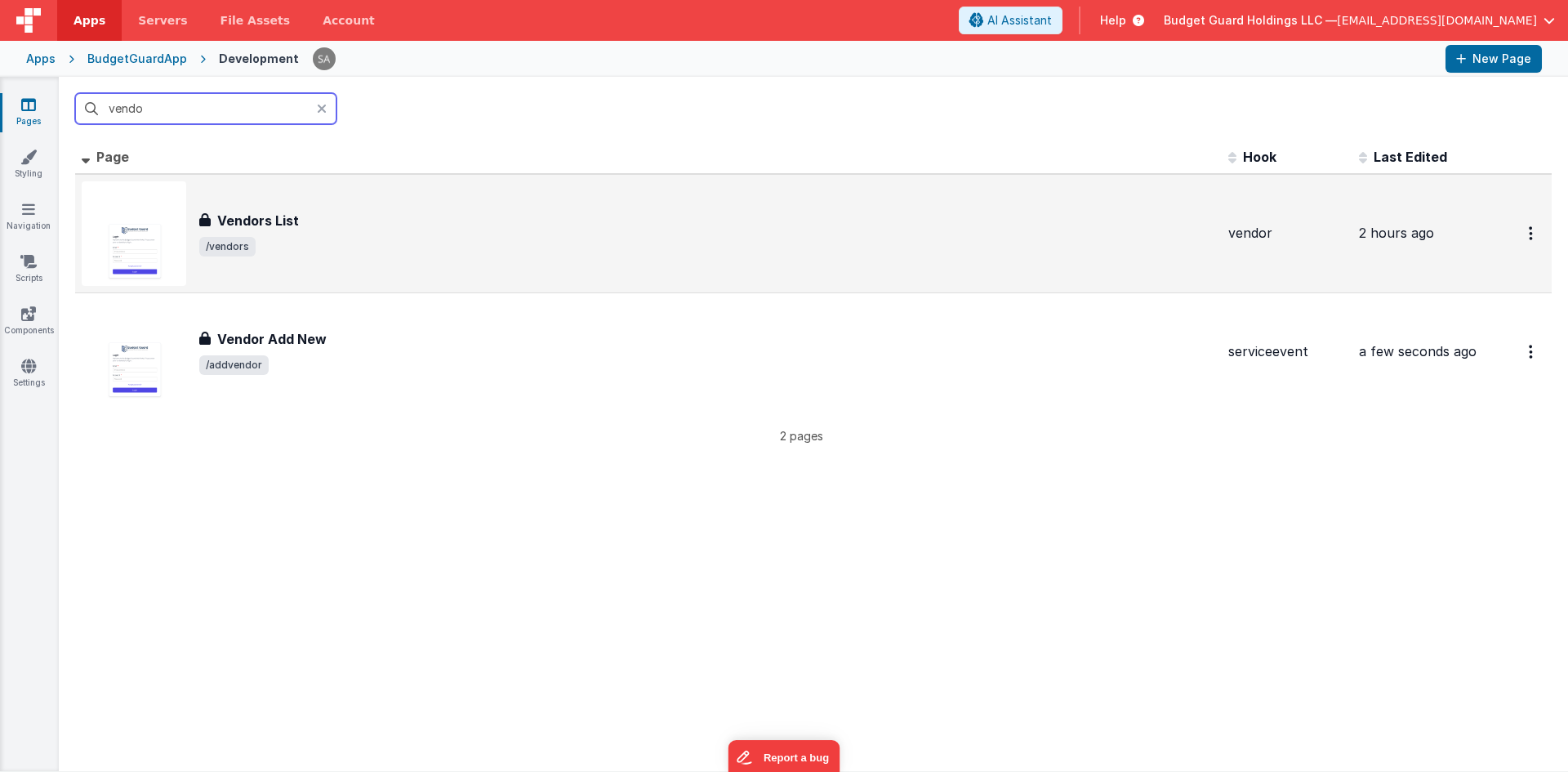
type input "vendo"
click at [306, 216] on div "Vendors List" at bounding box center [707, 221] width 1016 height 20
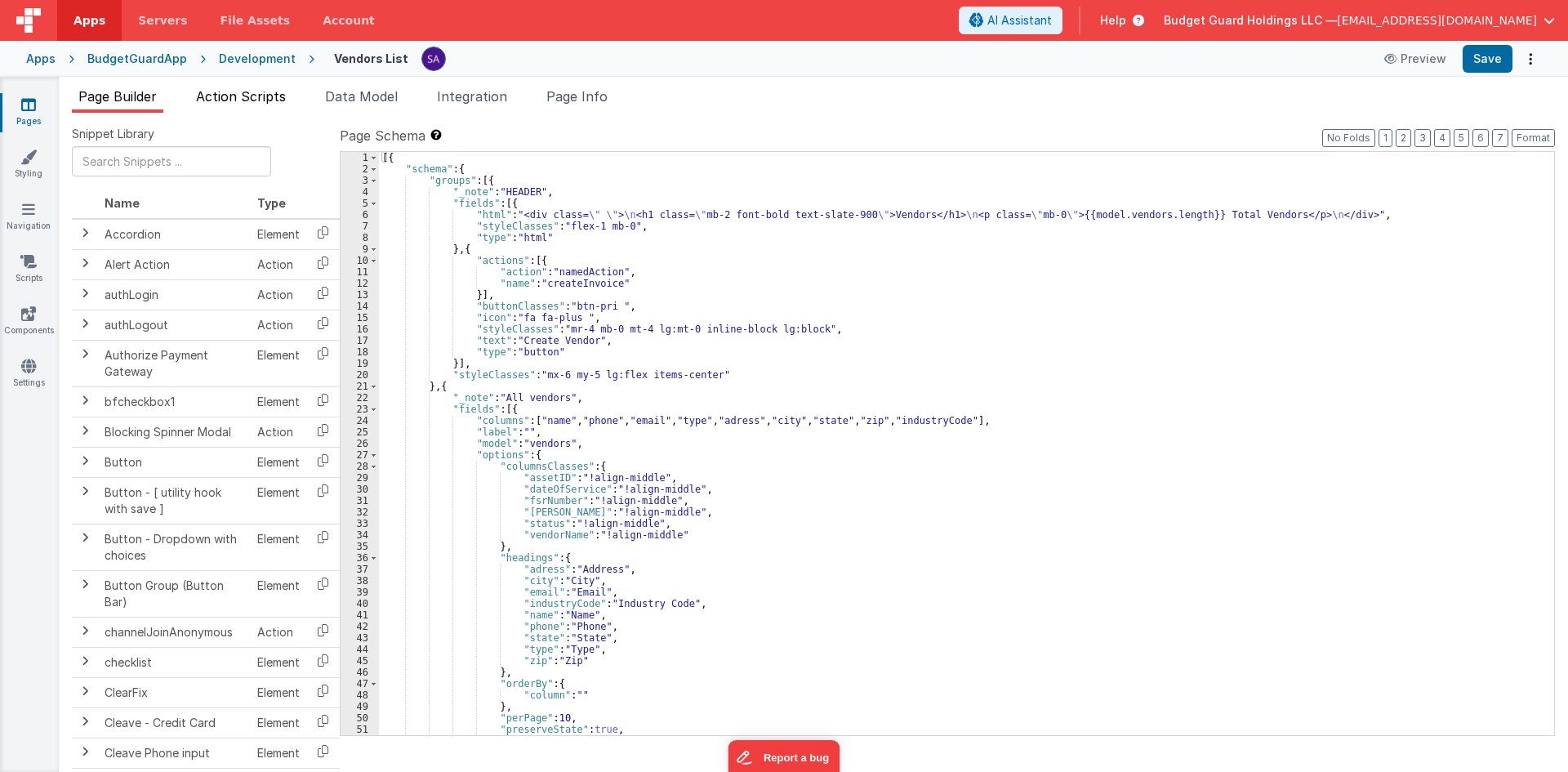
click at [272, 92] on span "Action Scripts" at bounding box center [240, 96] width 89 height 16
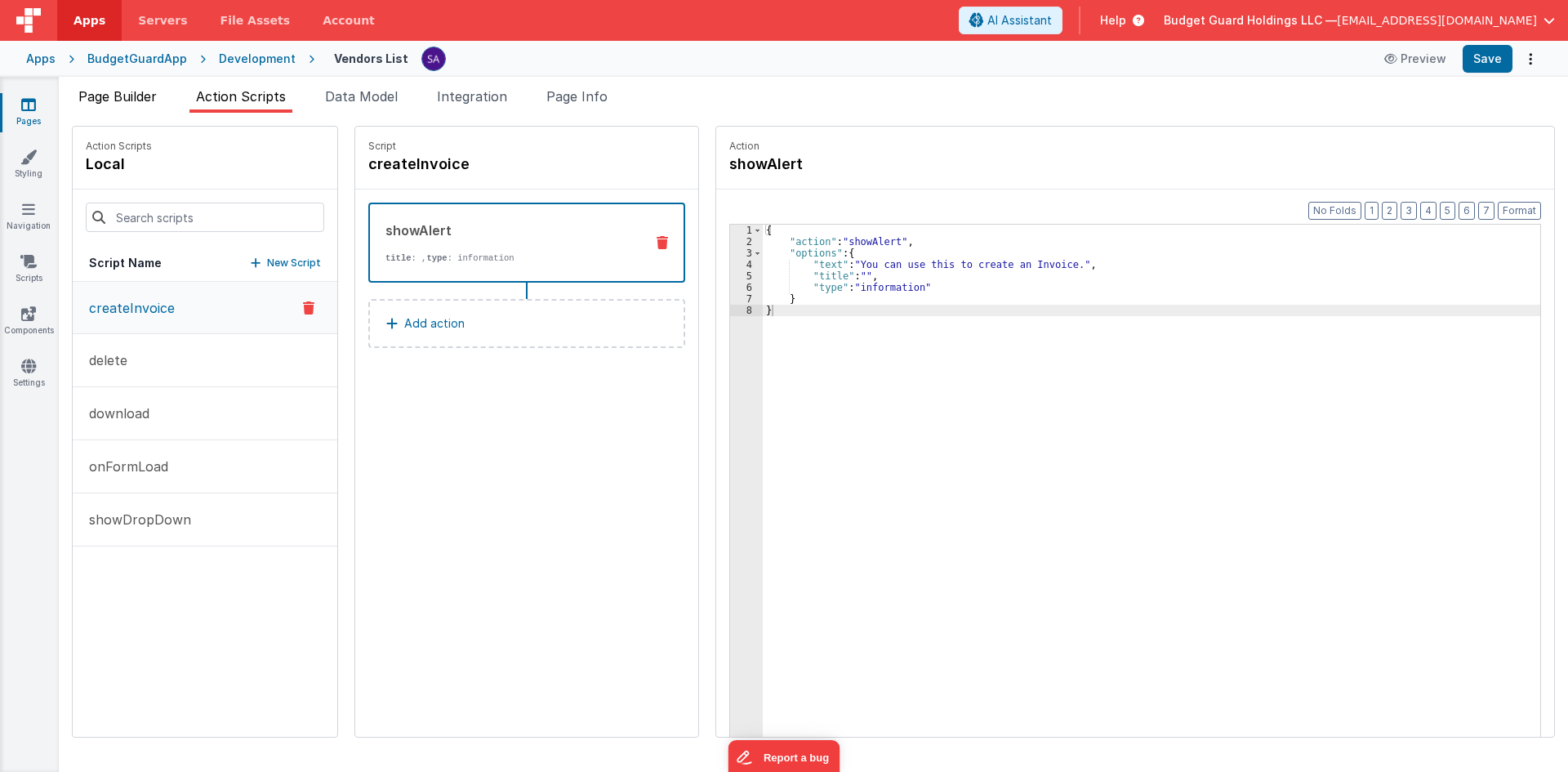
click at [104, 103] on span "Page Builder" at bounding box center [118, 96] width 79 height 16
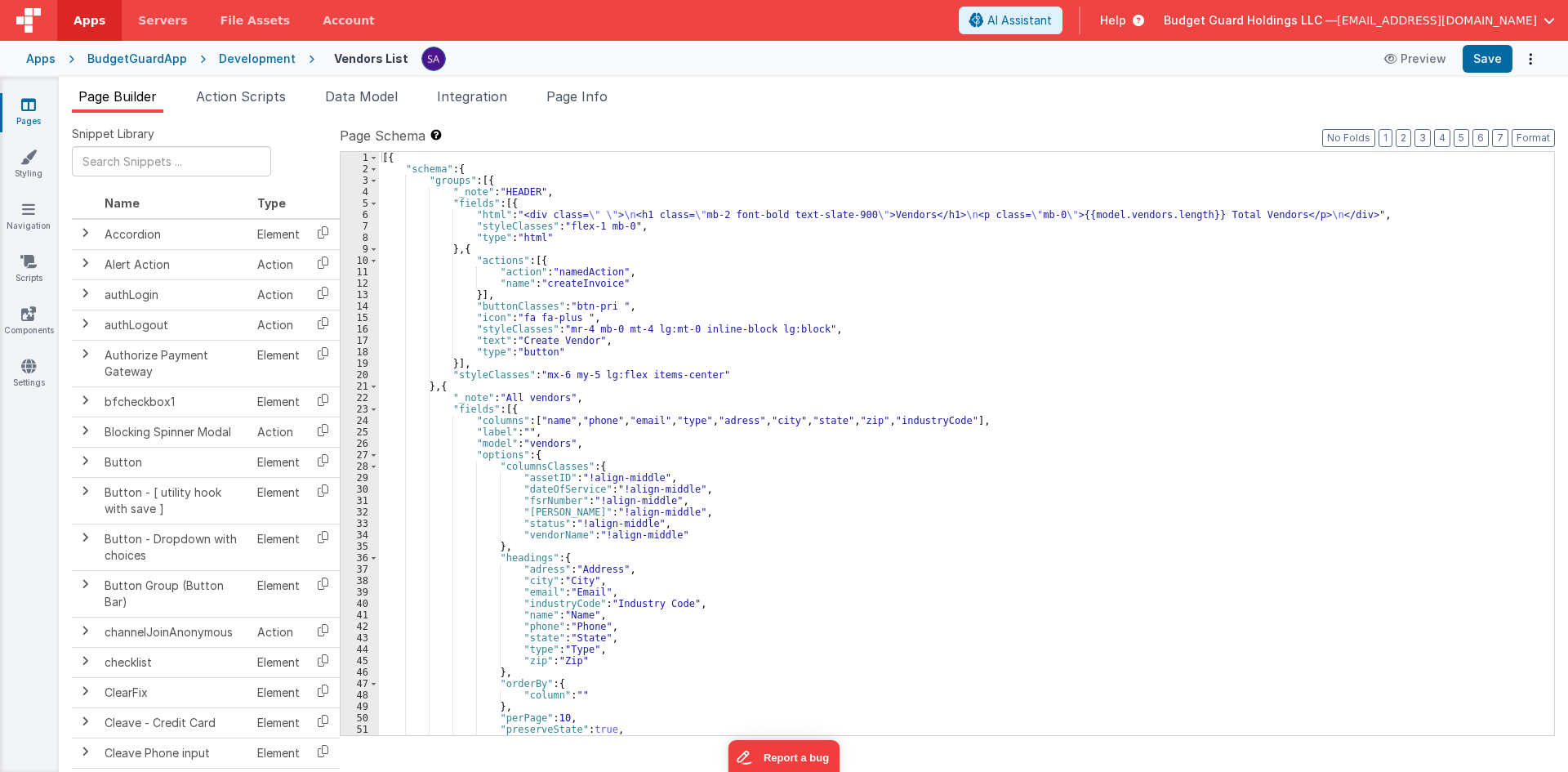
click at [250, 80] on div "Page Builder Action Scripts Data Model Integration Page Info Snippet Library Na…" at bounding box center [813, 424] width 1509 height 695
click at [21, 264] on icon at bounding box center [29, 262] width 16 height 16
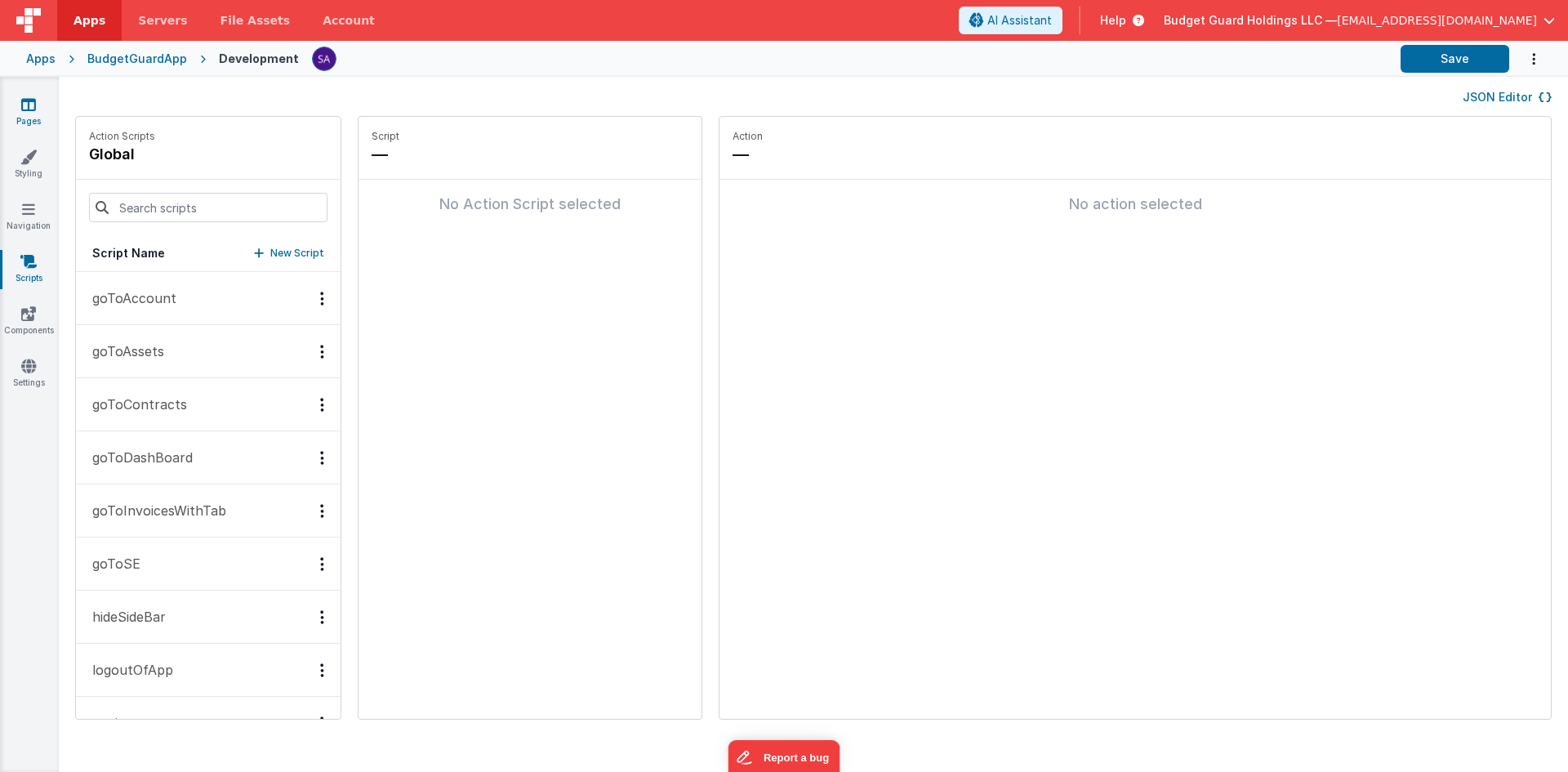
click at [30, 109] on icon at bounding box center [29, 104] width 15 height 16
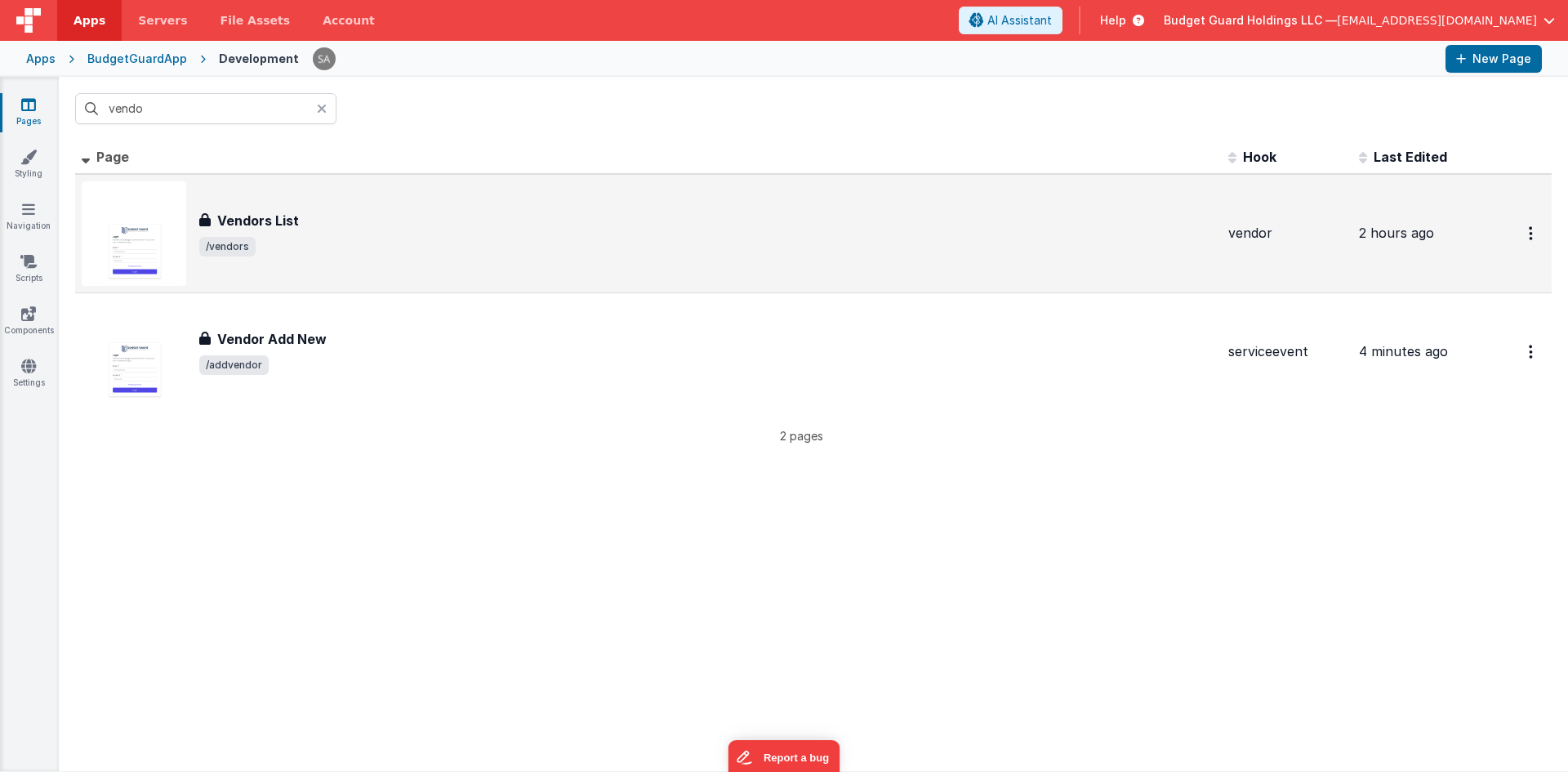
click at [331, 246] on span "/vendors" at bounding box center [707, 247] width 1016 height 20
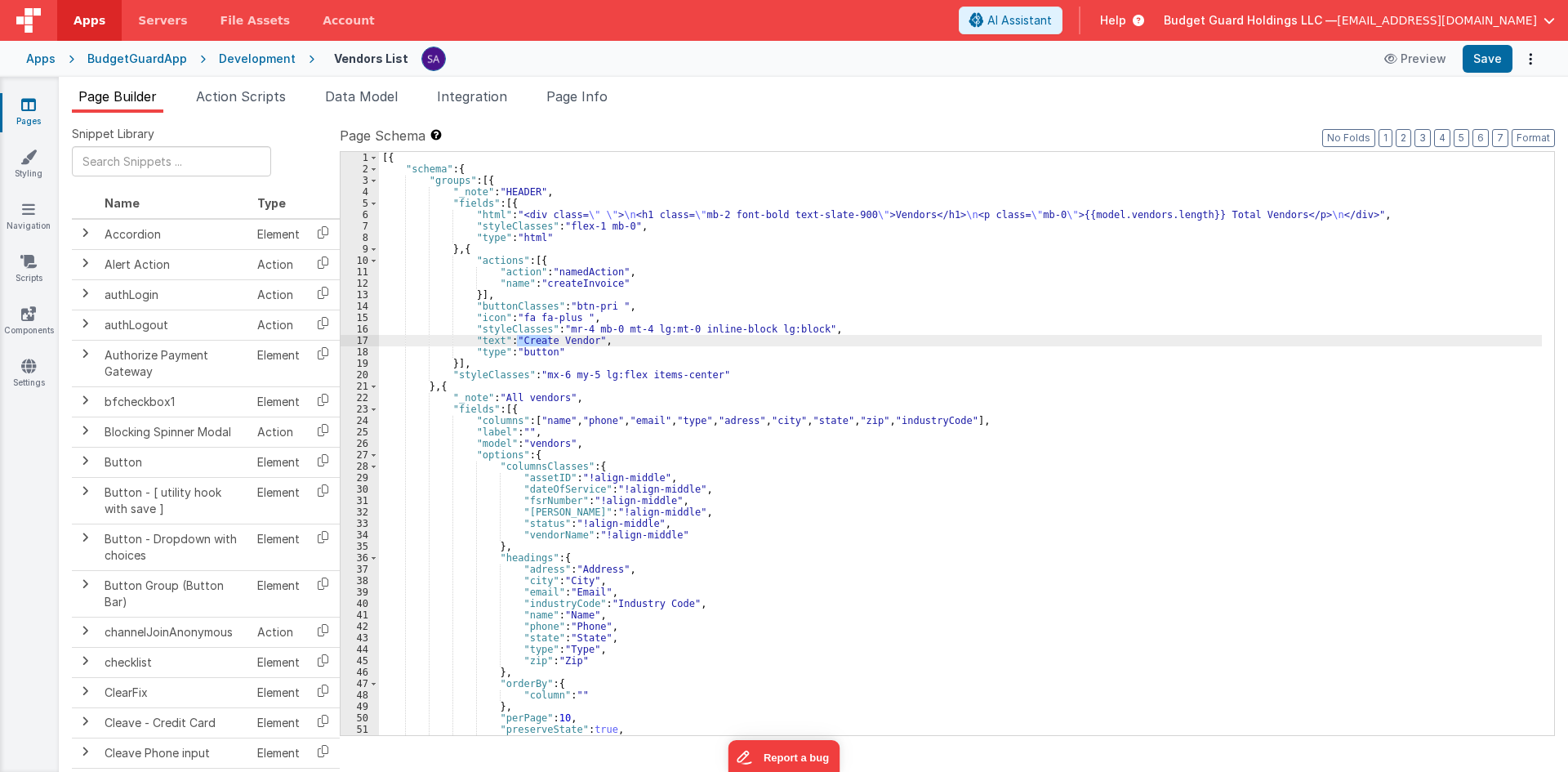
drag, startPoint x: 548, startPoint y: 341, endPoint x: 517, endPoint y: 340, distance: 31.0
click at [517, 340] on div "[{ "schema" : { "groups" : [{ "_note" : "HEADER" , "fields" : [{ "html" : "<div…" at bounding box center [960, 455] width 1163 height 606
click at [1473, 57] on button "Save" at bounding box center [1488, 59] width 50 height 28
click at [575, 278] on div "[{ "schema" : { "groups" : [{ "_note" : "HEADER" , "fields" : [{ "html" : "<div…" at bounding box center [960, 455] width 1163 height 606
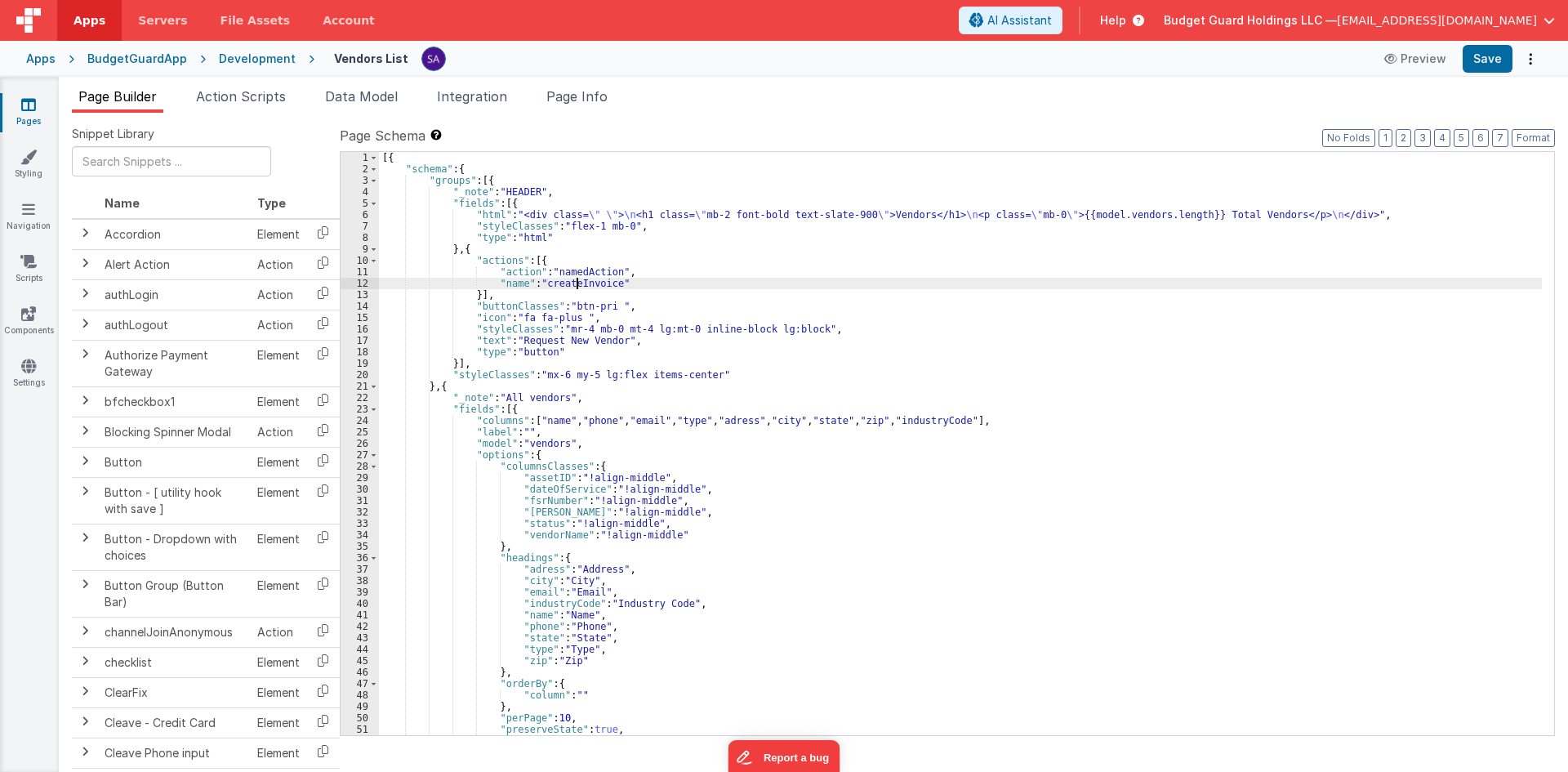
click at [575, 278] on div "[{ "schema" : { "groups" : [{ "_note" : "HEADER" , "fields" : [{ "html" : "<div…" at bounding box center [960, 455] width 1163 height 606
click at [230, 96] on span "Action Scripts" at bounding box center [240, 96] width 89 height 16
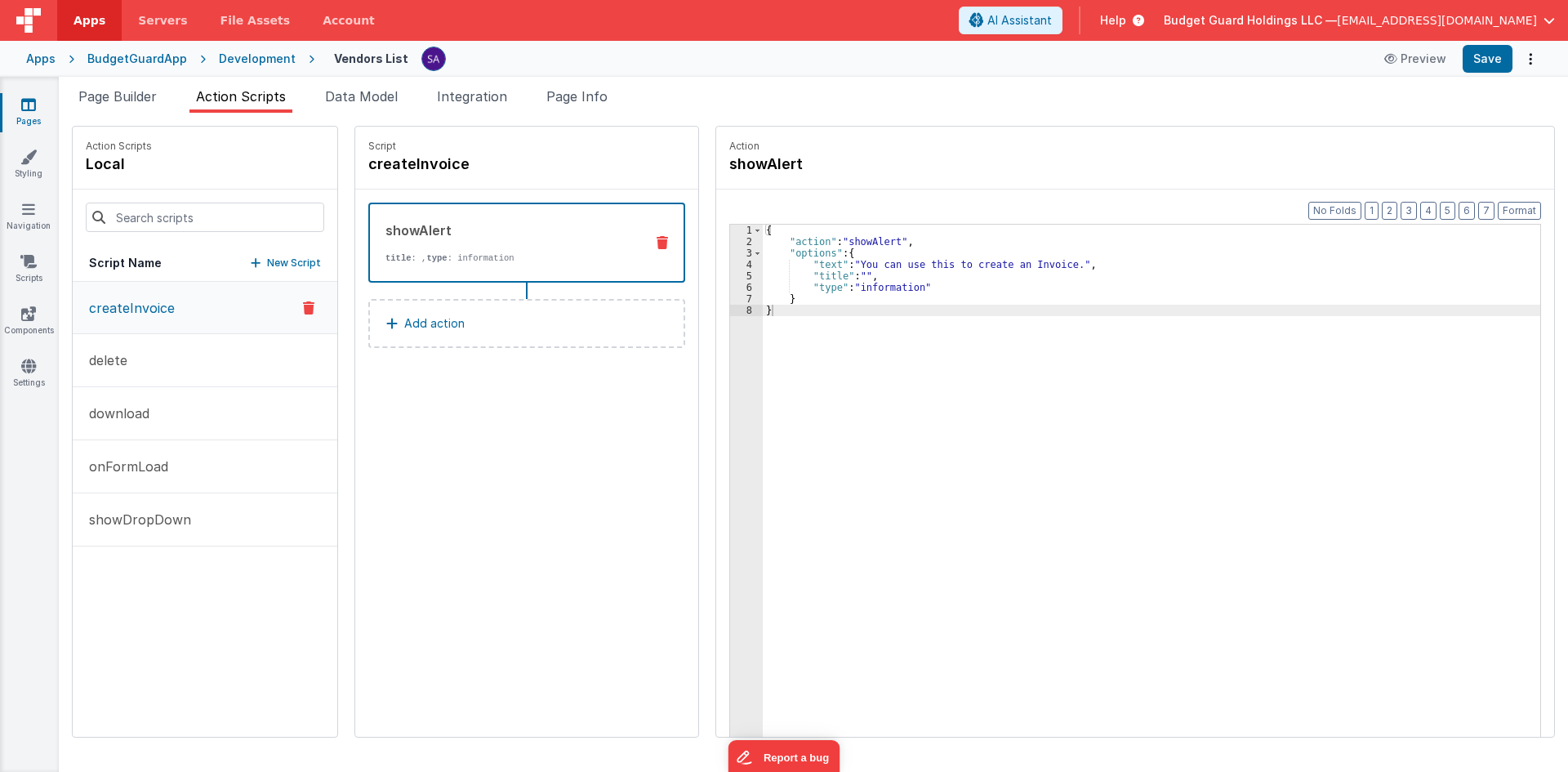
click at [201, 321] on button "createInvoice" at bounding box center [205, 308] width 264 height 53
drag, startPoint x: 240, startPoint y: 308, endPoint x: 212, endPoint y: 322, distance: 31.3
click at [212, 322] on button "createInvoice" at bounding box center [205, 308] width 264 height 53
click at [394, 165] on h4 "createInvoice" at bounding box center [491, 164] width 245 height 23
click at [394, 165] on input "createInvoice" at bounding box center [450, 164] width 163 height 23
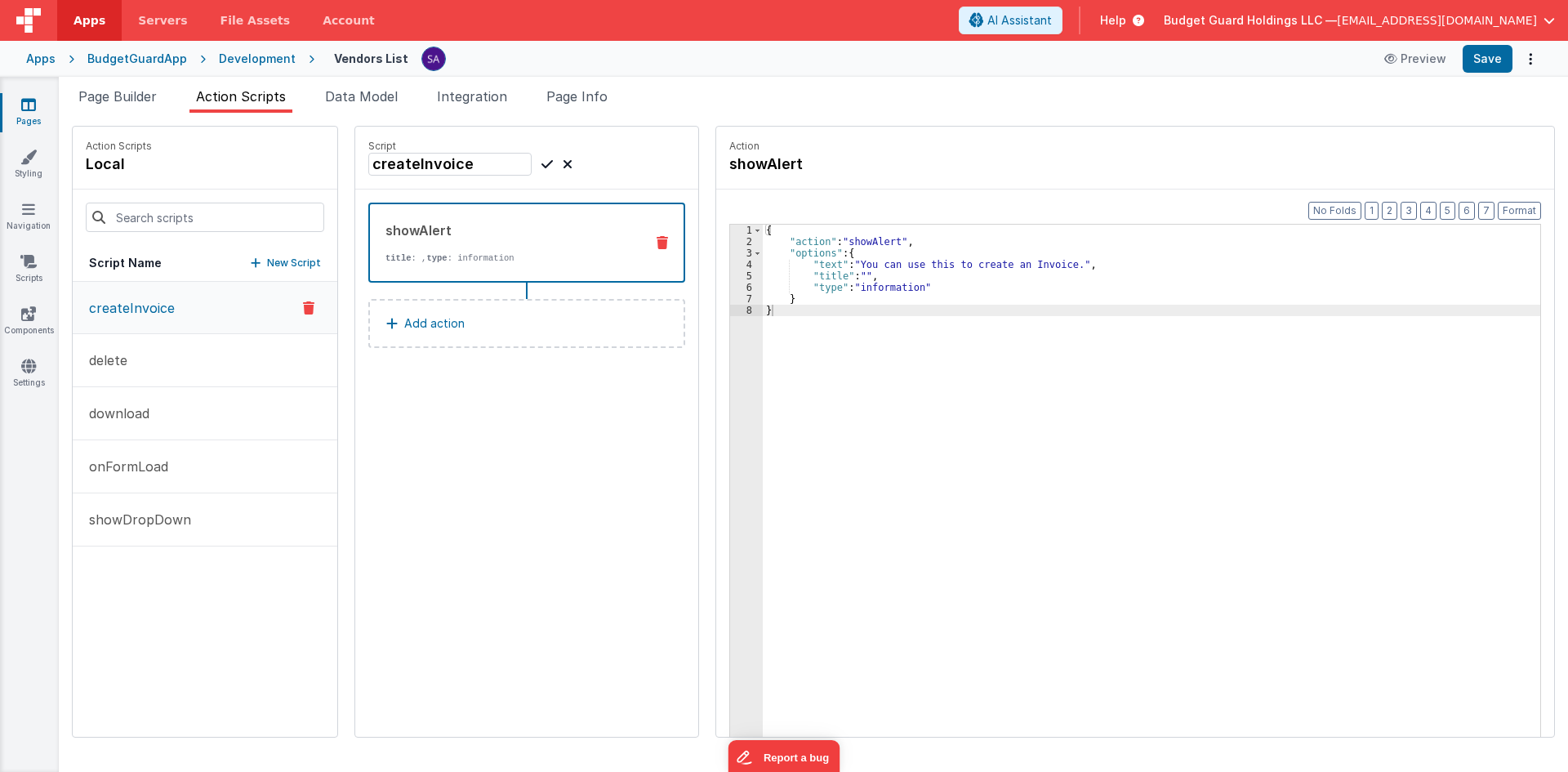
click at [424, 164] on input "createInvoice" at bounding box center [450, 164] width 163 height 23
drag, startPoint x: 461, startPoint y: 163, endPoint x: 402, endPoint y: 162, distance: 59.0
click at [402, 162] on input "createInvoice" at bounding box center [450, 164] width 163 height 23
type input "createVendor"
click at [923, 284] on div "{ "action" : "showAlert" , "options" : { "text" : "You can use this to create a…" at bounding box center [1159, 518] width 793 height 586
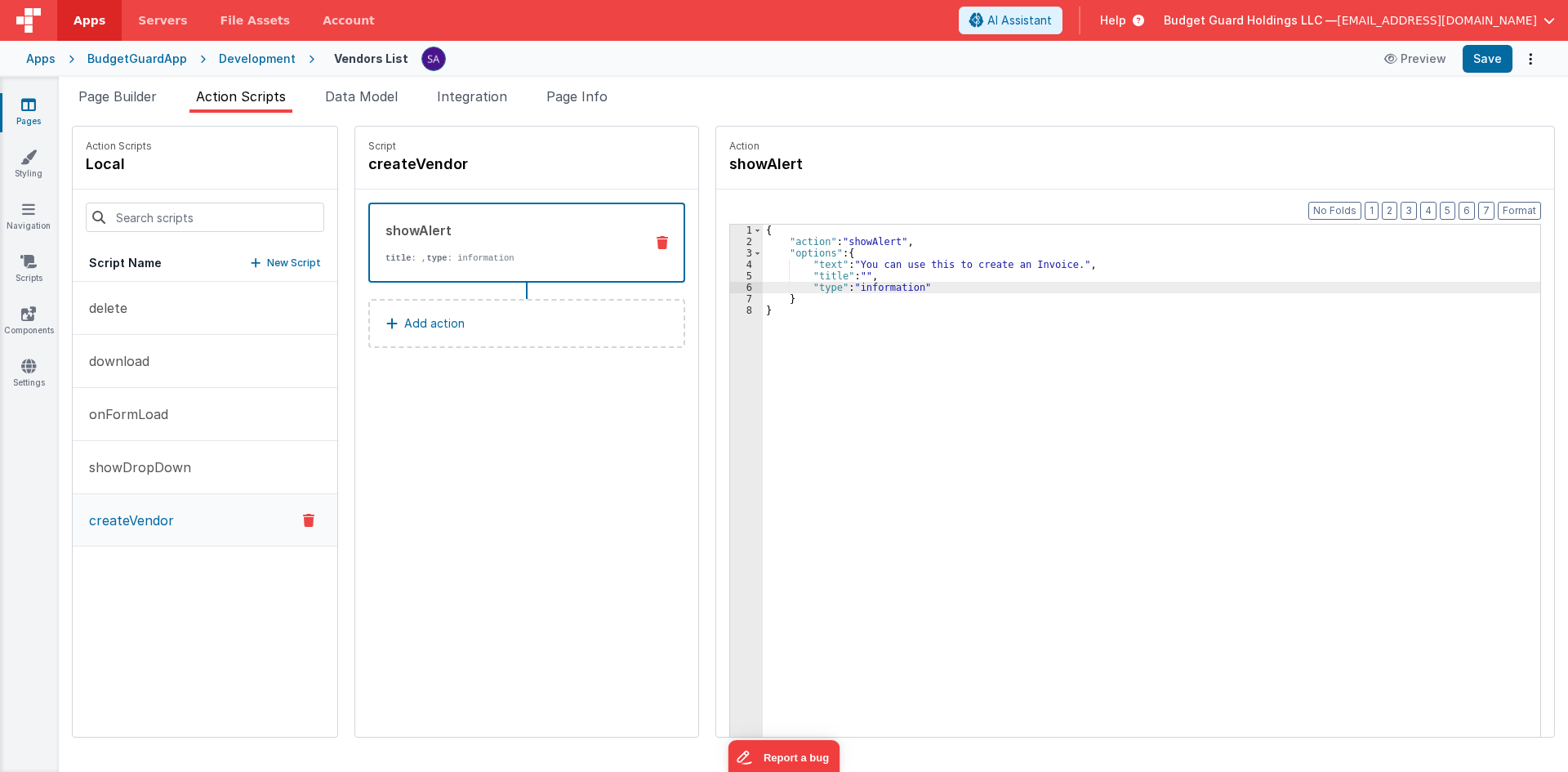
click at [432, 326] on p "Add action" at bounding box center [435, 323] width 61 height 20
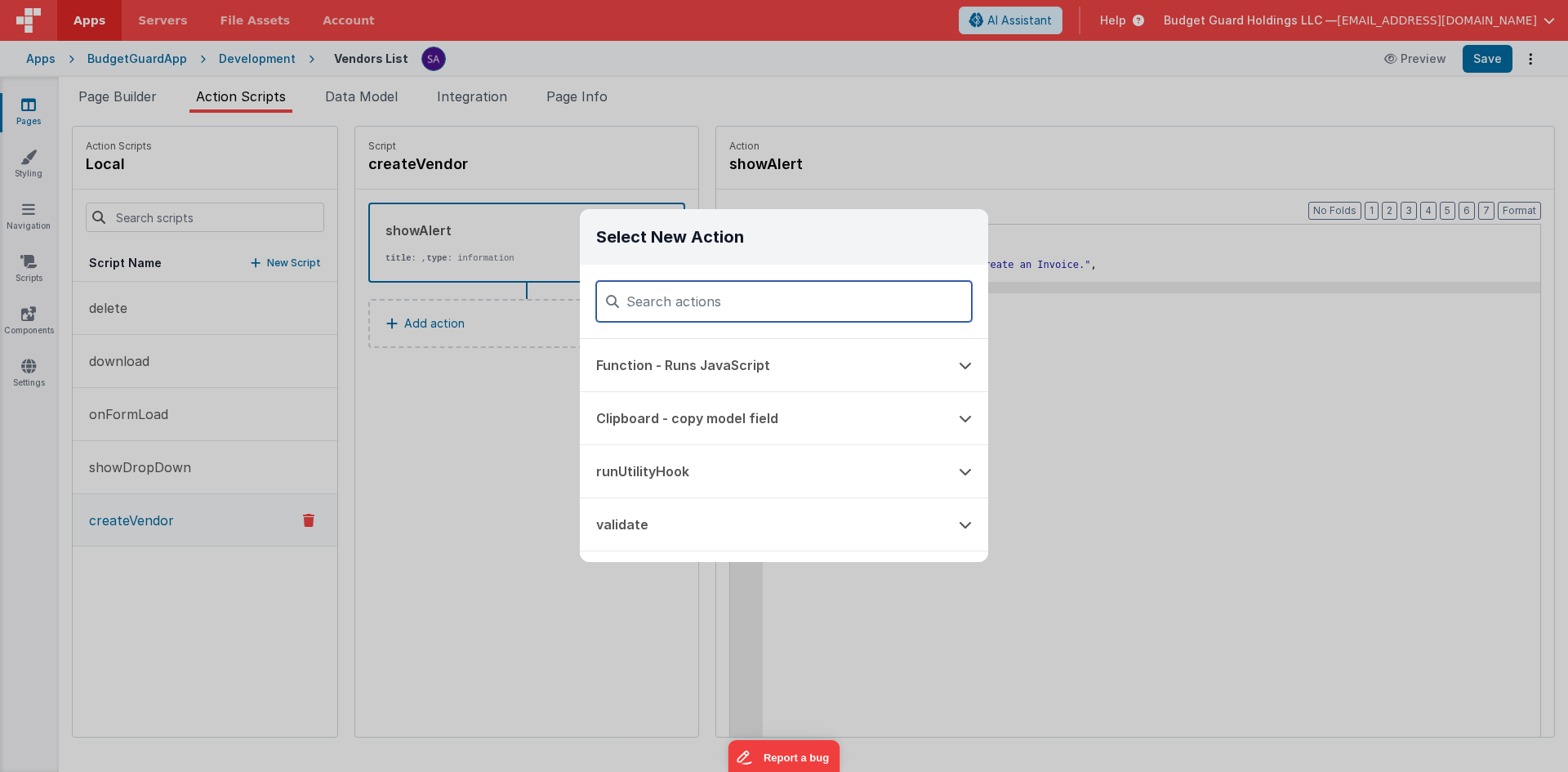
click at [747, 304] on input at bounding box center [784, 301] width 376 height 41
type input "path"
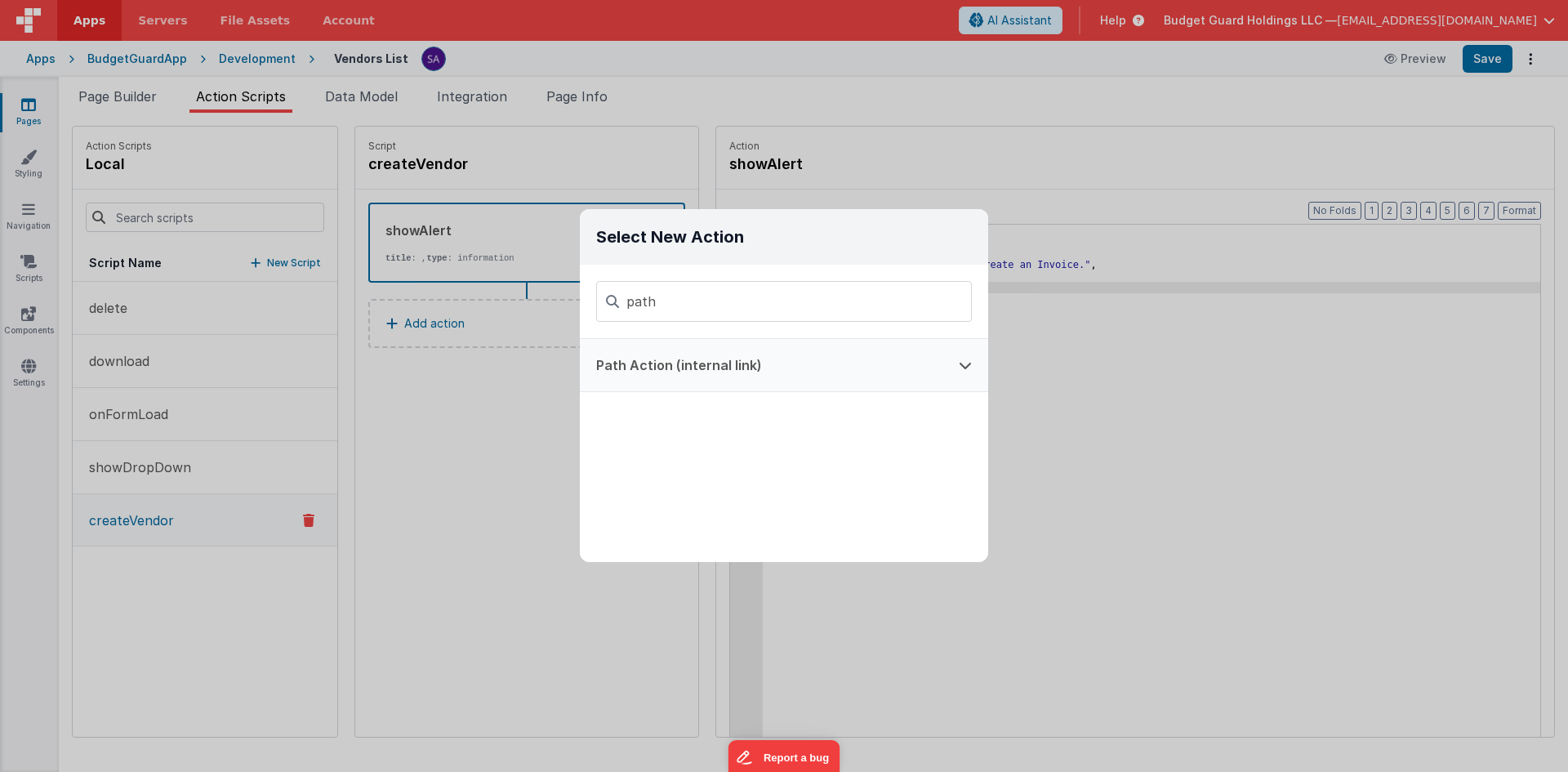
click at [757, 372] on button "Path Action (internal link)" at bounding box center [761, 365] width 363 height 53
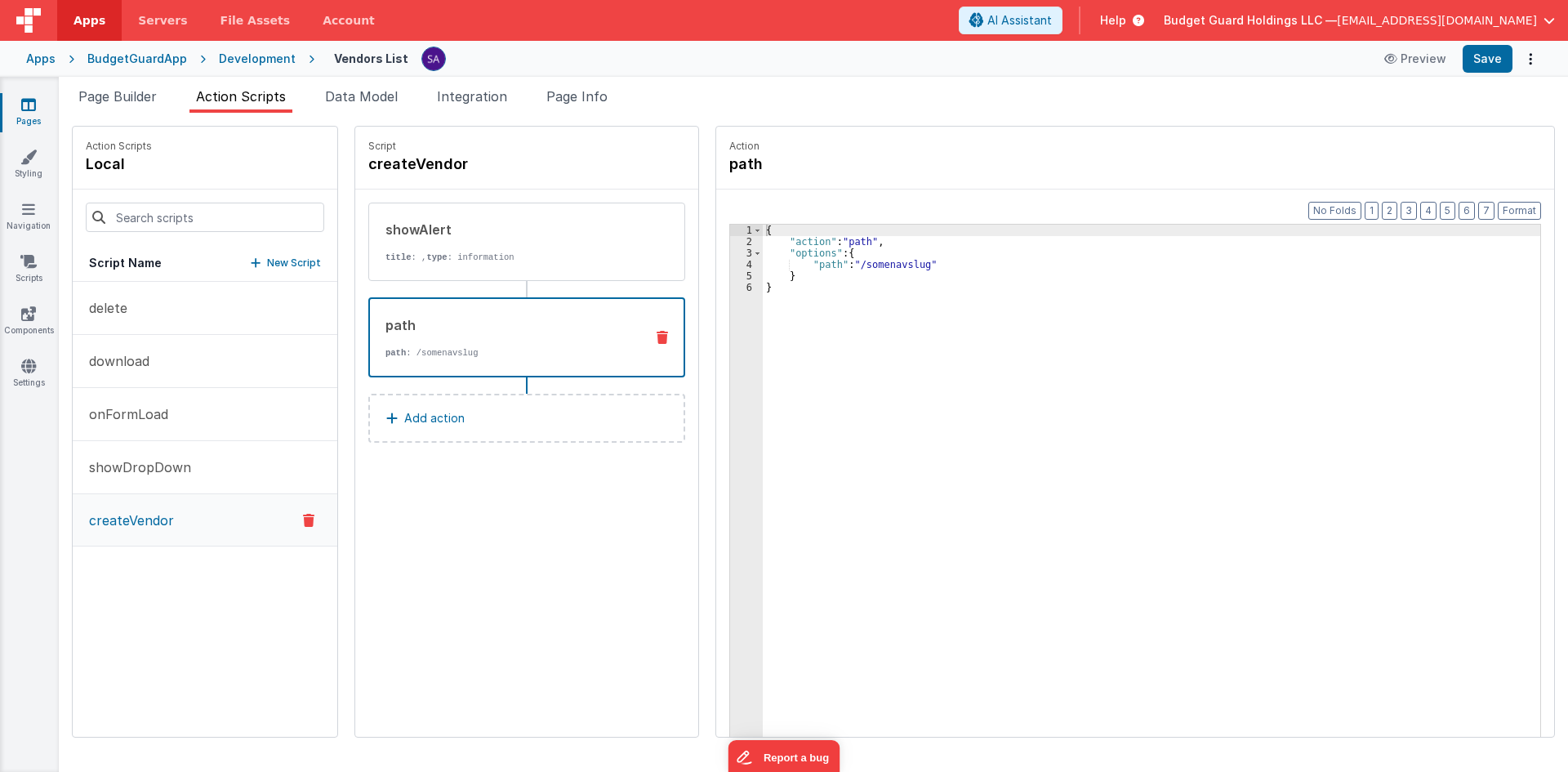
click at [859, 269] on div "{ "action" : "path" , "options" : { "path" : "/somenavslug" } }" at bounding box center [1159, 518] width 793 height 586
click at [873, 260] on div "{ "action" : "path" , "options" : { "path" : "/somenavslug" } }" at bounding box center [1152, 506] width 778 height 563
click at [873, 261] on div "{ "action" : "path" , "options" : { "path" : "/somenavslug" } }" at bounding box center [1159, 518] width 793 height 586
click at [877, 266] on div "{ "action" : "path" , "options" : { "path" : "/somenavslug" } }" at bounding box center [1152, 506] width 778 height 563
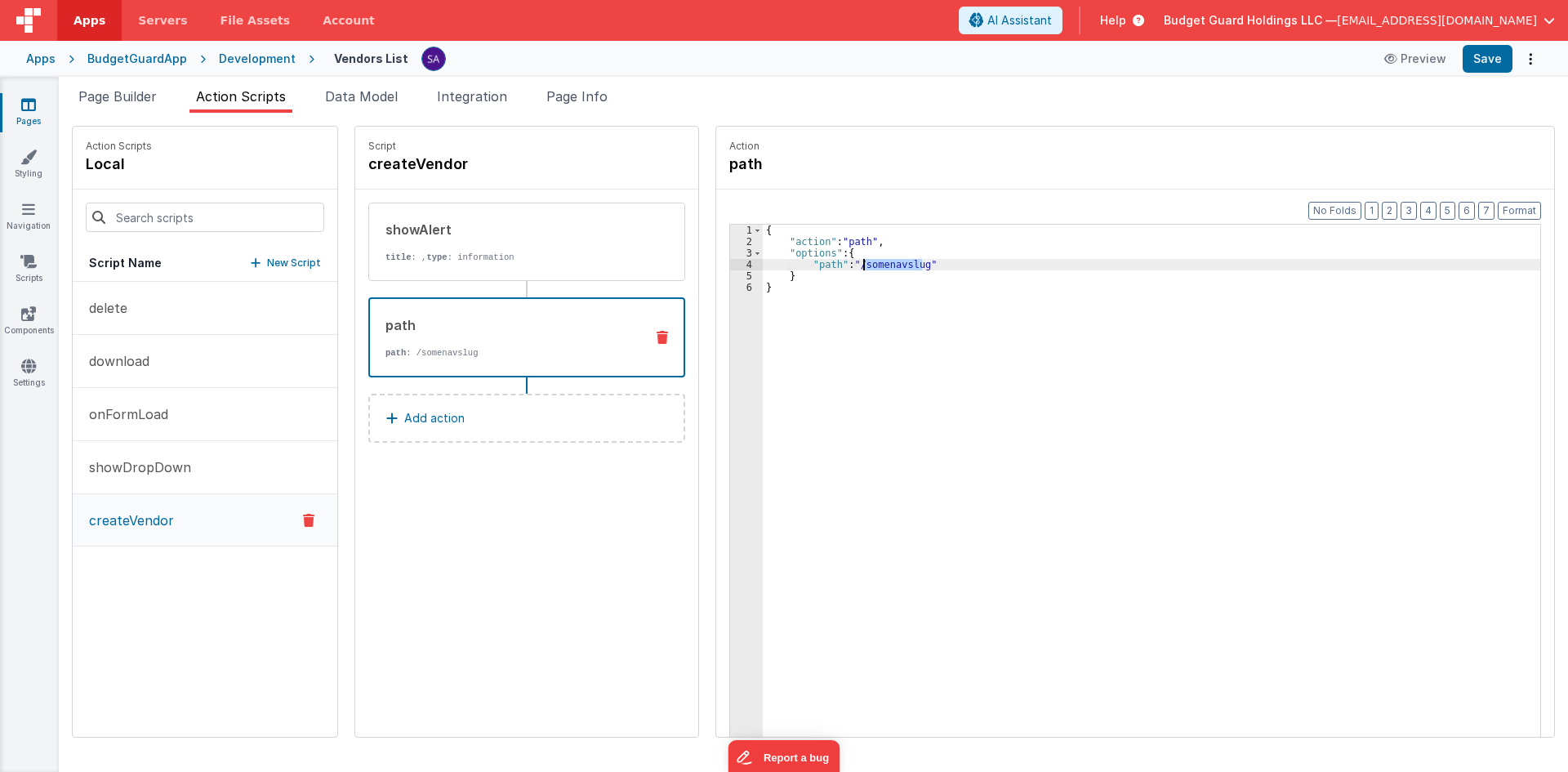
click at [877, 266] on div "{ "action" : "path" , "options" : { "path" : "/somenavslug" } }" at bounding box center [1159, 518] width 793 height 586
click at [1470, 55] on button "Save" at bounding box center [1488, 59] width 50 height 28
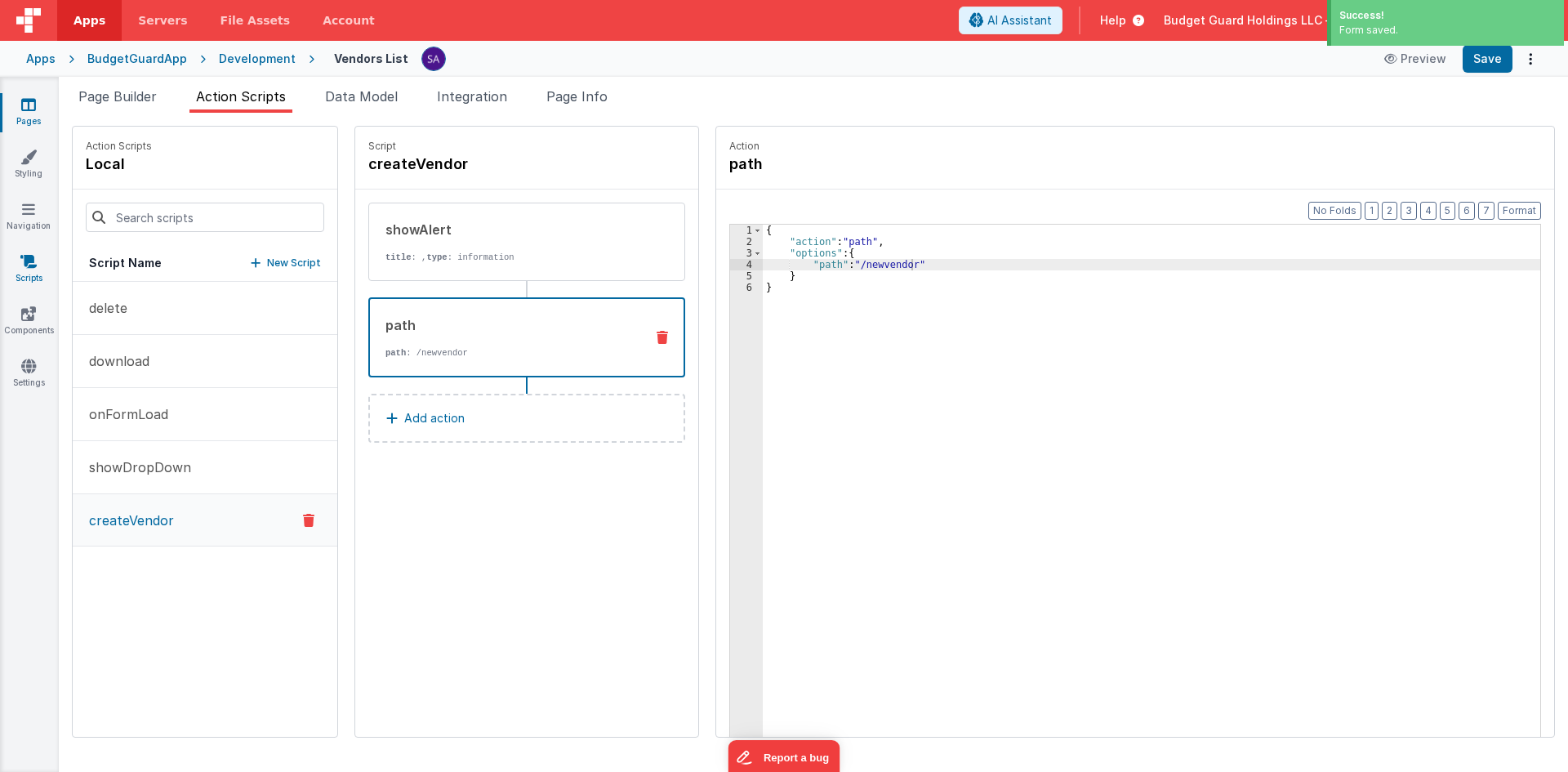
click at [33, 272] on link "Scripts" at bounding box center [29, 270] width 59 height 33
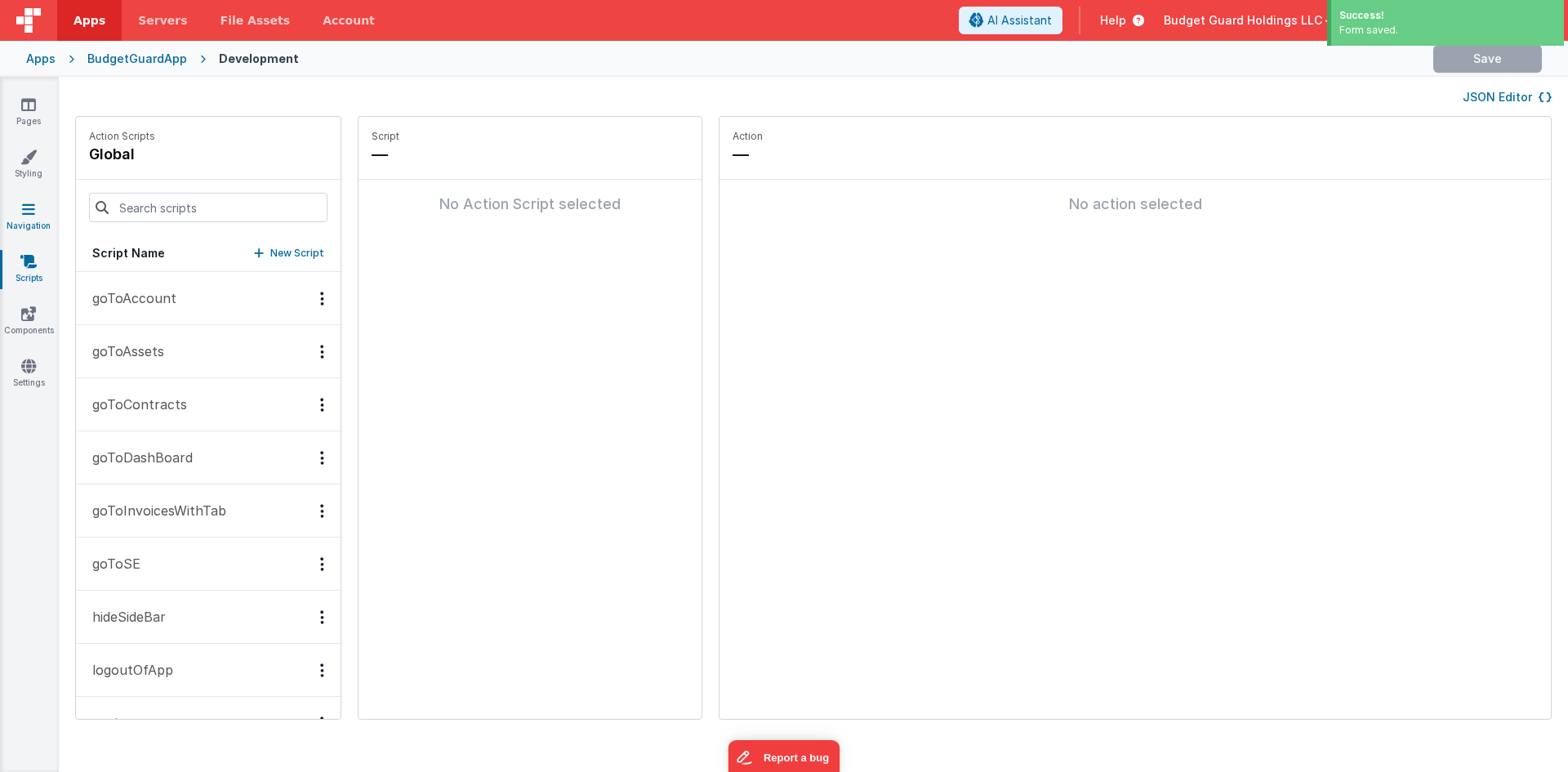
click at [27, 218] on link "Navigation" at bounding box center [29, 217] width 59 height 33
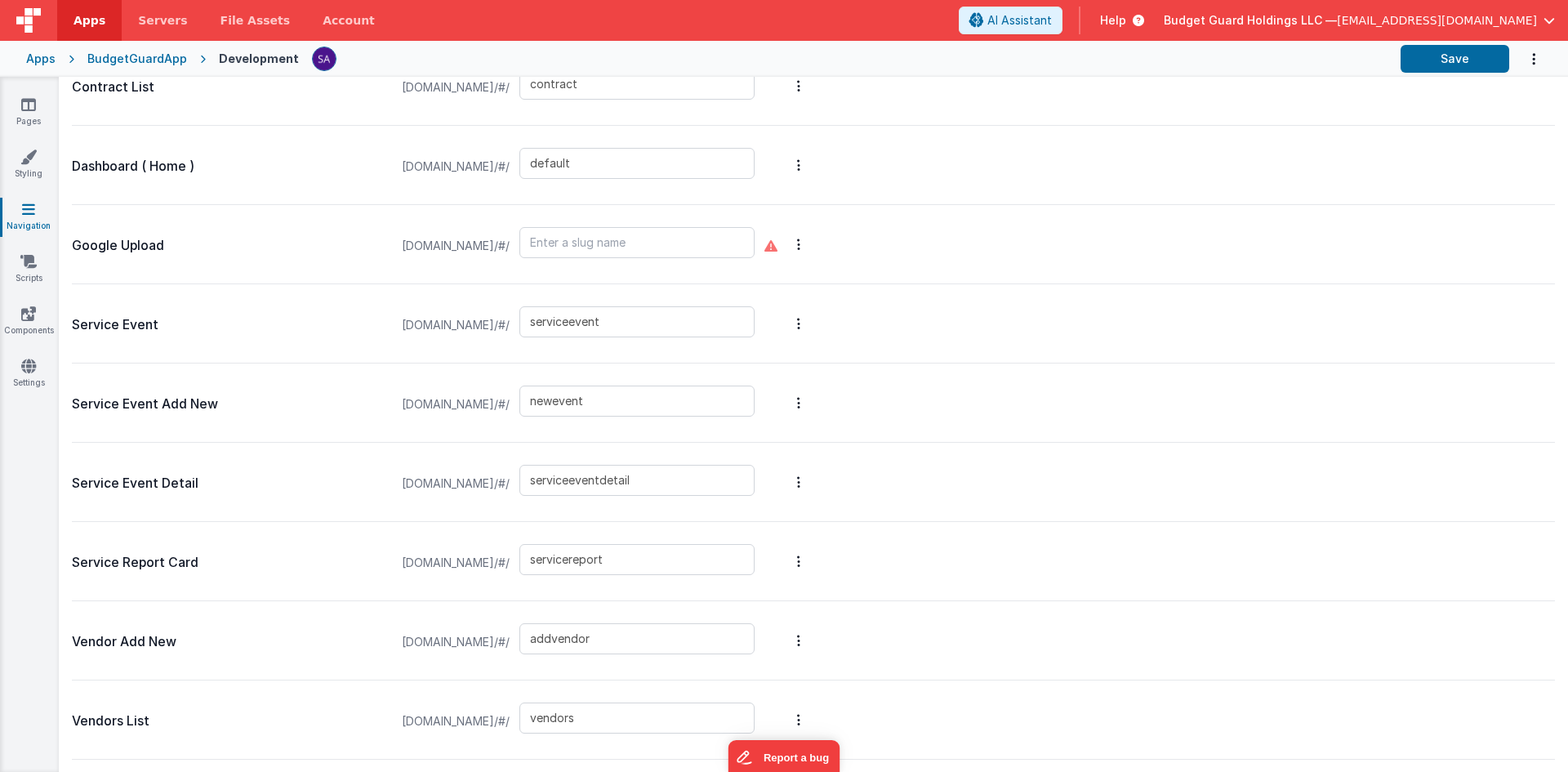
scroll to position [962, 0]
click at [587, 634] on input "addvendor" at bounding box center [637, 637] width 235 height 31
click at [39, 103] on link "Pages" at bounding box center [29, 112] width 59 height 33
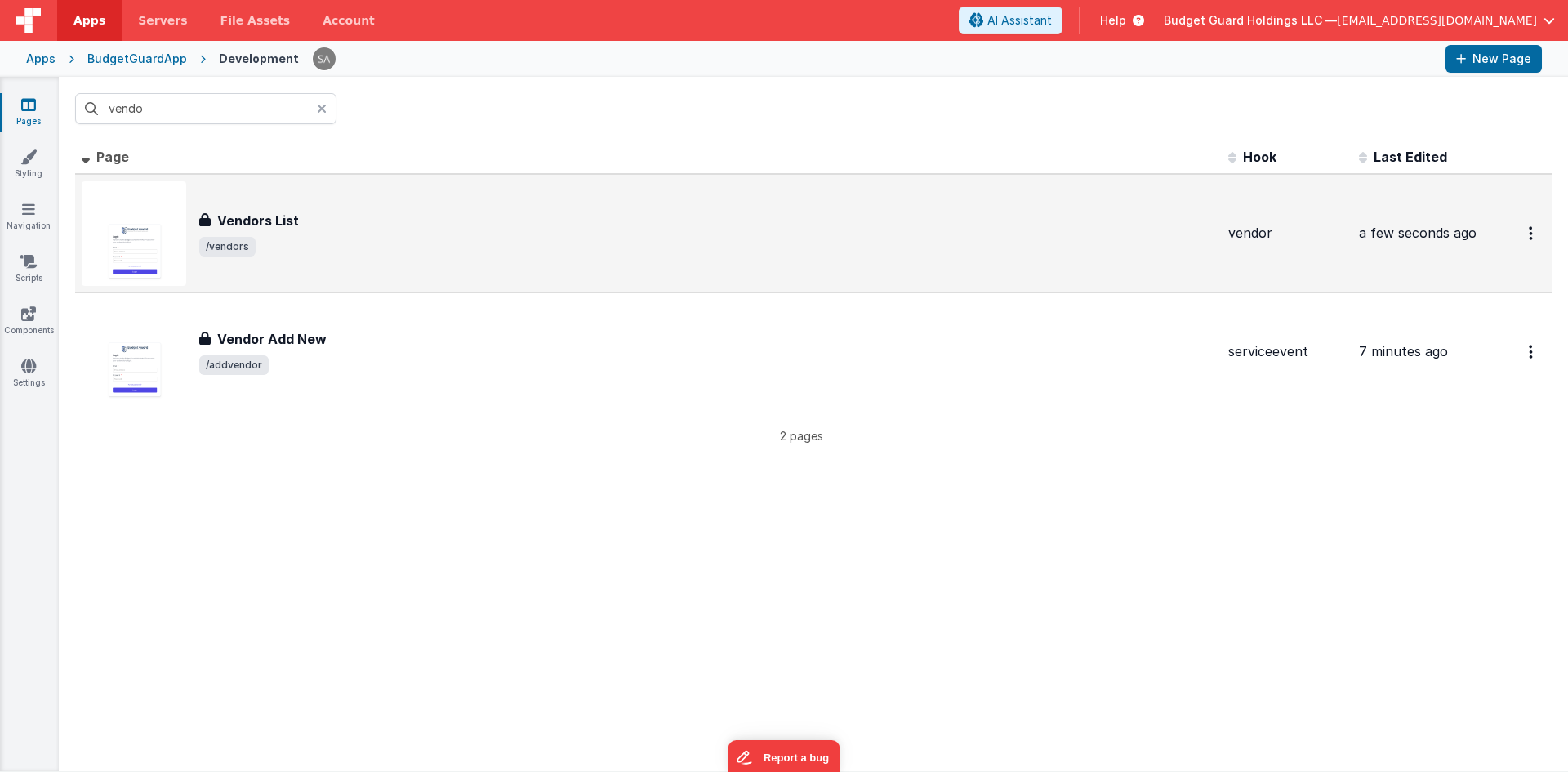
click at [409, 257] on div "Vendors List Vendors List /vendors" at bounding box center [649, 233] width 1134 height 104
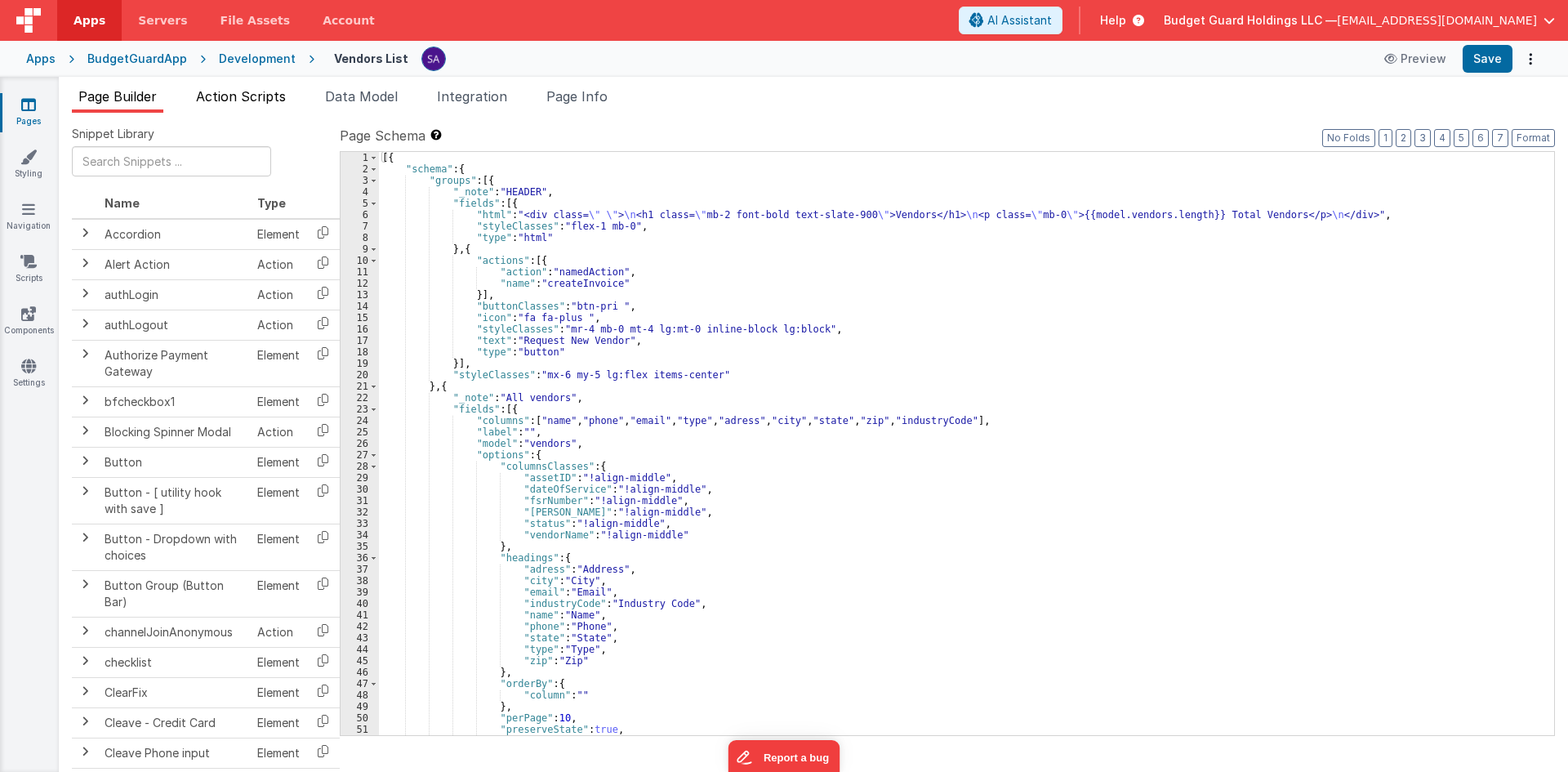
click at [257, 103] on span "Action Scripts" at bounding box center [240, 96] width 89 height 16
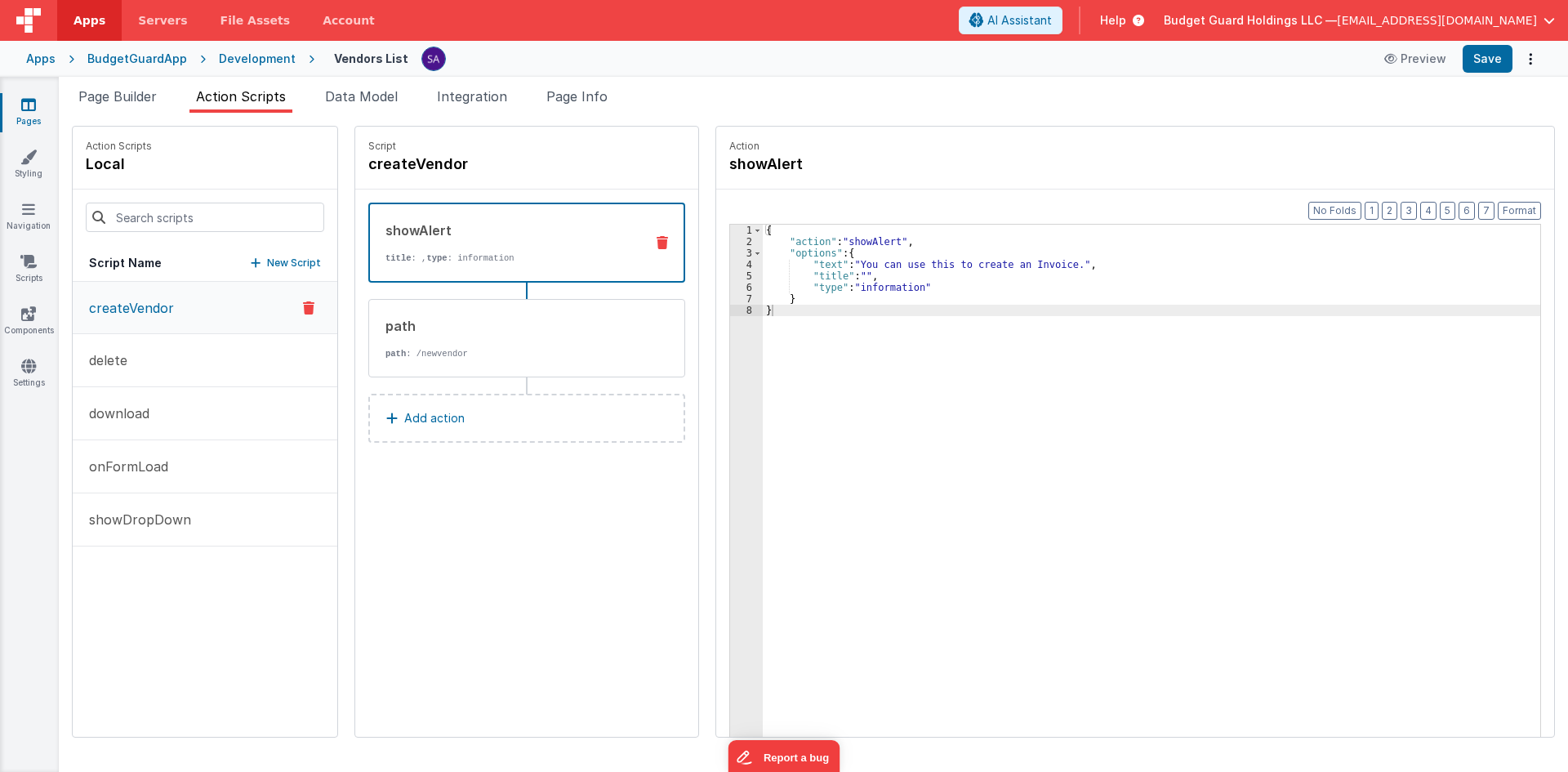
click at [159, 316] on p "createVendor" at bounding box center [126, 308] width 94 height 20
click at [488, 269] on div "showAlert title : , type : information" at bounding box center [527, 243] width 317 height 80
click at [472, 301] on div "path path : /newvendor" at bounding box center [527, 338] width 317 height 79
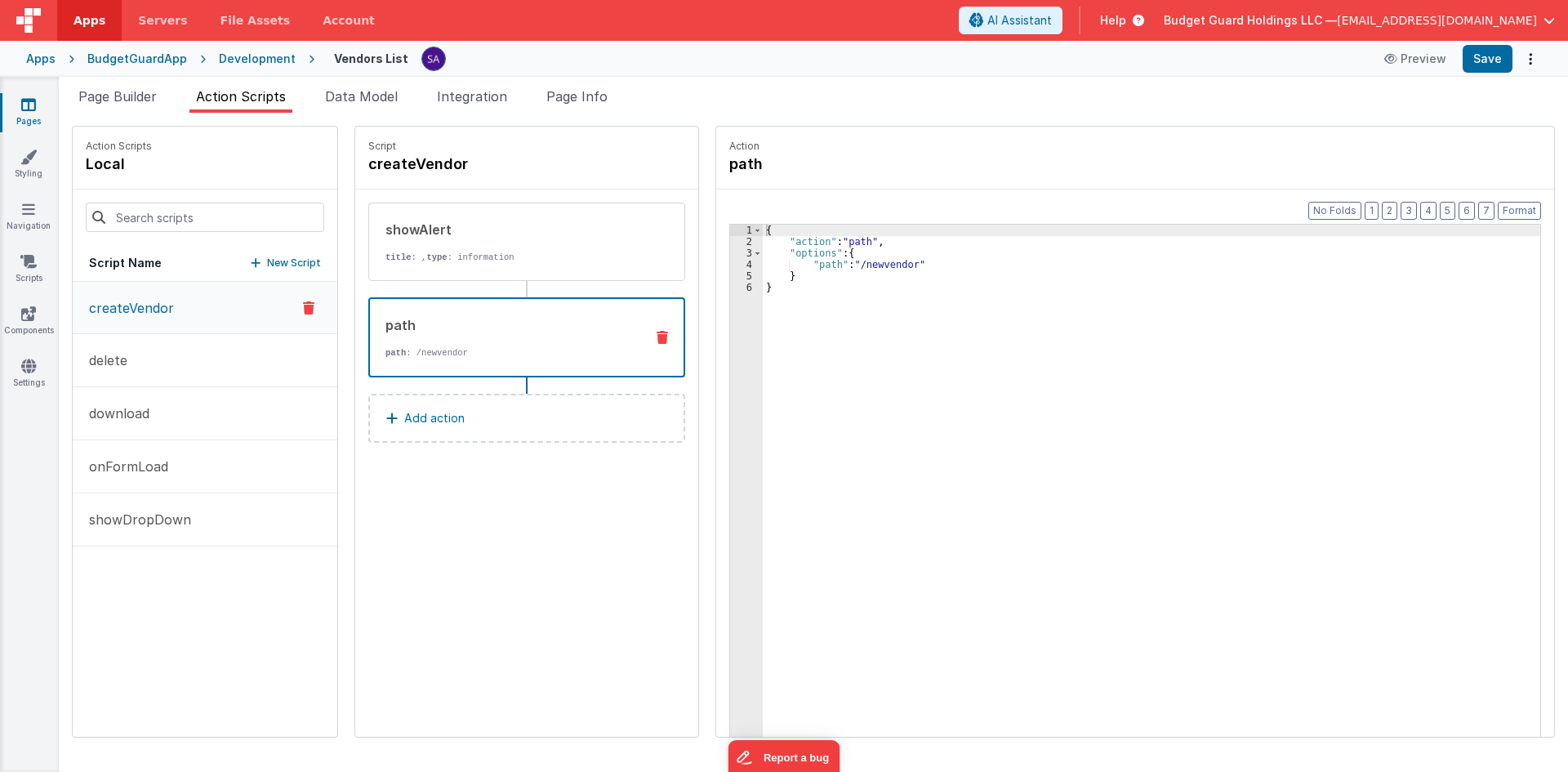
click at [866, 263] on div "{ "action" : "path" , "options" : { "path" : "/newvendor" } }" at bounding box center [1159, 518] width 793 height 586
click at [646, 249] on div "showAlert title : , type : information" at bounding box center [527, 242] width 317 height 79
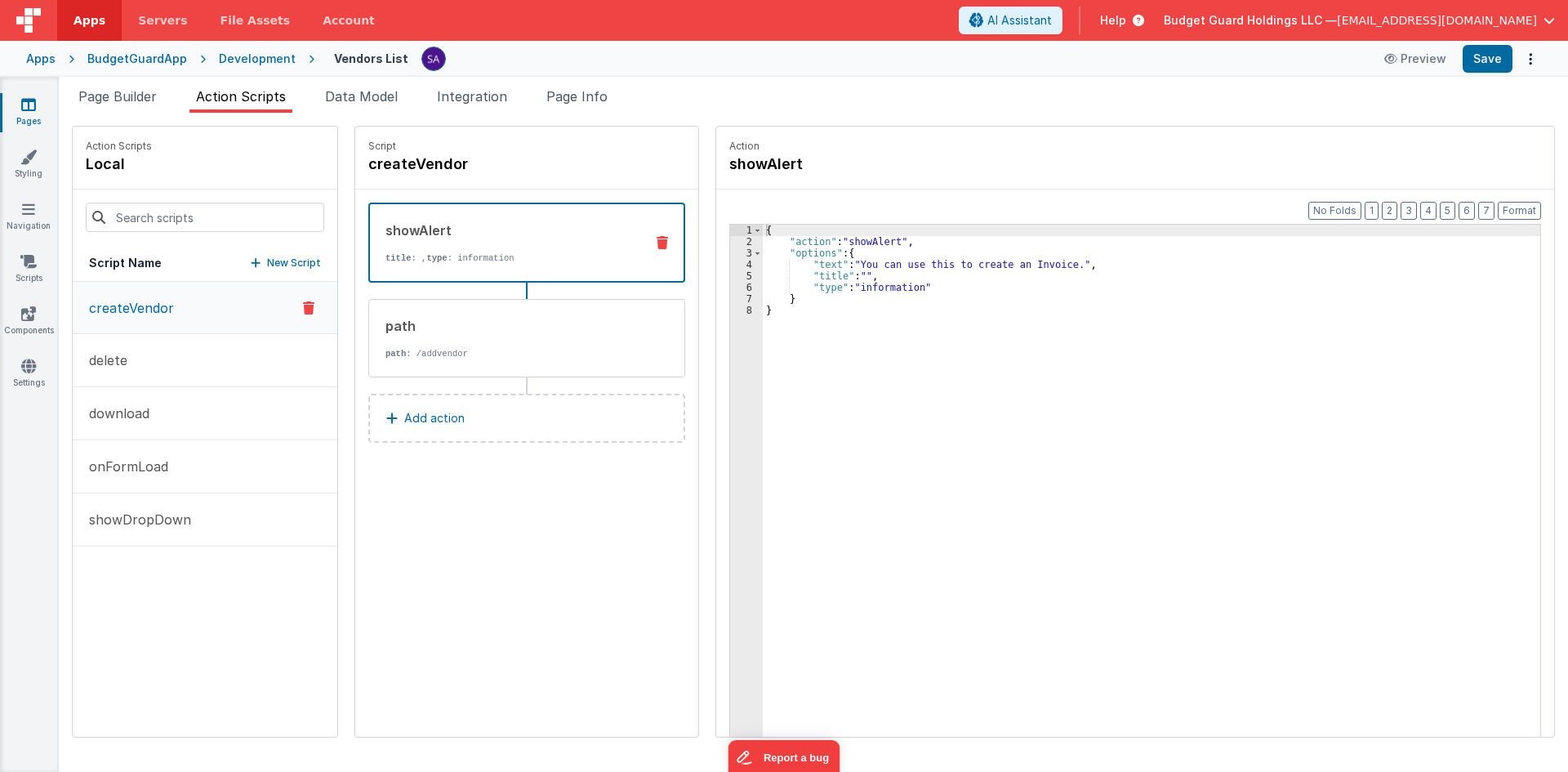
click at [656, 244] on icon at bounding box center [662, 243] width 11 height 13
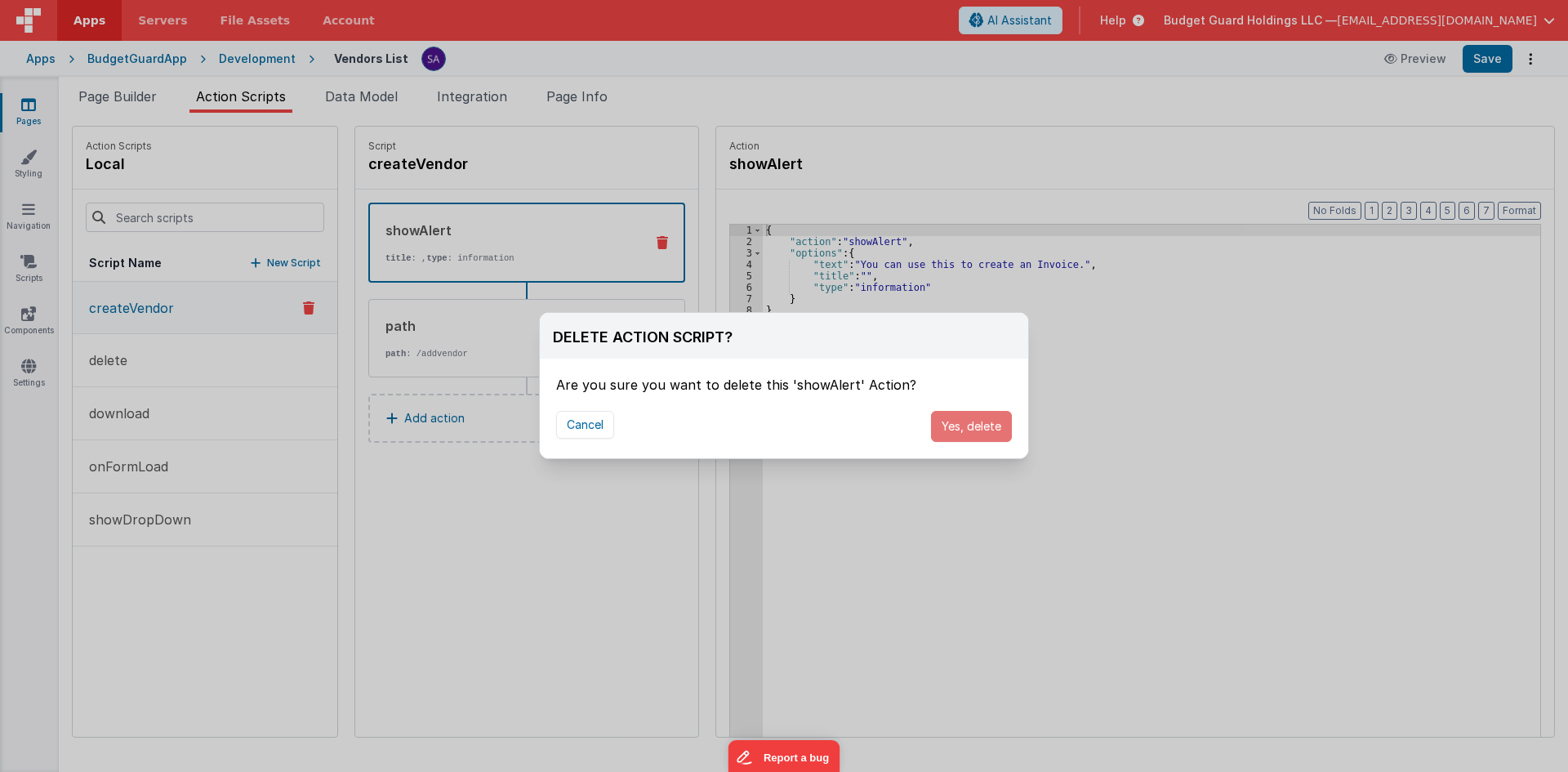
drag, startPoint x: 976, startPoint y: 423, endPoint x: 1247, endPoint y: 214, distance: 342.2
click at [976, 423] on button "Yes, delete" at bounding box center [971, 427] width 81 height 31
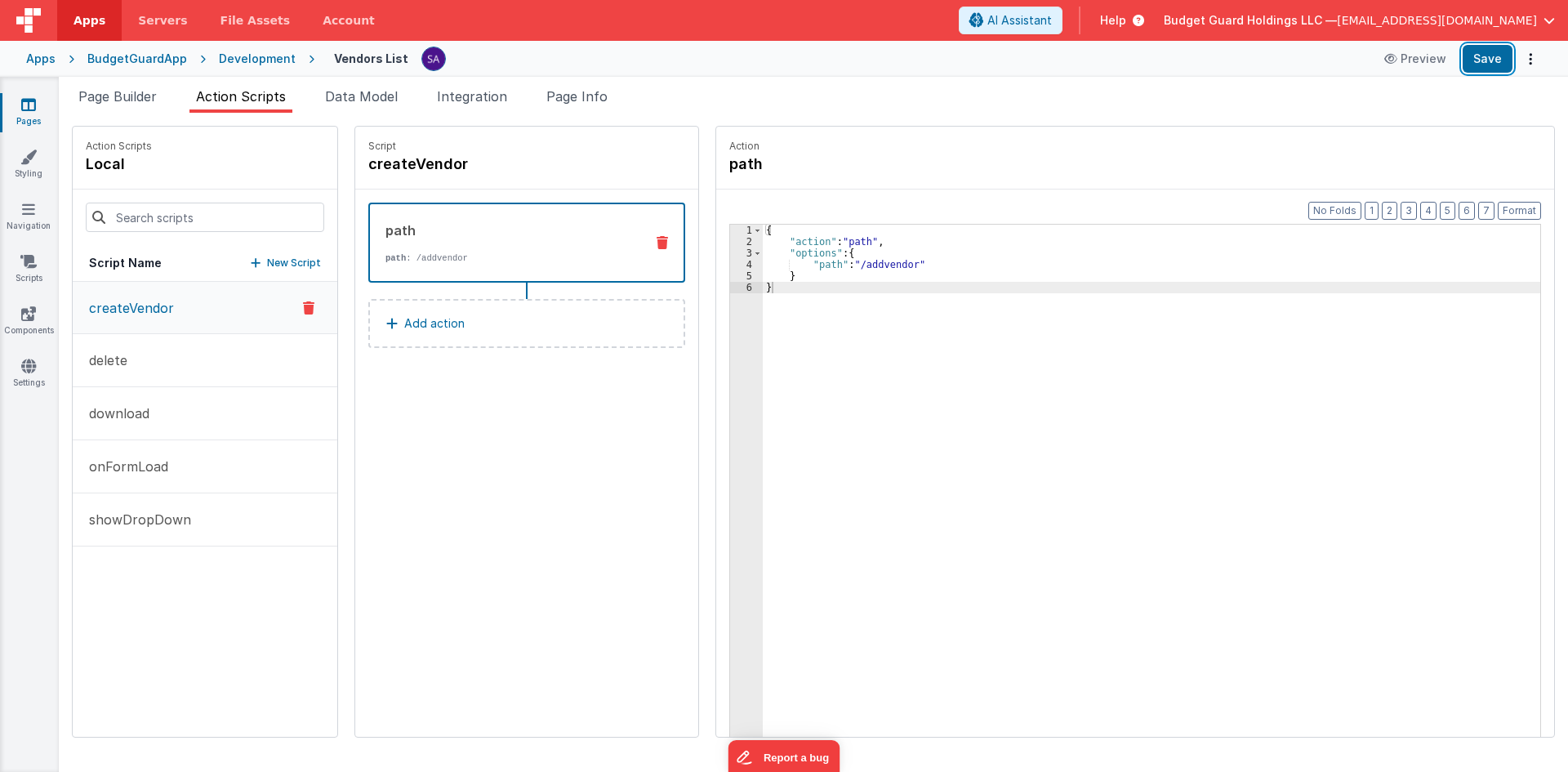
click at [1483, 53] on button "Save" at bounding box center [1488, 59] width 50 height 28
drag, startPoint x: 124, startPoint y: 104, endPoint x: 412, endPoint y: 217, distance: 309.4
click at [124, 104] on li "Page Builder" at bounding box center [117, 100] width 91 height 26
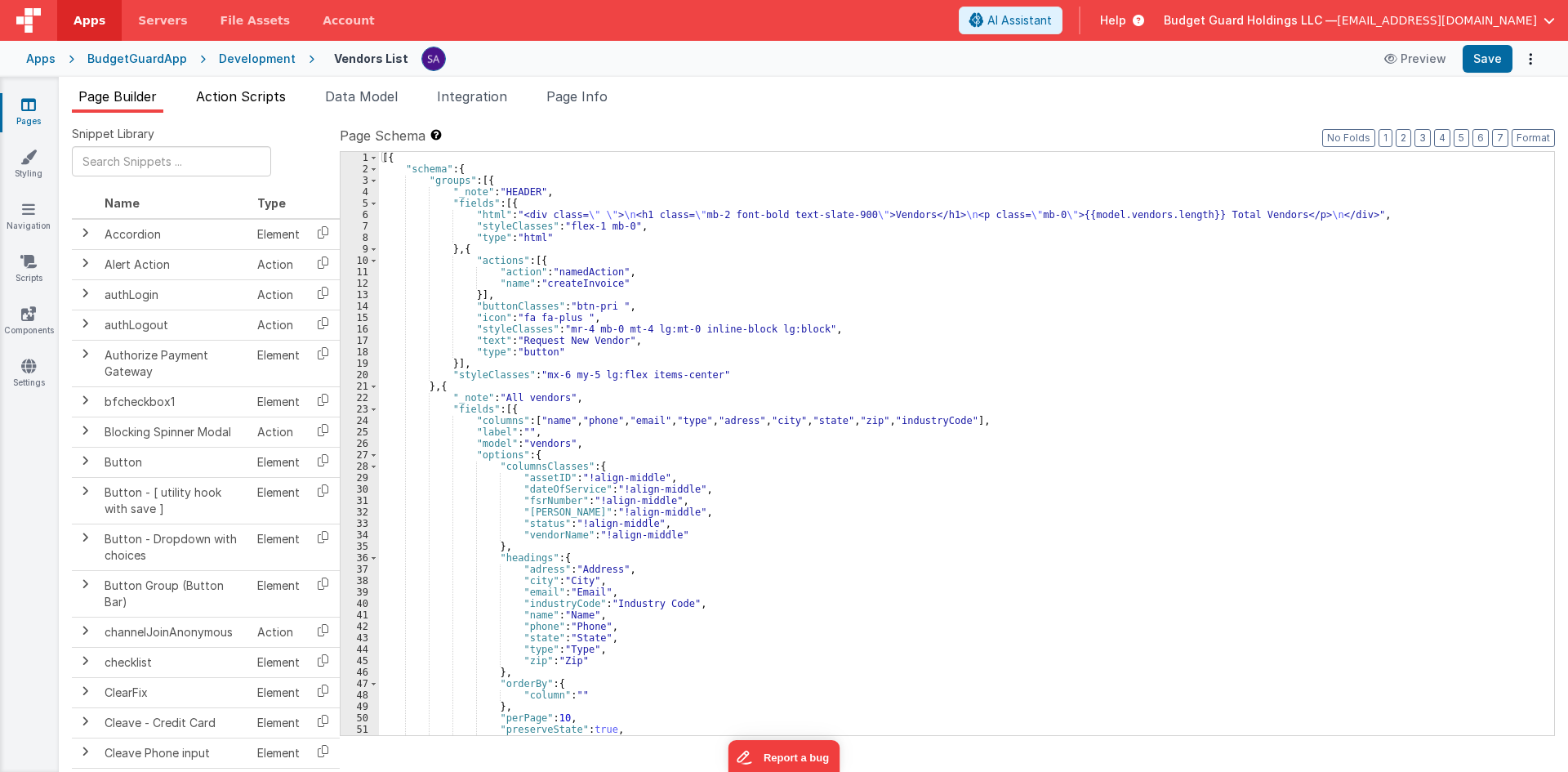
click at [235, 89] on span "Action Scripts" at bounding box center [240, 96] width 89 height 16
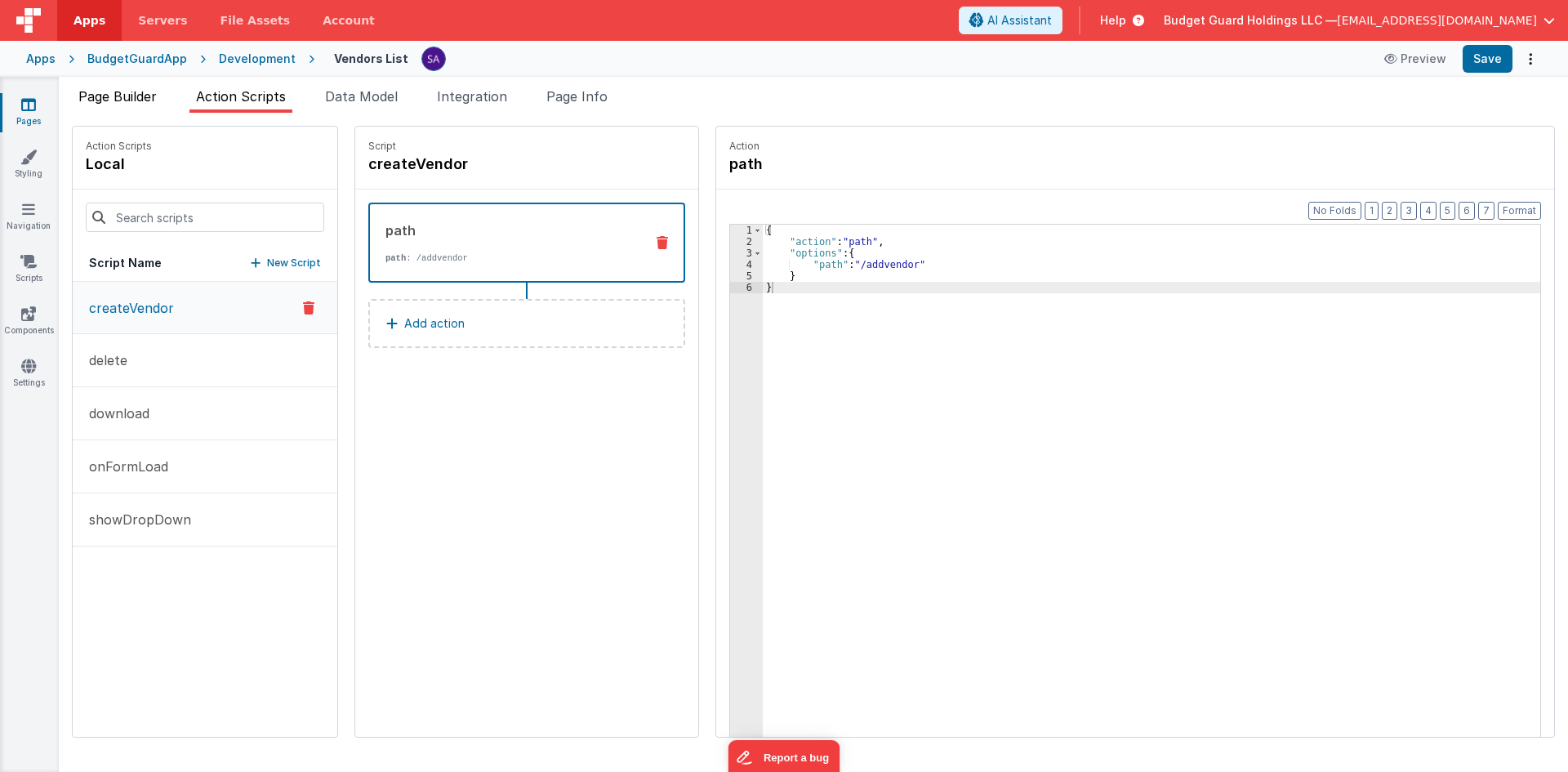
click at [108, 109] on li "Page Builder" at bounding box center [117, 100] width 91 height 26
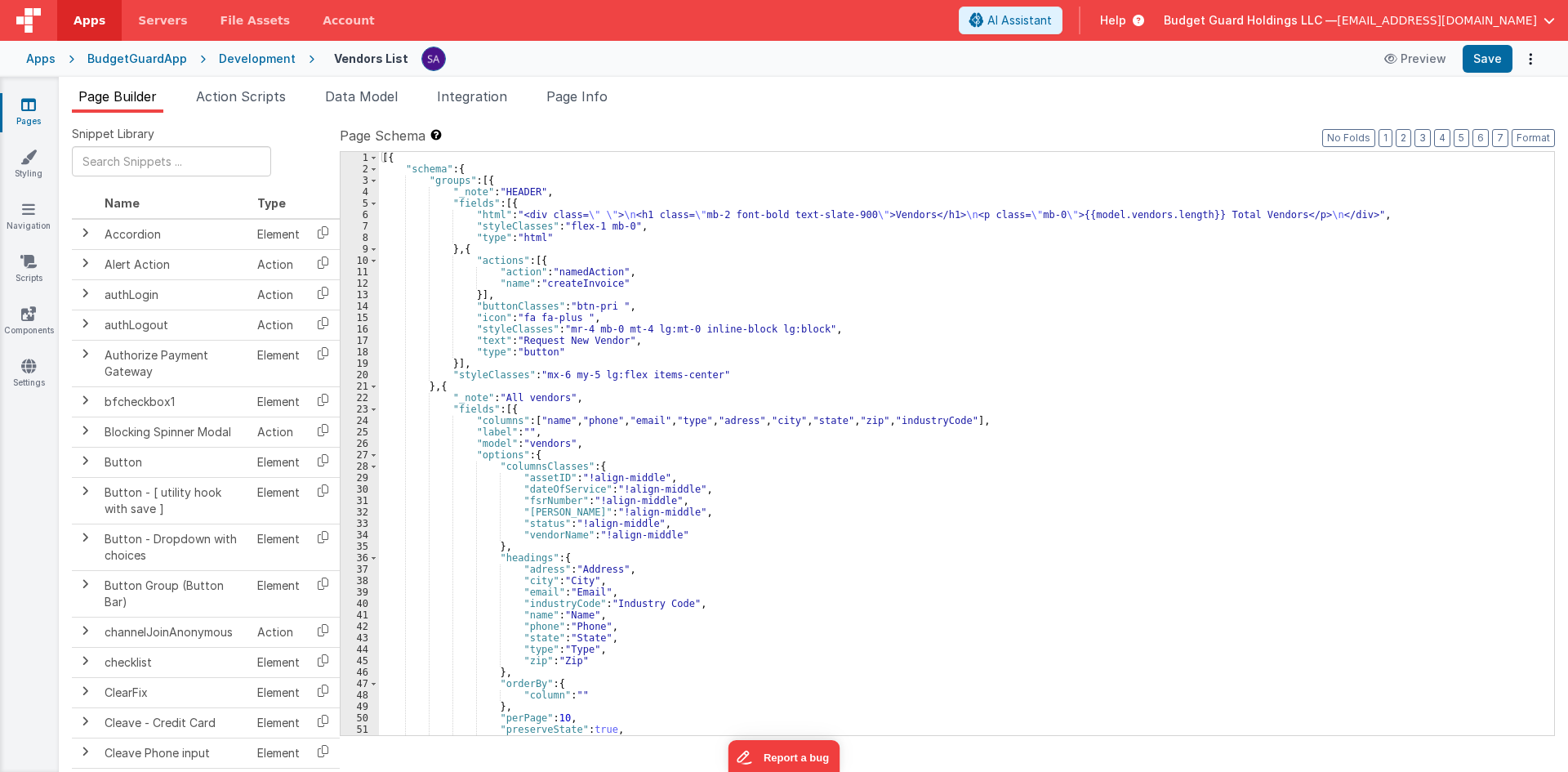
click at [606, 284] on div "[{ "schema" : { "groups" : [{ "_note" : "HEADER" , "fields" : [{ "html" : "<div…" at bounding box center [960, 455] width 1163 height 606
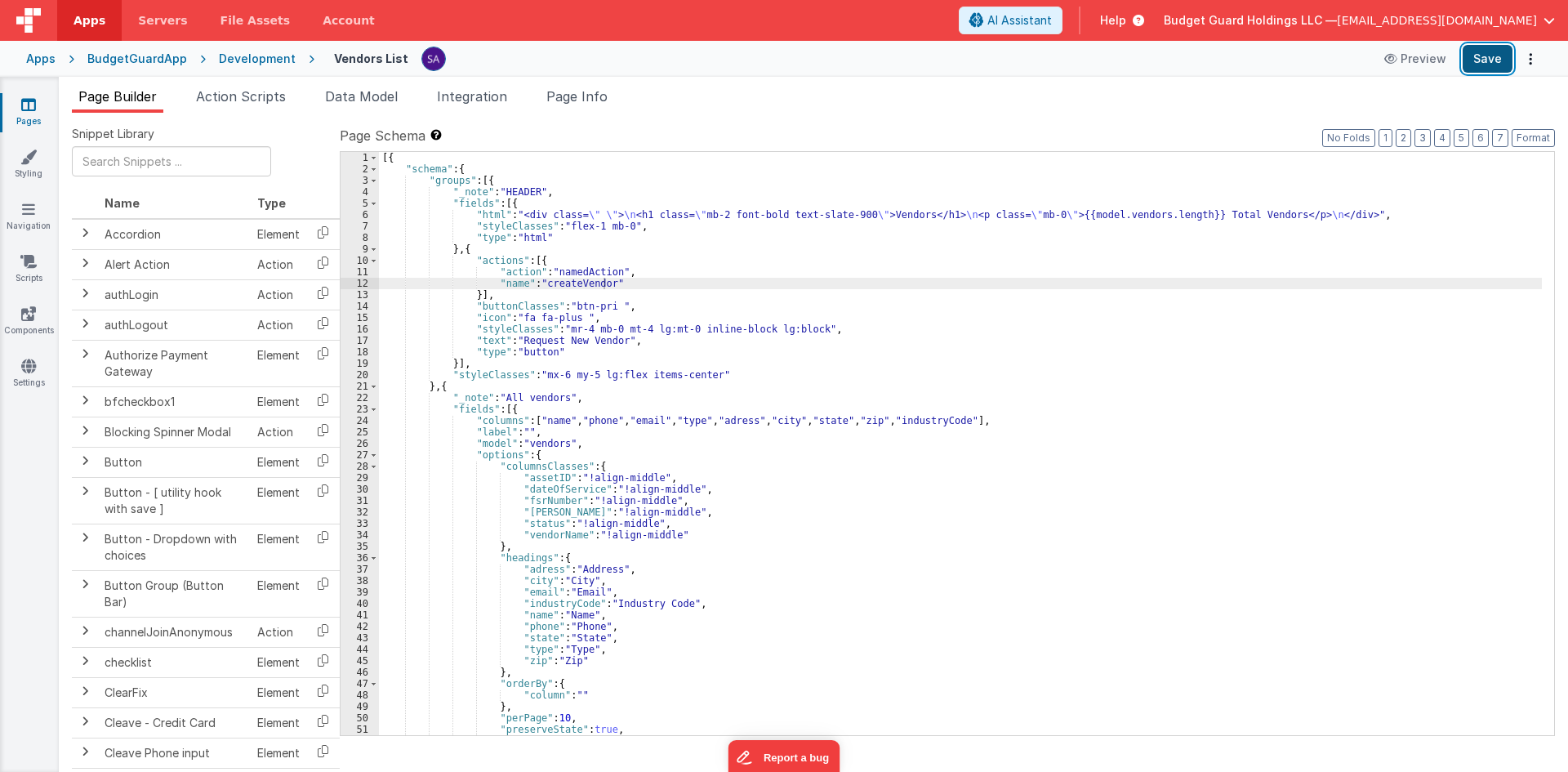
click at [1465, 53] on button "Save" at bounding box center [1488, 59] width 50 height 28
drag, startPoint x: 603, startPoint y: 88, endPoint x: 610, endPoint y: 135, distance: 47.5
click at [603, 88] on li "Page Info" at bounding box center [577, 100] width 75 height 26
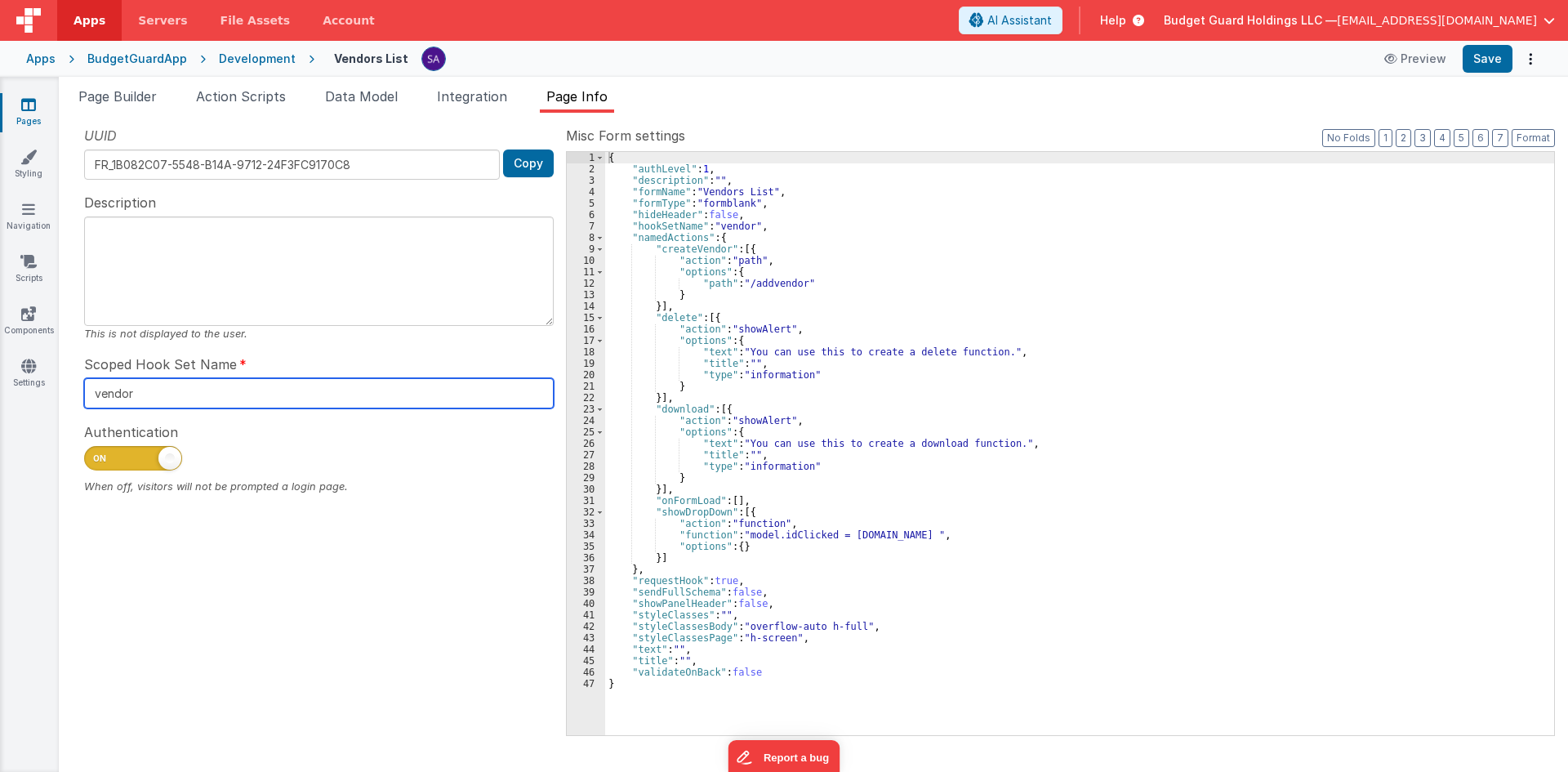
click at [193, 389] on input "vendor" at bounding box center [319, 393] width 469 height 30
drag, startPoint x: 123, startPoint y: 104, endPoint x: 167, endPoint y: 140, distance: 56.9
click at [123, 104] on li "Page Builder" at bounding box center [117, 100] width 91 height 26
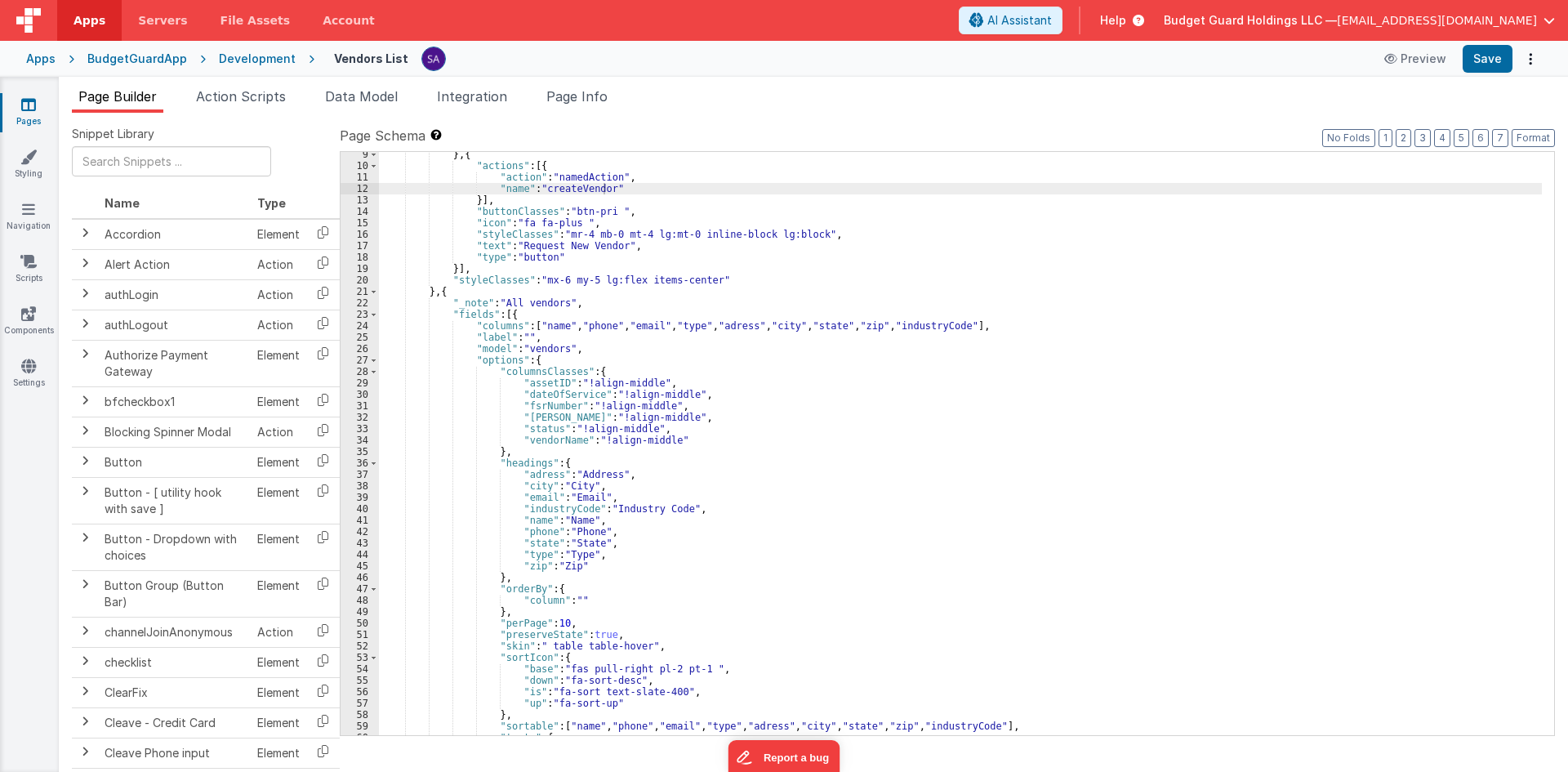
scroll to position [46, 0]
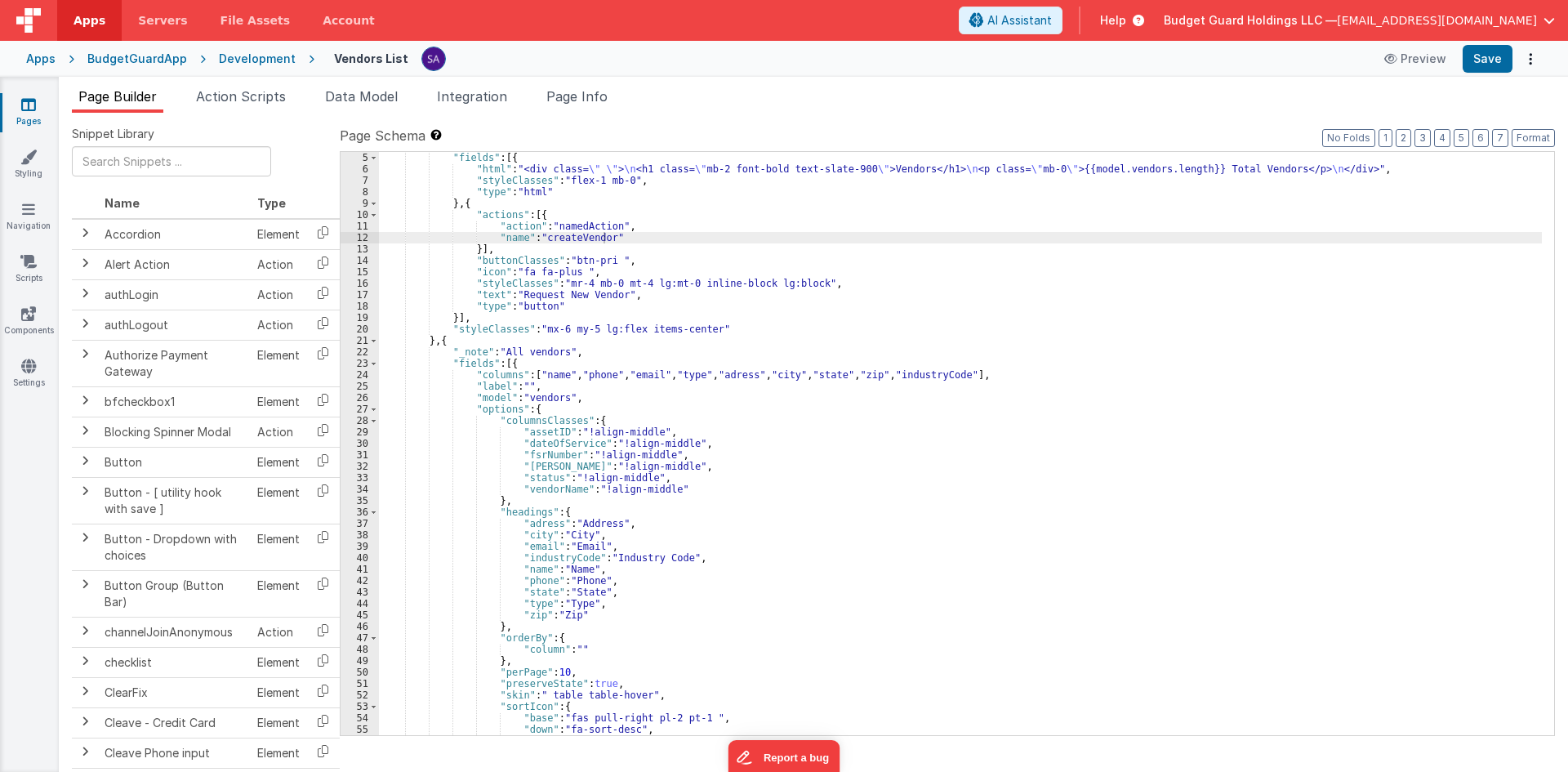
click at [236, 61] on div "Development" at bounding box center [258, 59] width 77 height 16
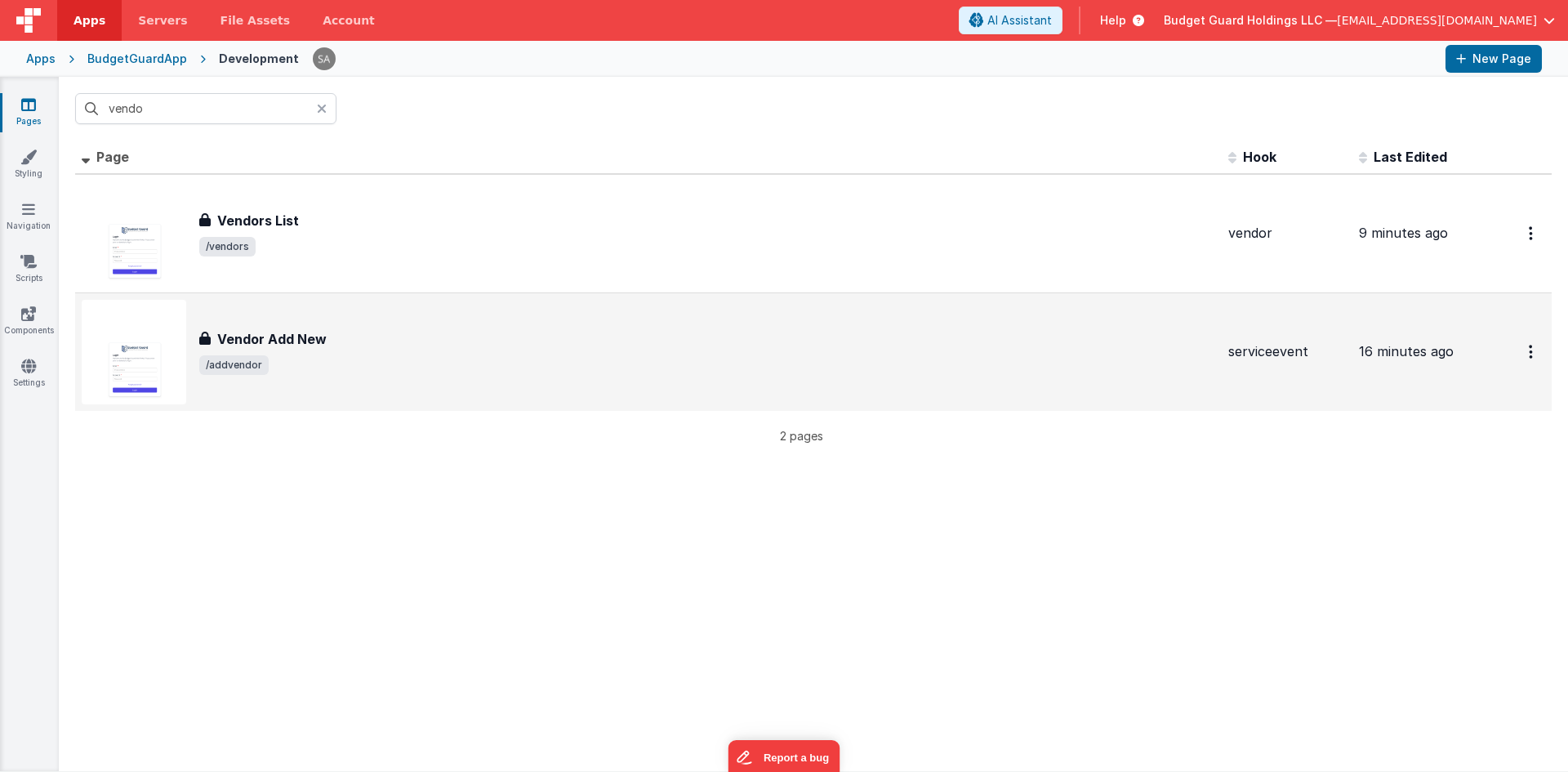
click at [388, 308] on div "Vendor Add New Vendor Add New /addvendor" at bounding box center [649, 351] width 1134 height 104
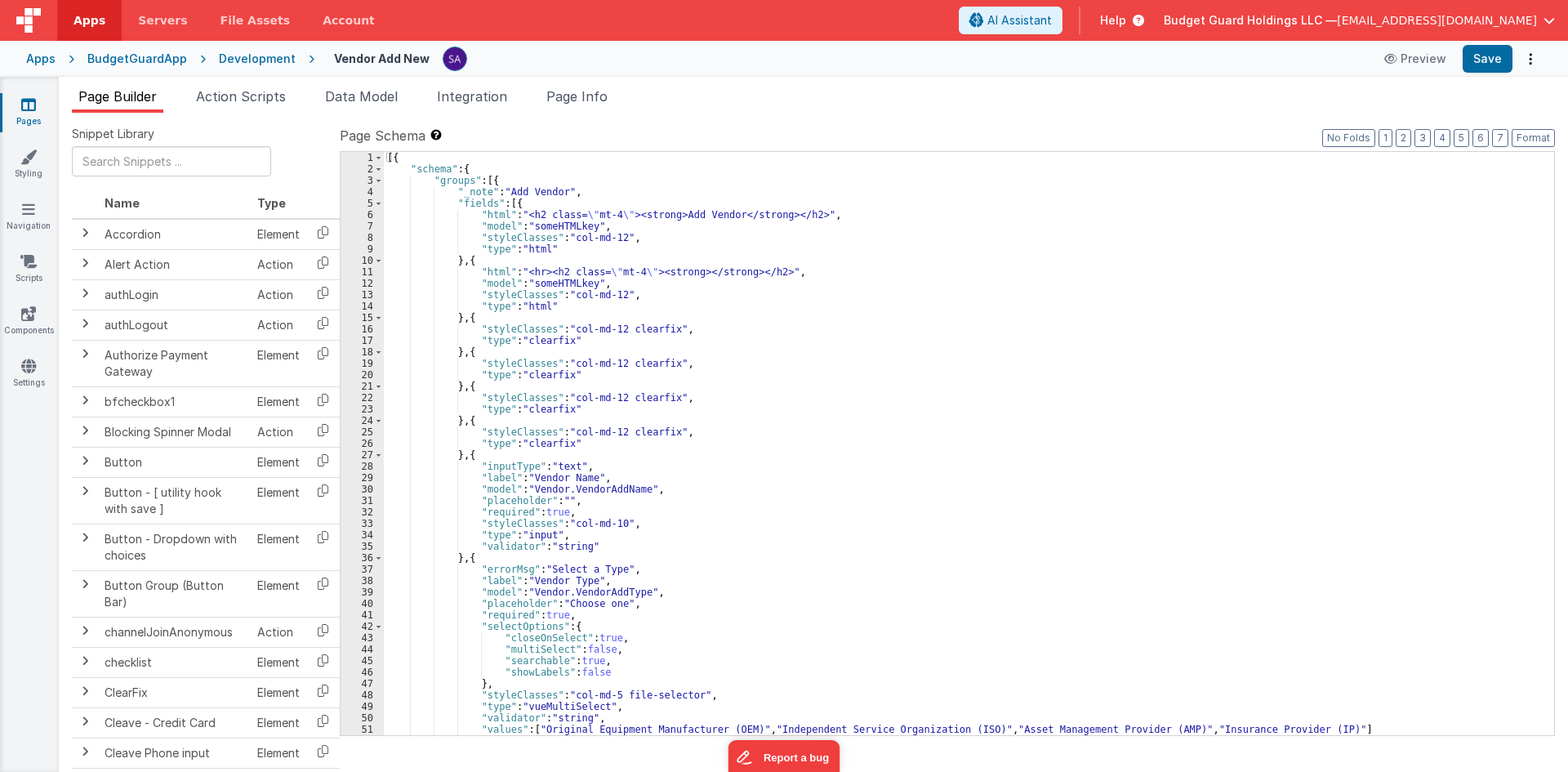
click at [756, 436] on div "[{ "schema" : { "groups" : [{ "_note" : "Add Vendor" , "fields" : [{ "html" : "…" at bounding box center [962, 455] width 1158 height 606
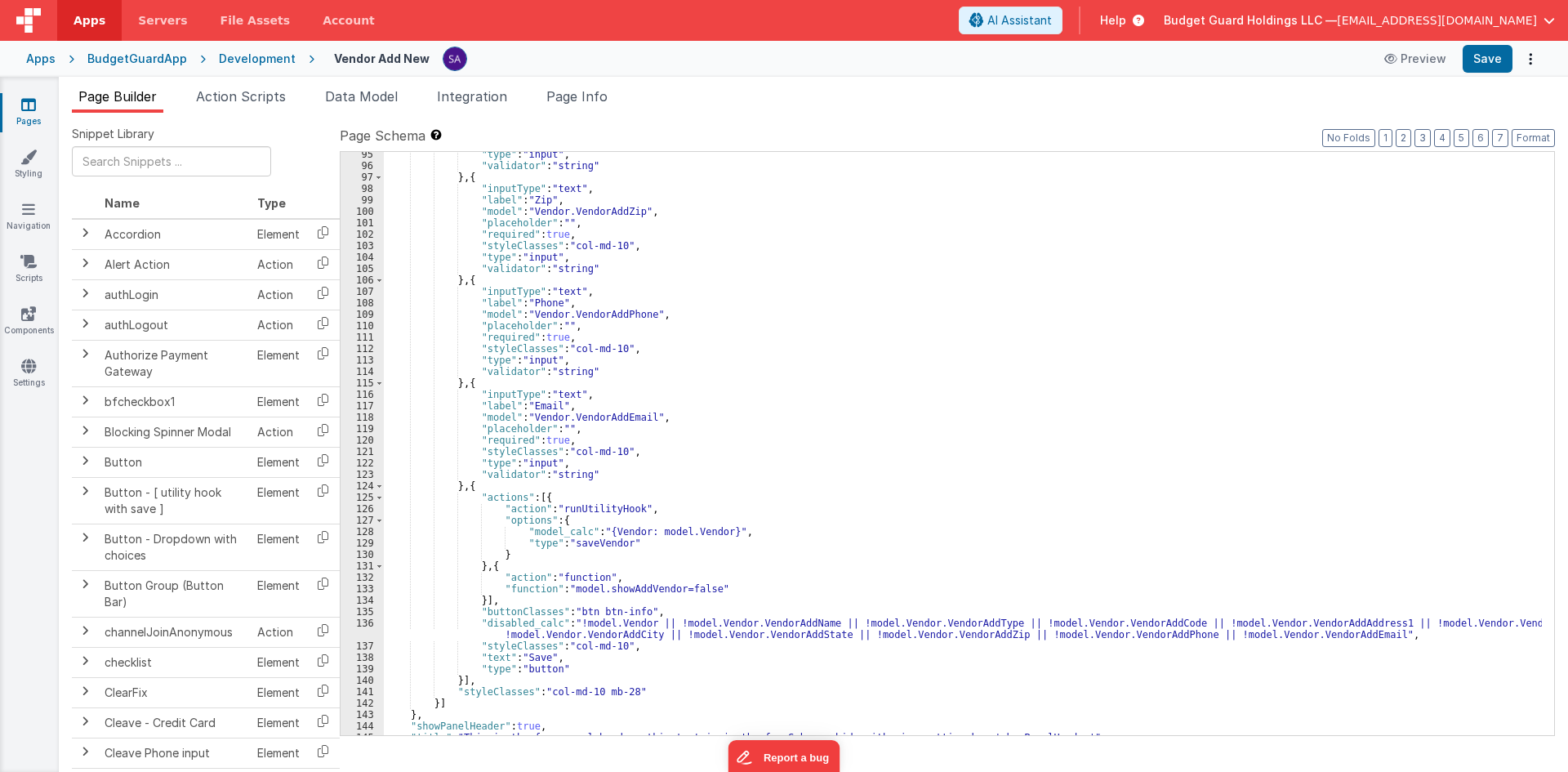
scroll to position [1098, 0]
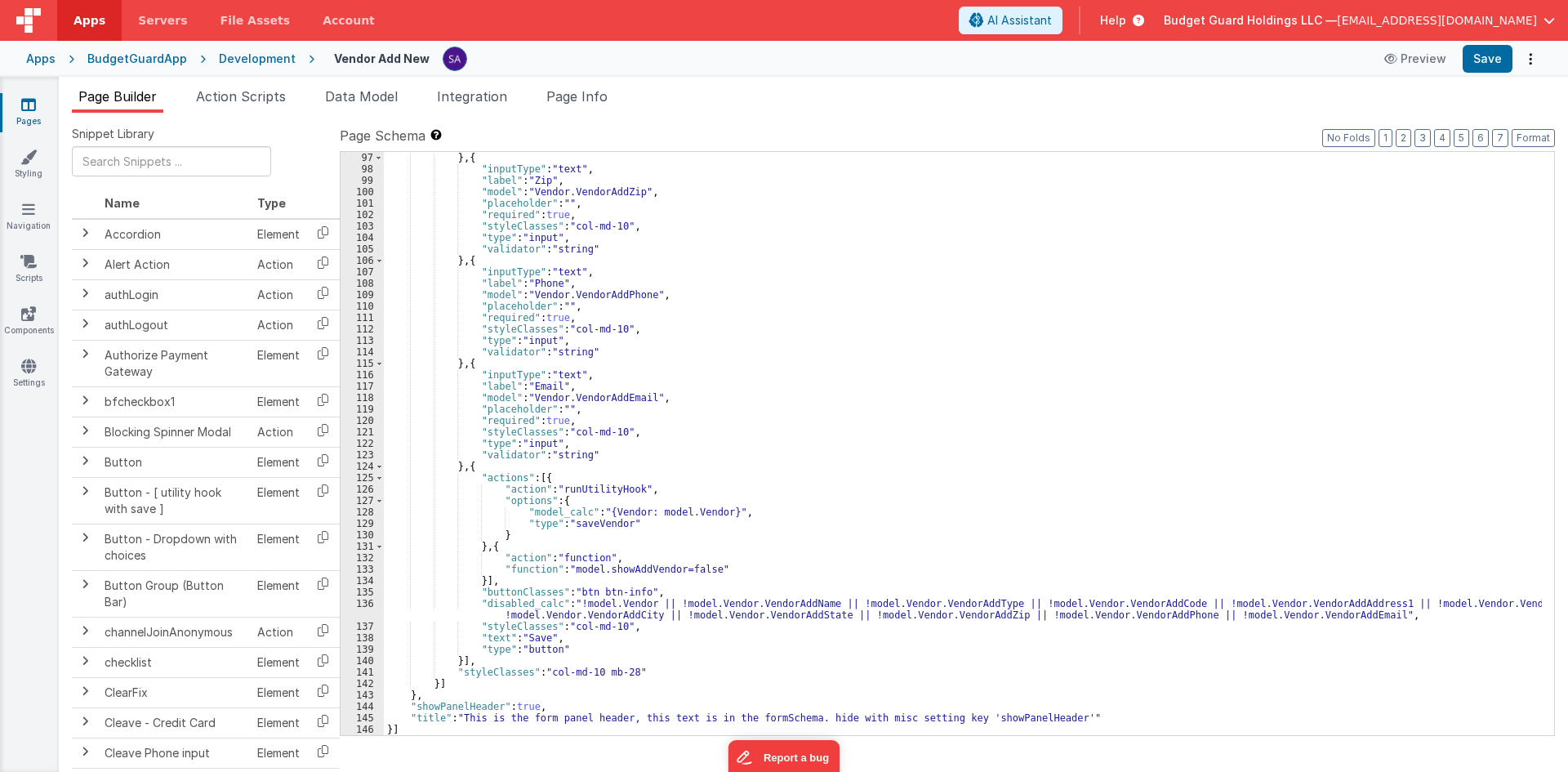
click at [617, 527] on div "} , { "inputType" : "text" , "label" : "Zip" , "model" : "Vendor.VendorAddZip" …" at bounding box center [962, 455] width 1158 height 606
click at [1471, 59] on button "Save" at bounding box center [1488, 59] width 50 height 28
click at [25, 106] on icon at bounding box center [29, 104] width 15 height 16
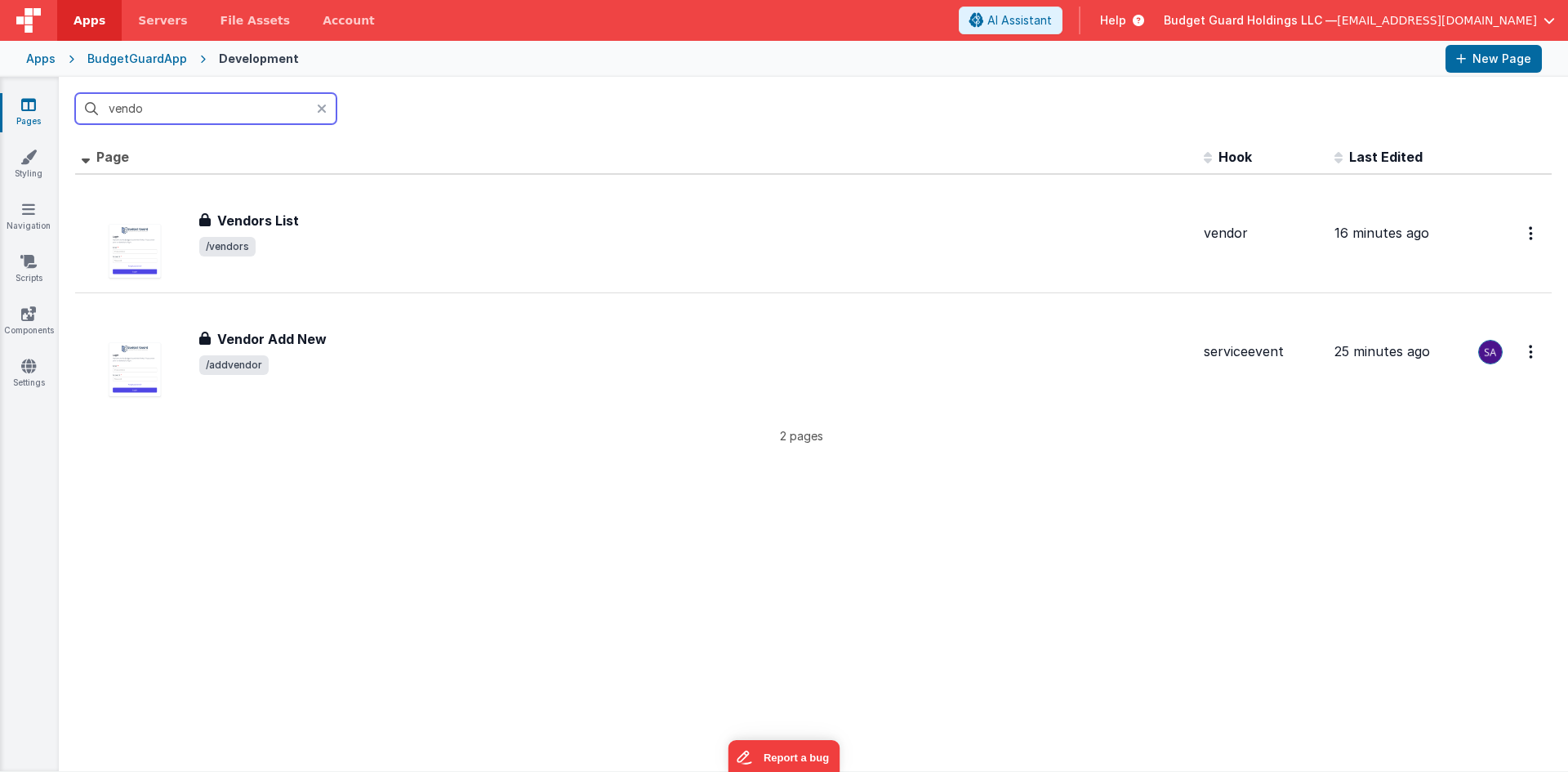
click at [153, 111] on input "vendo" at bounding box center [206, 108] width 262 height 31
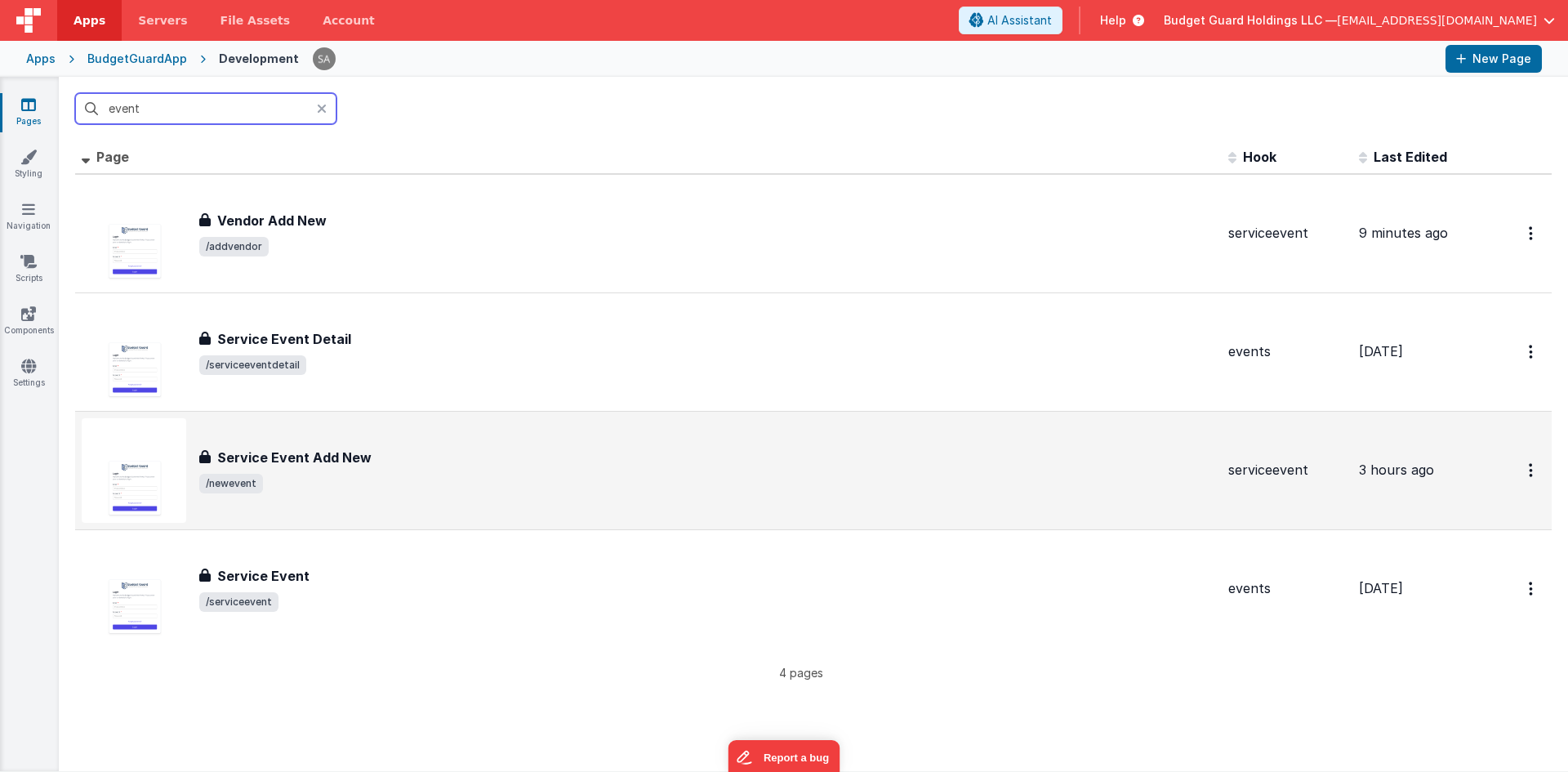
type input "event"
click at [374, 445] on div "Service Event Add New Service Event Add New /newevent" at bounding box center [649, 470] width 1134 height 104
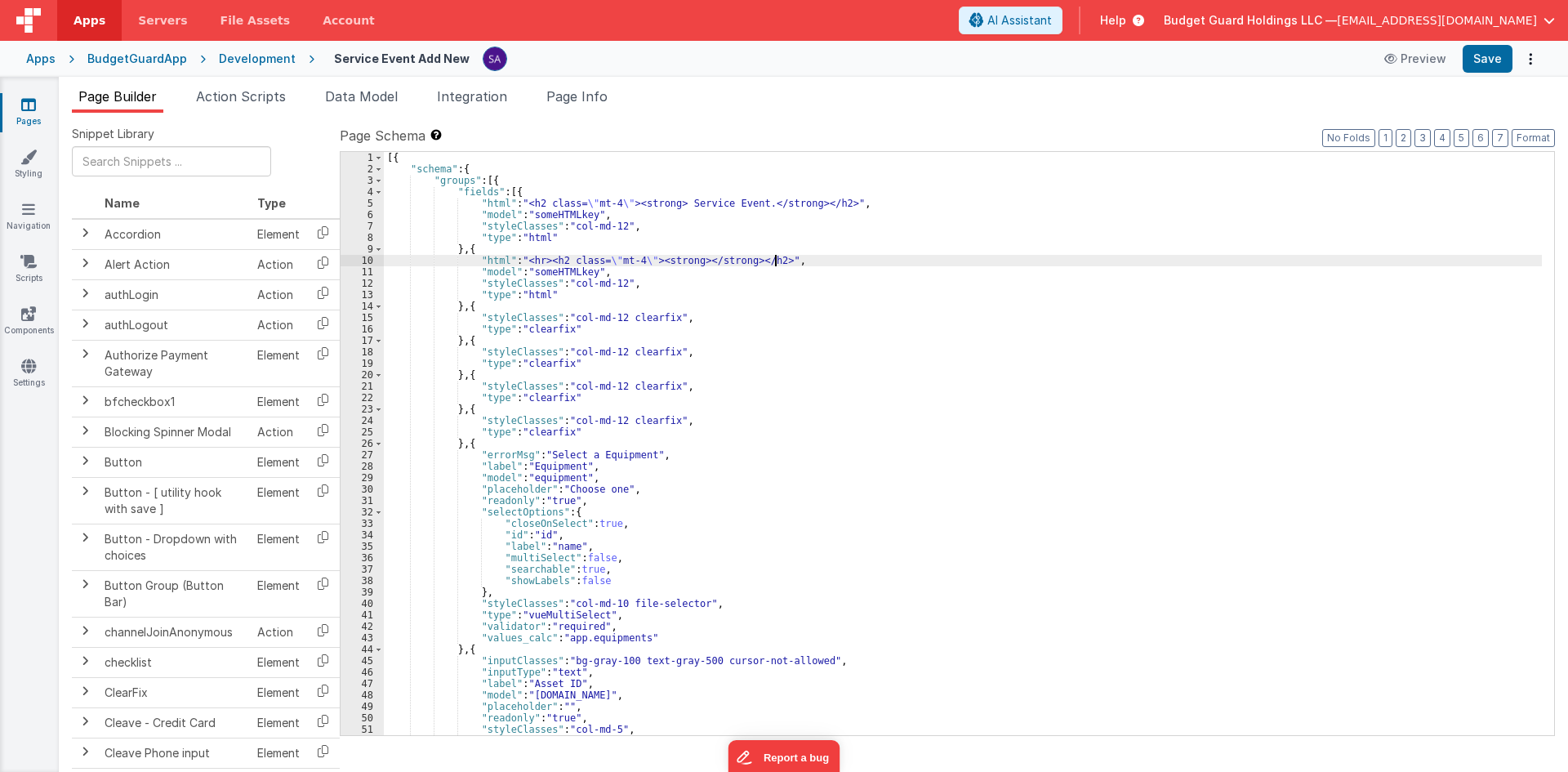
click at [1250, 257] on div "[{ "schema" : { "groups" : [{ "fields" : [{ "html" : "<h2 class= \" mt-4 \" ><s…" at bounding box center [962, 455] width 1158 height 606
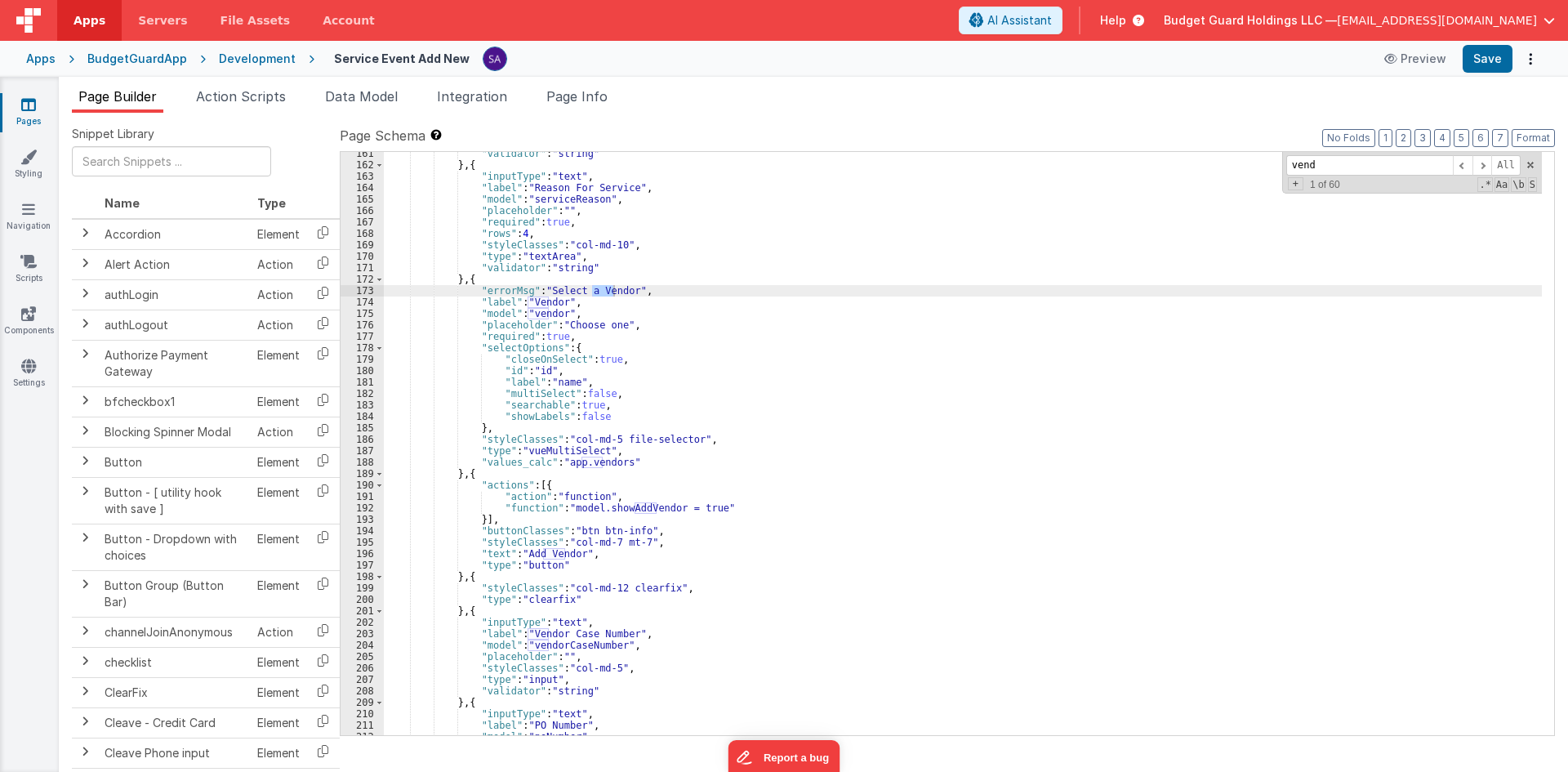
scroll to position [1834, 0]
type input "vend"
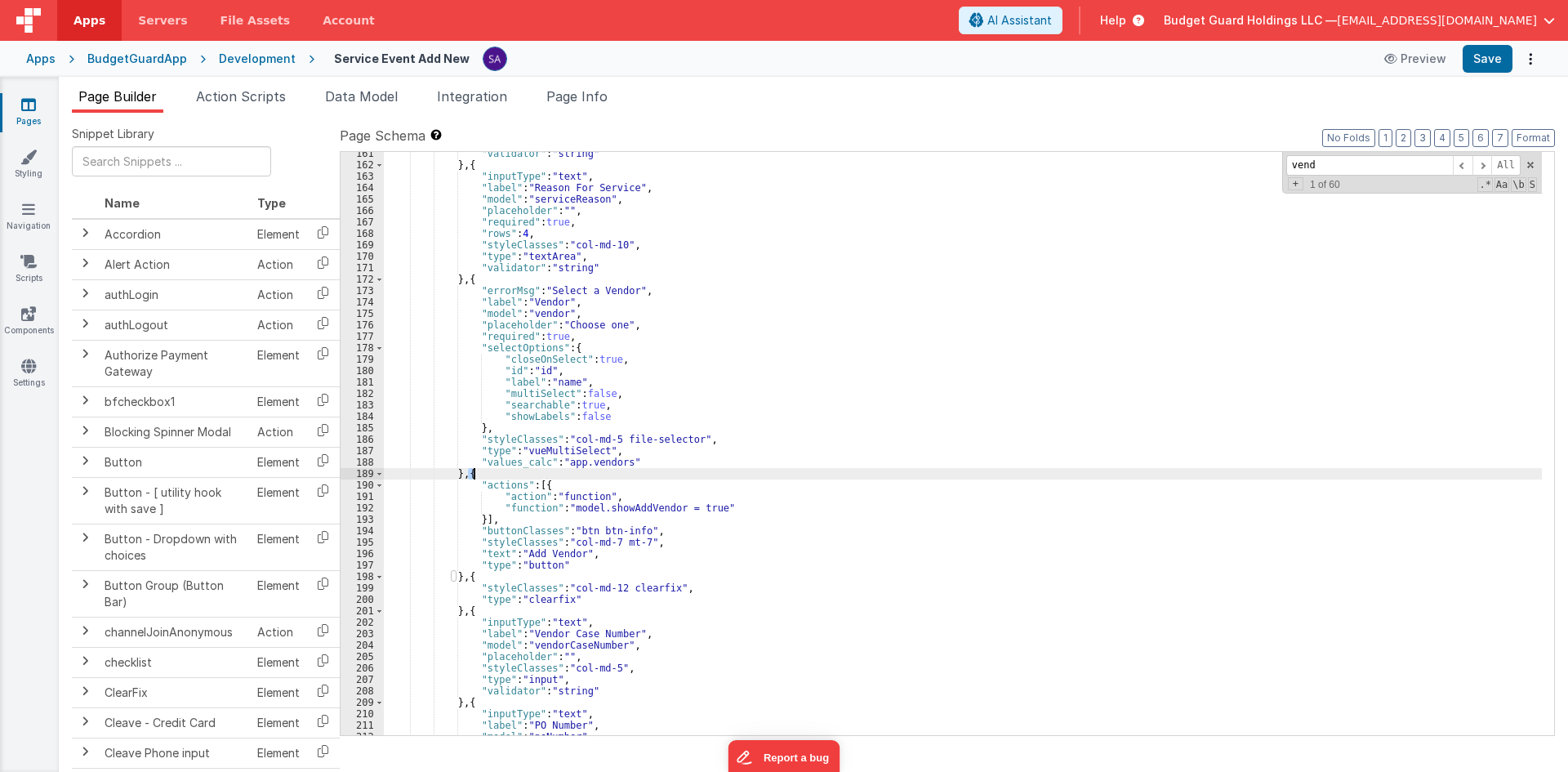
click at [477, 477] on div ""validator" : "string" } , { "inputType" : "text" , "label" : "Reason For Servi…" at bounding box center [962, 450] width 1158 height 606
click at [468, 592] on div ""validator" : "string" } , { "inputType" : "text" , "label" : "Reason For Servi…" at bounding box center [962, 450] width 1158 height 606
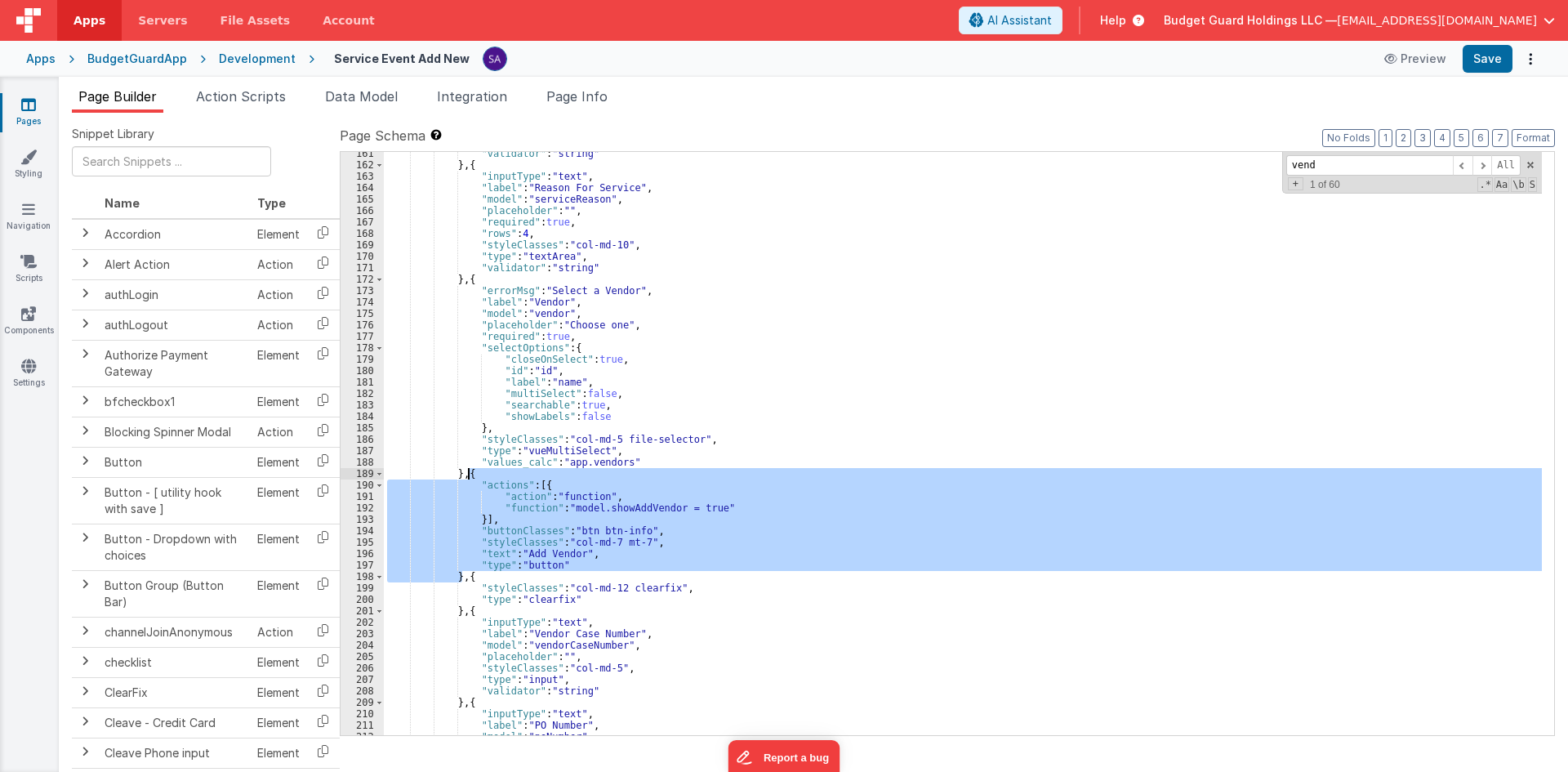
drag, startPoint x: 464, startPoint y: 576, endPoint x: 468, endPoint y: 476, distance: 100.1
click at [468, 476] on div ""validator" : "string" } , { "inputType" : "text" , "label" : "Reason For Servi…" at bounding box center [962, 450] width 1158 height 606
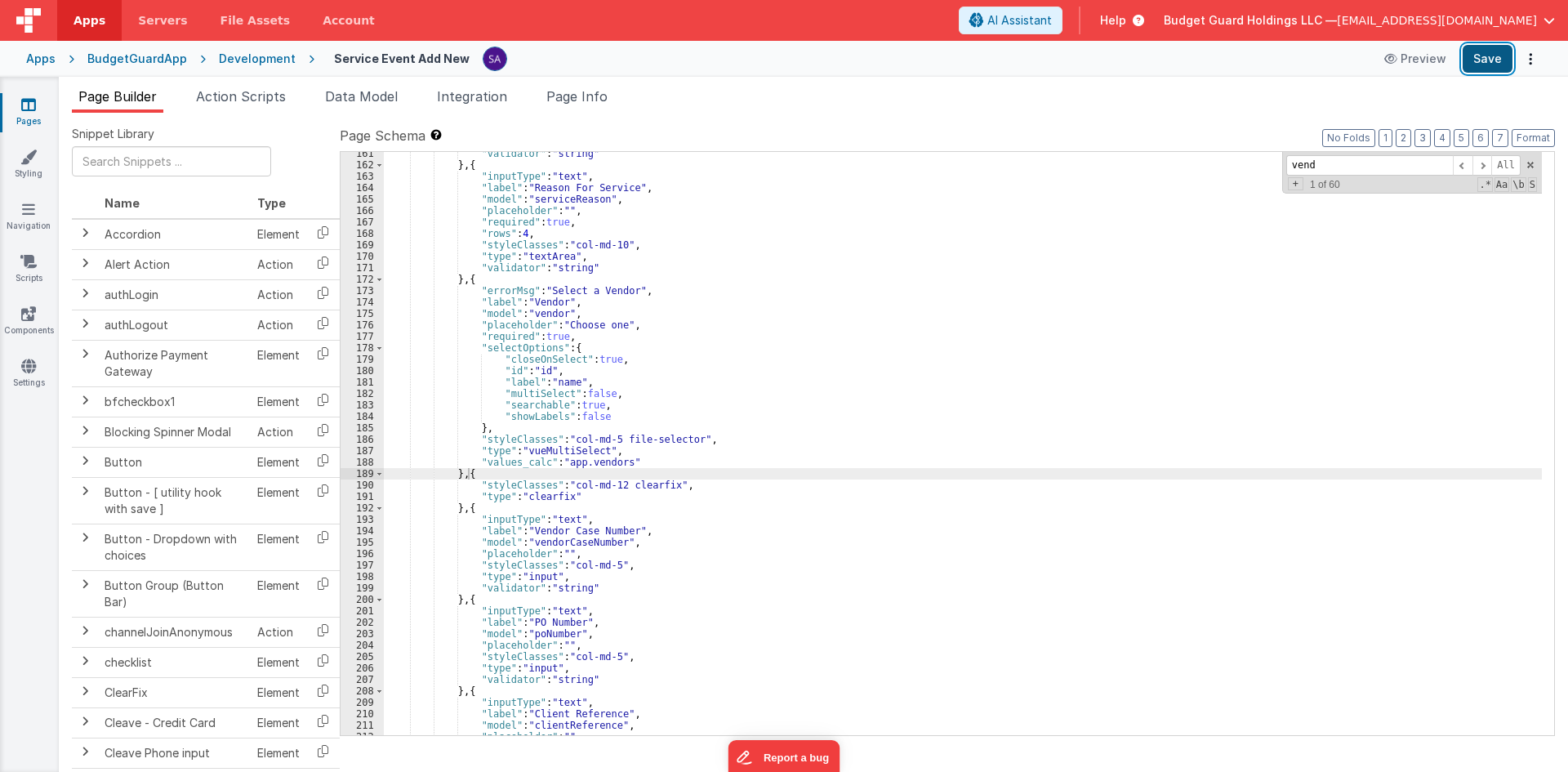
click at [1475, 57] on button "Save" at bounding box center [1488, 59] width 50 height 28
